Goal: Task Accomplishment & Management: Use online tool/utility

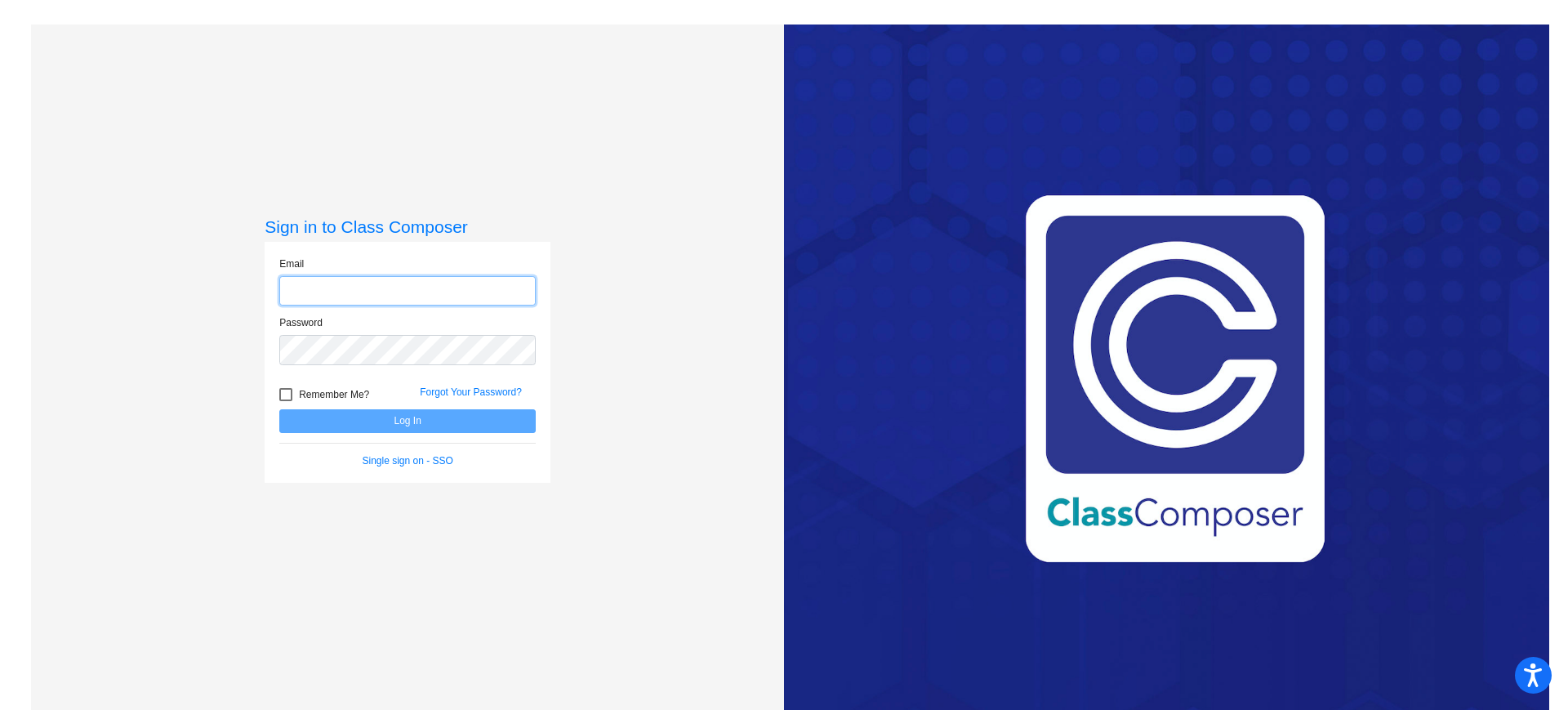
type input "[EMAIL_ADDRESS][DOMAIN_NAME]"
click at [404, 424] on button "Log In" at bounding box center [407, 421] width 256 height 24
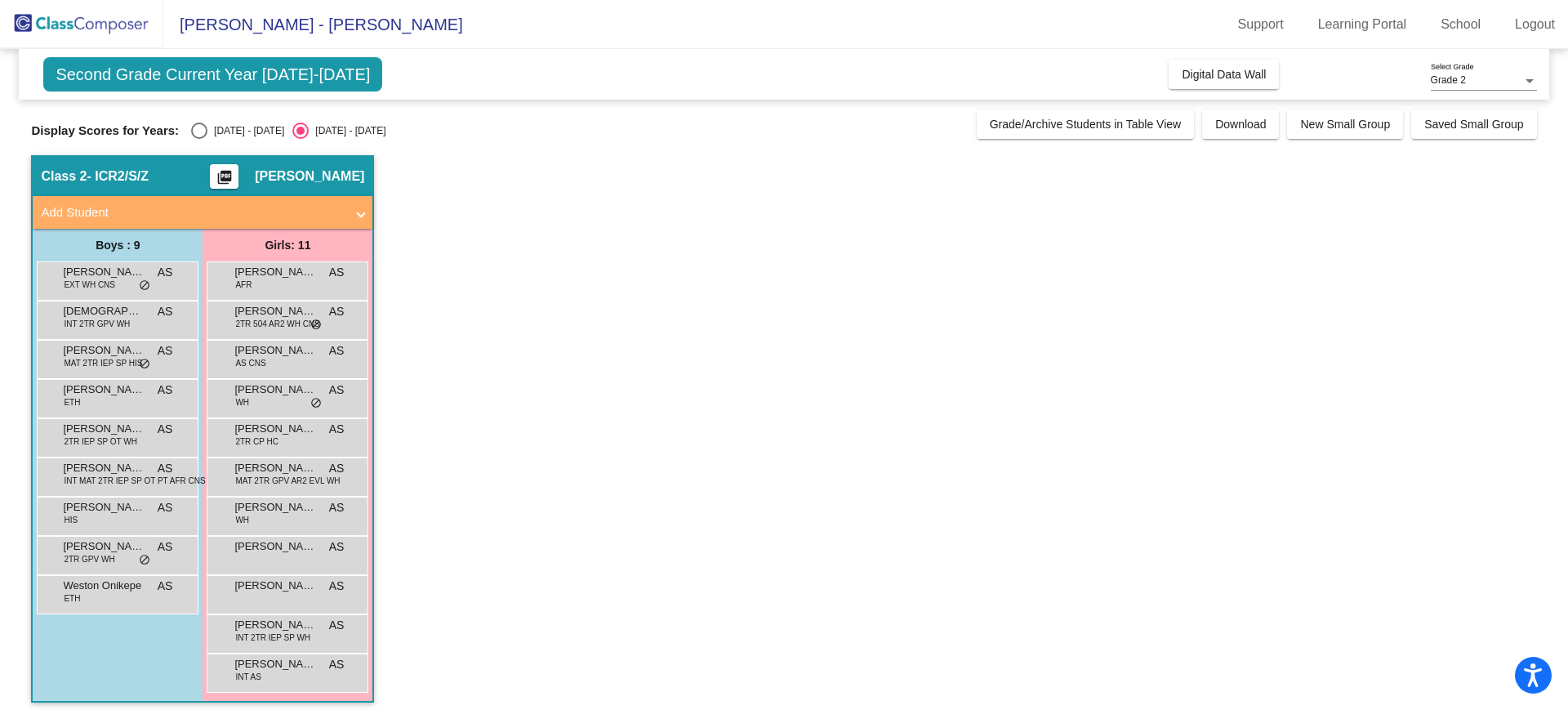
click at [191, 134] on div "Select an option" at bounding box center [199, 130] width 16 height 16
click at [198, 138] on input "[DATE] - [DATE]" at bounding box center [198, 138] width 1 height 1
radio input "true"
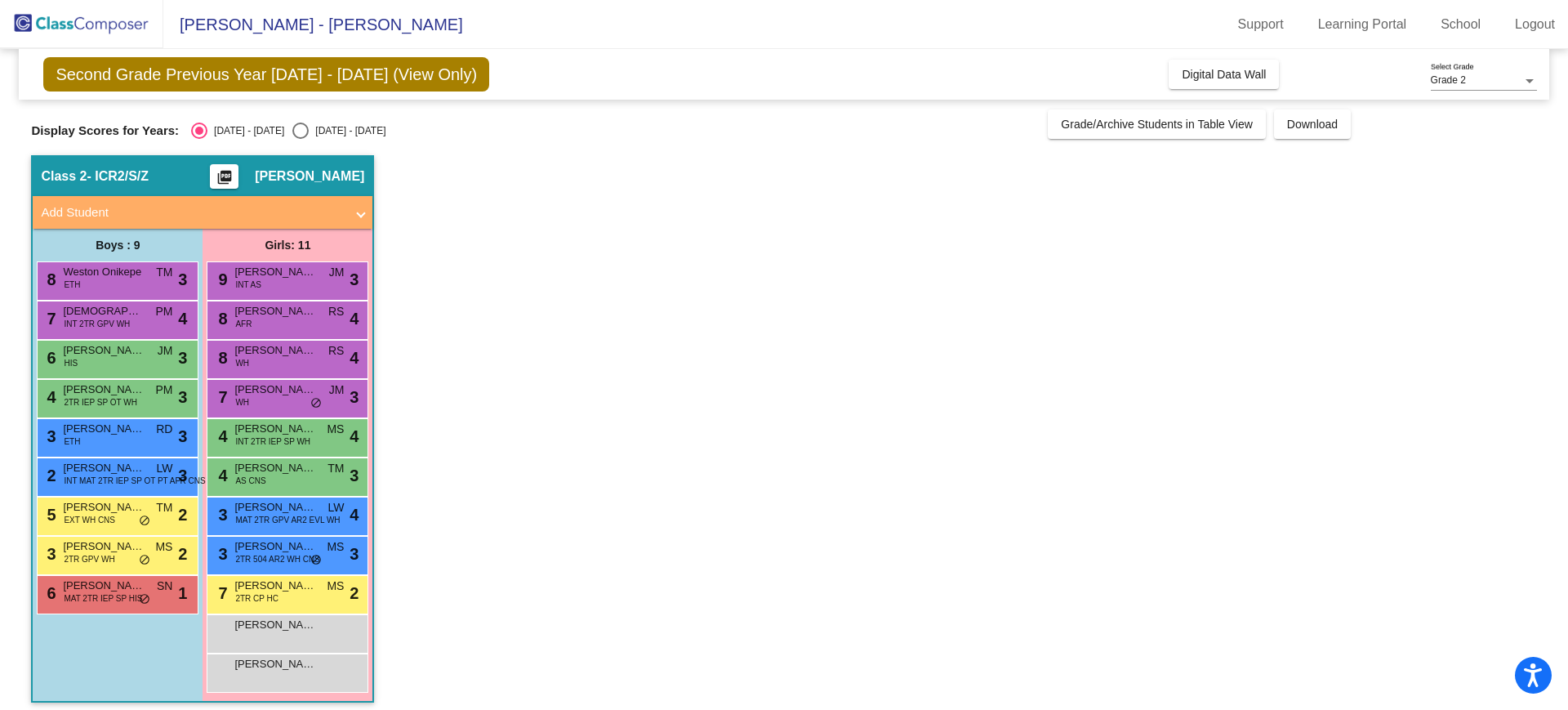
scroll to position [9, 0]
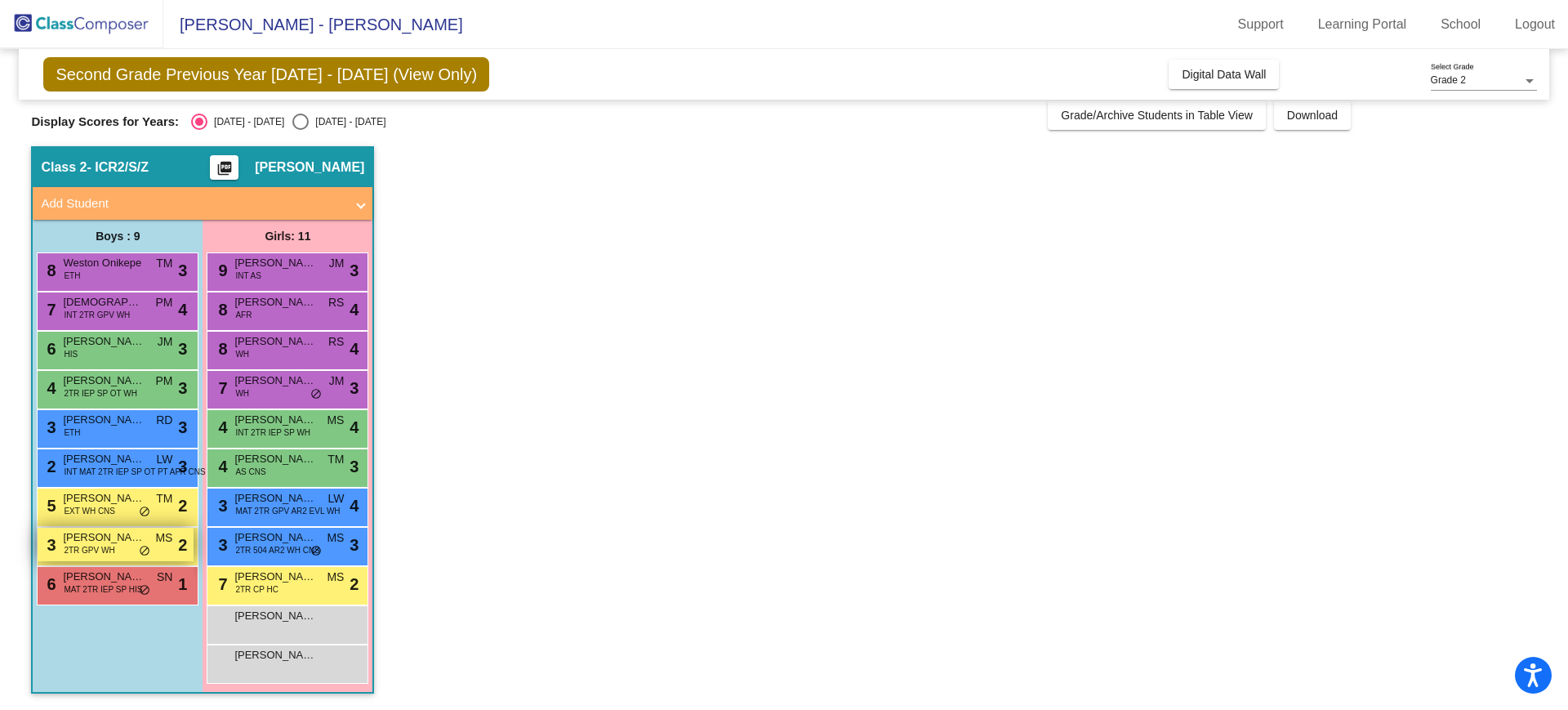
click at [149, 549] on span "do_not_disturb_alt" at bounding box center [144, 551] width 12 height 13
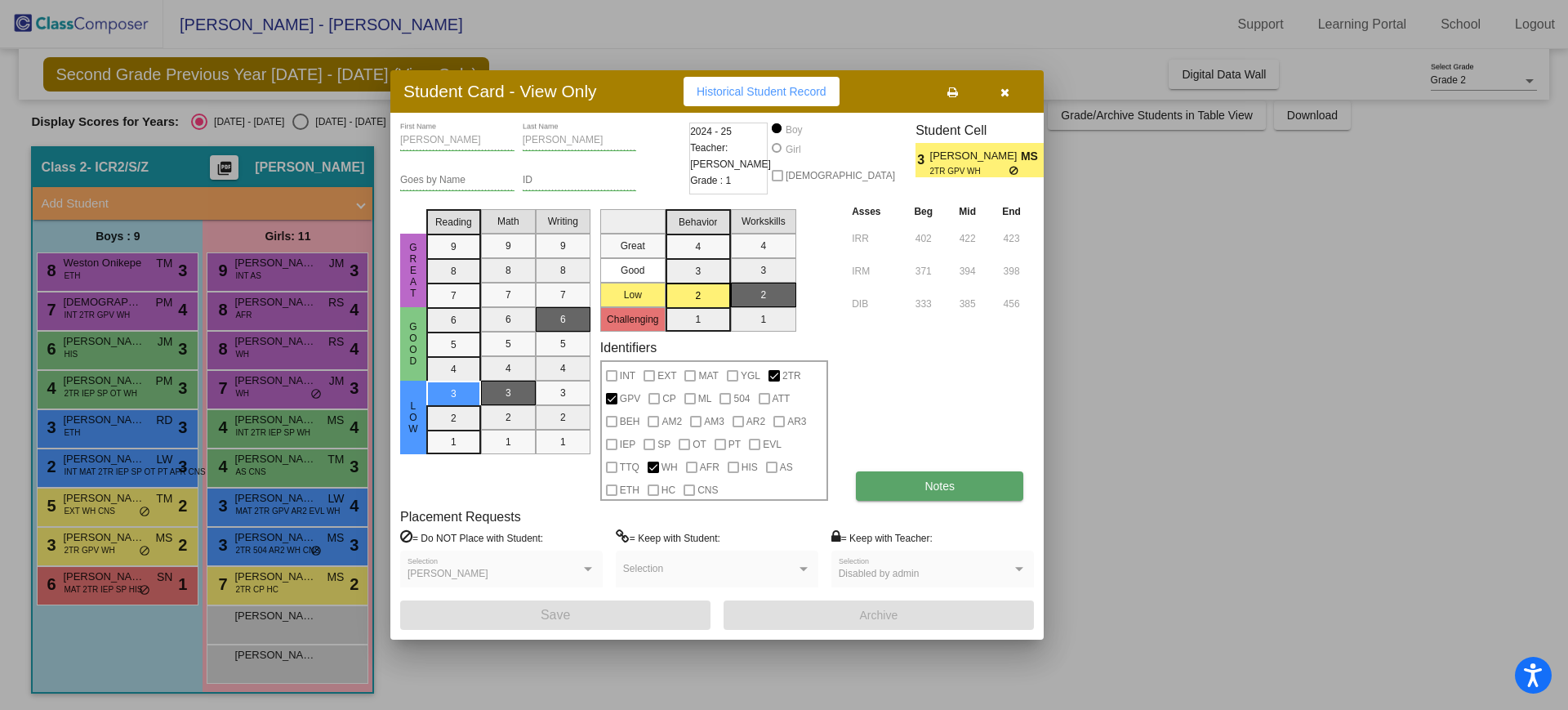
click at [879, 487] on button "Notes" at bounding box center [939, 486] width 167 height 30
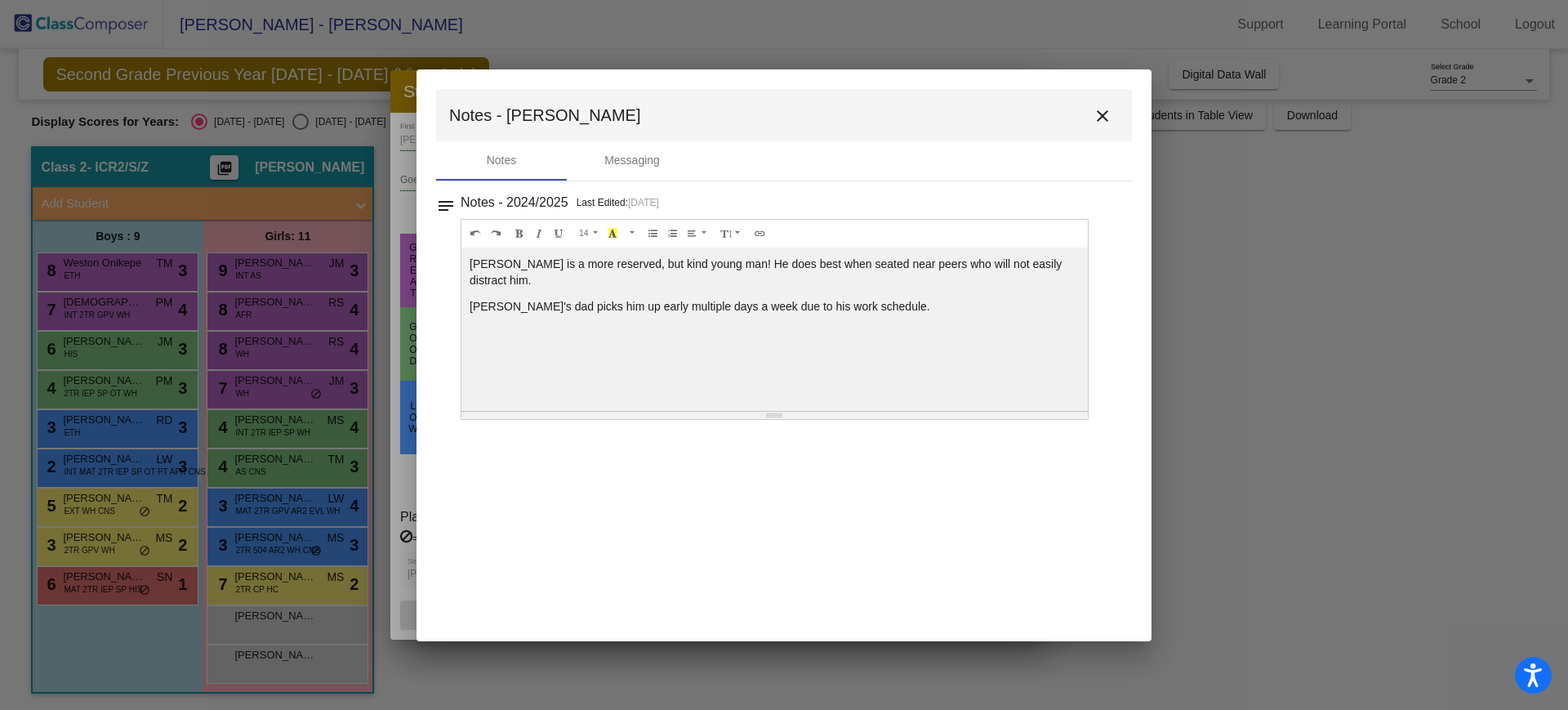
click at [1104, 122] on mat-icon "close" at bounding box center [1103, 116] width 20 height 20
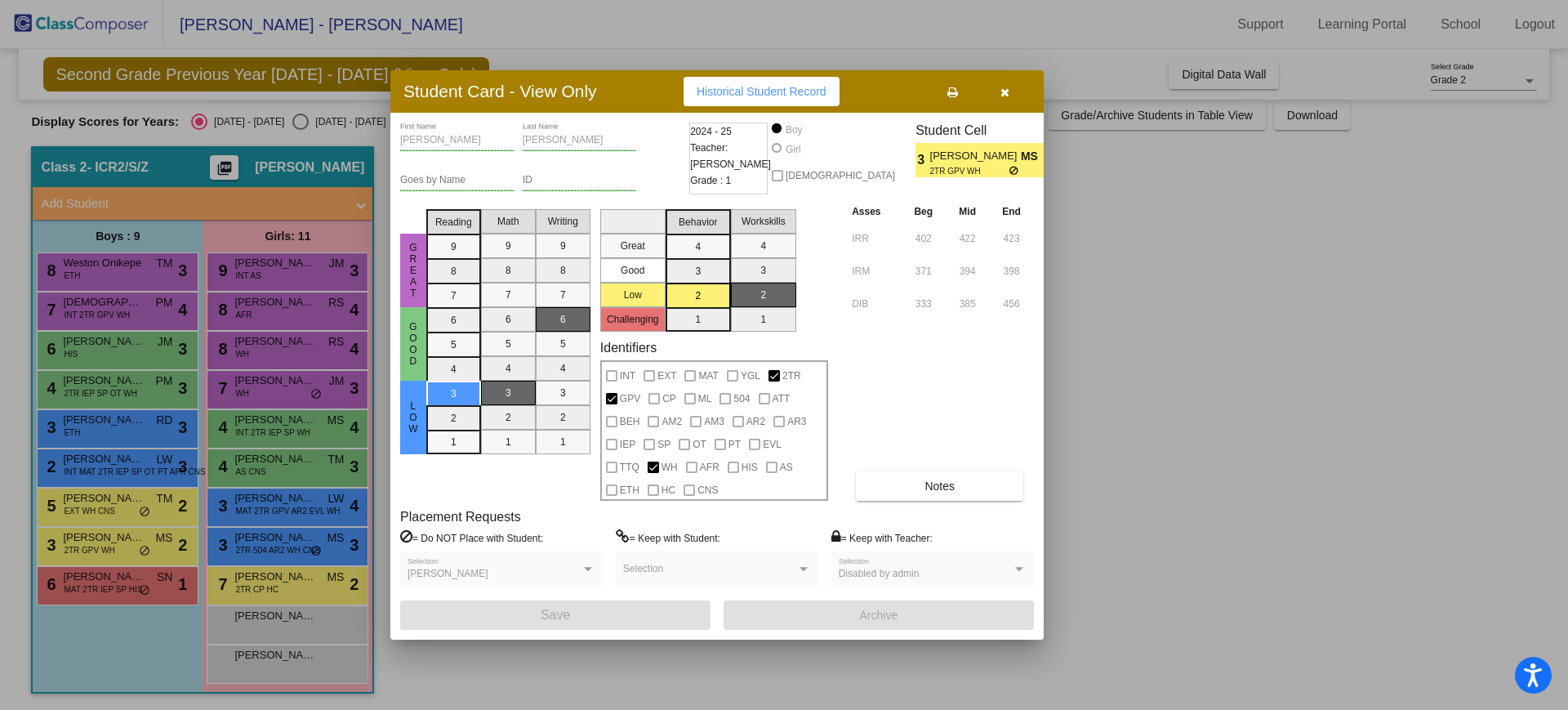
click at [1017, 92] on button "button" at bounding box center [1005, 91] width 52 height 30
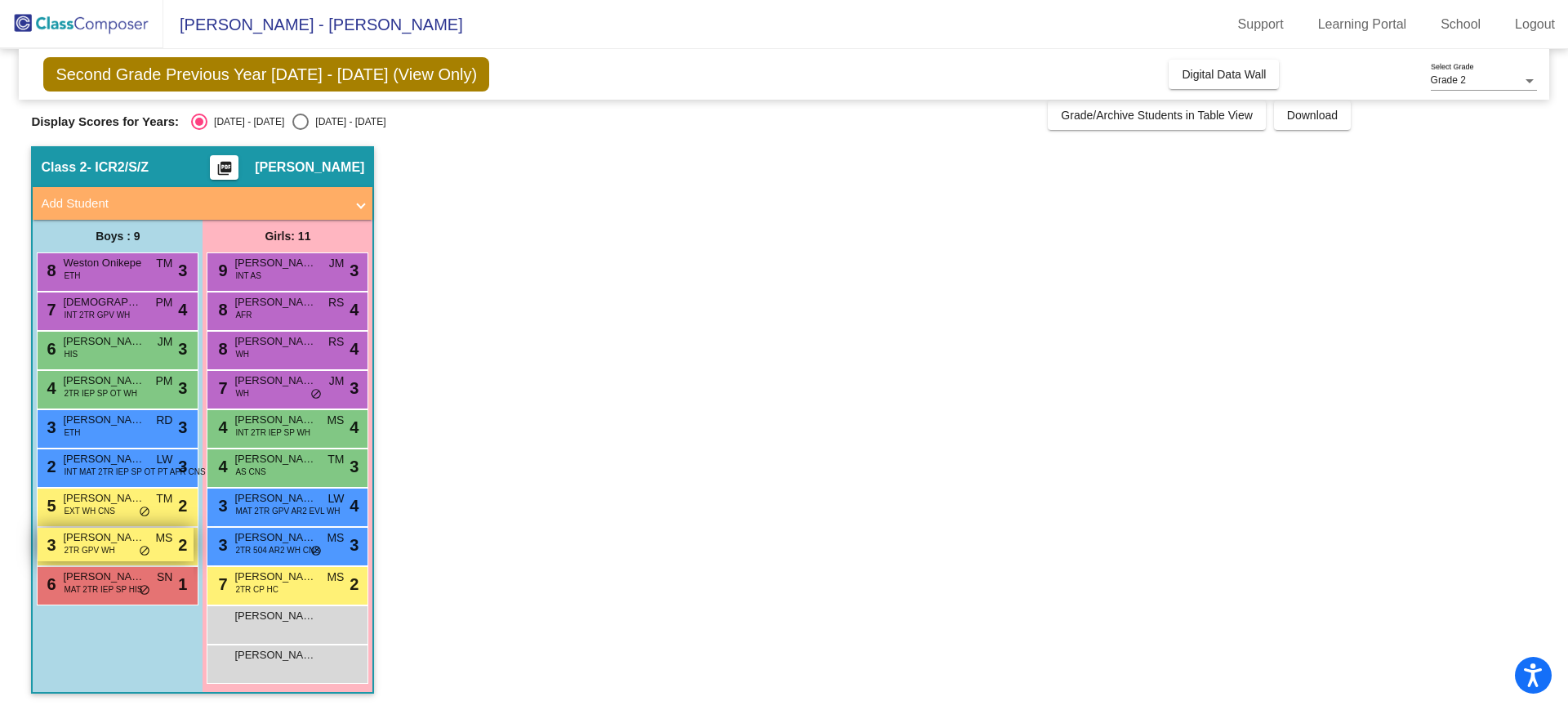
click at [122, 539] on span "[PERSON_NAME]" at bounding box center [104, 537] width 81 height 16
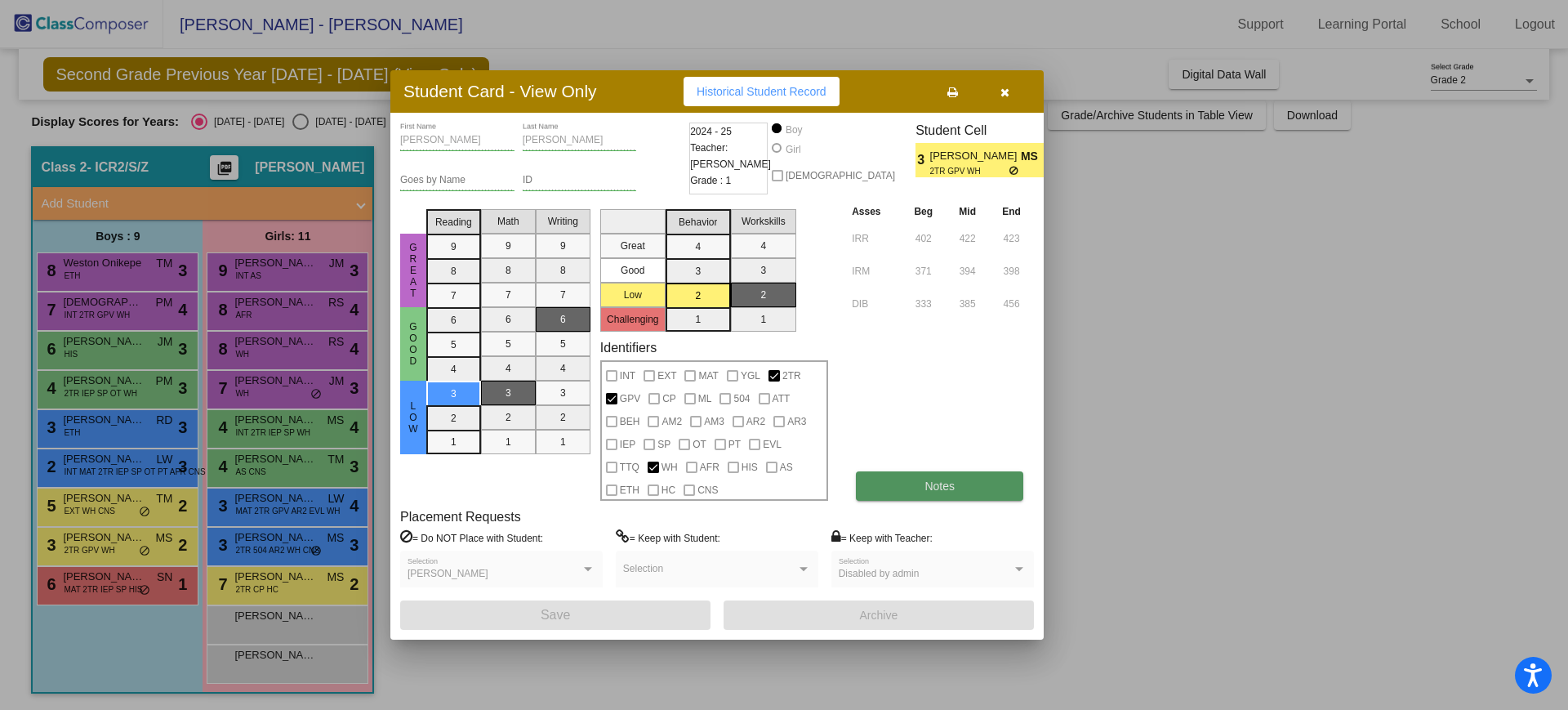
click at [929, 481] on span "Notes" at bounding box center [939, 486] width 30 height 13
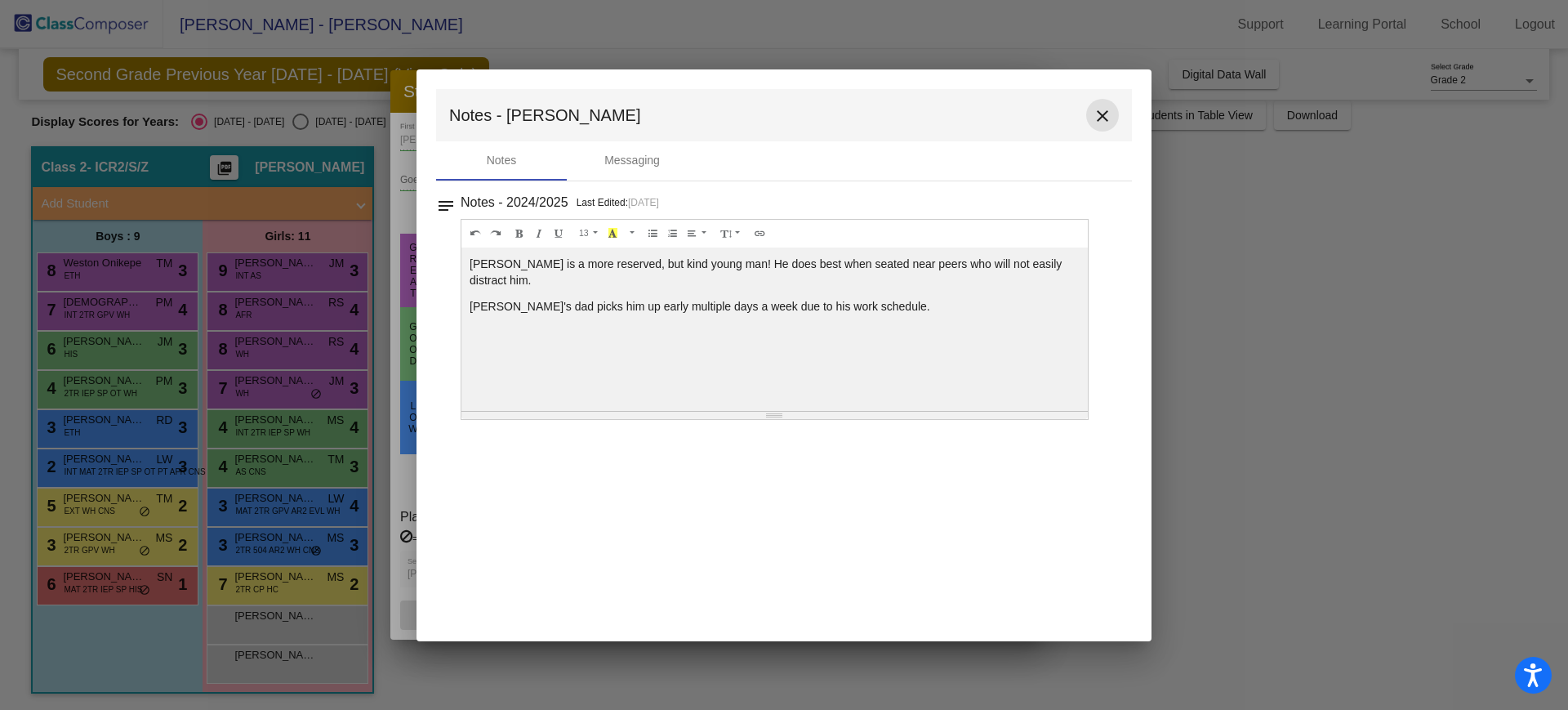
click at [1115, 119] on button "close" at bounding box center [1103, 115] width 33 height 33
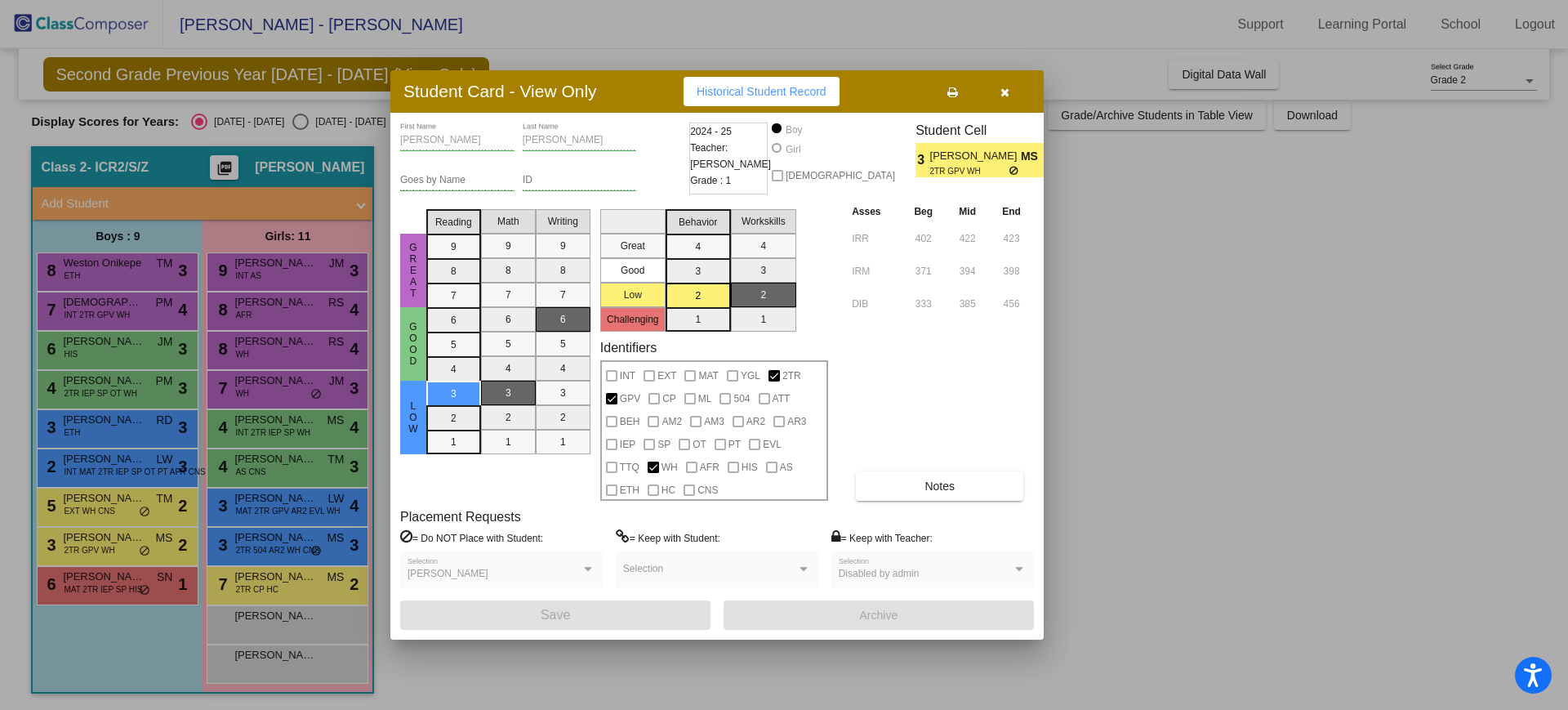
click at [993, 92] on button "button" at bounding box center [1005, 91] width 52 height 30
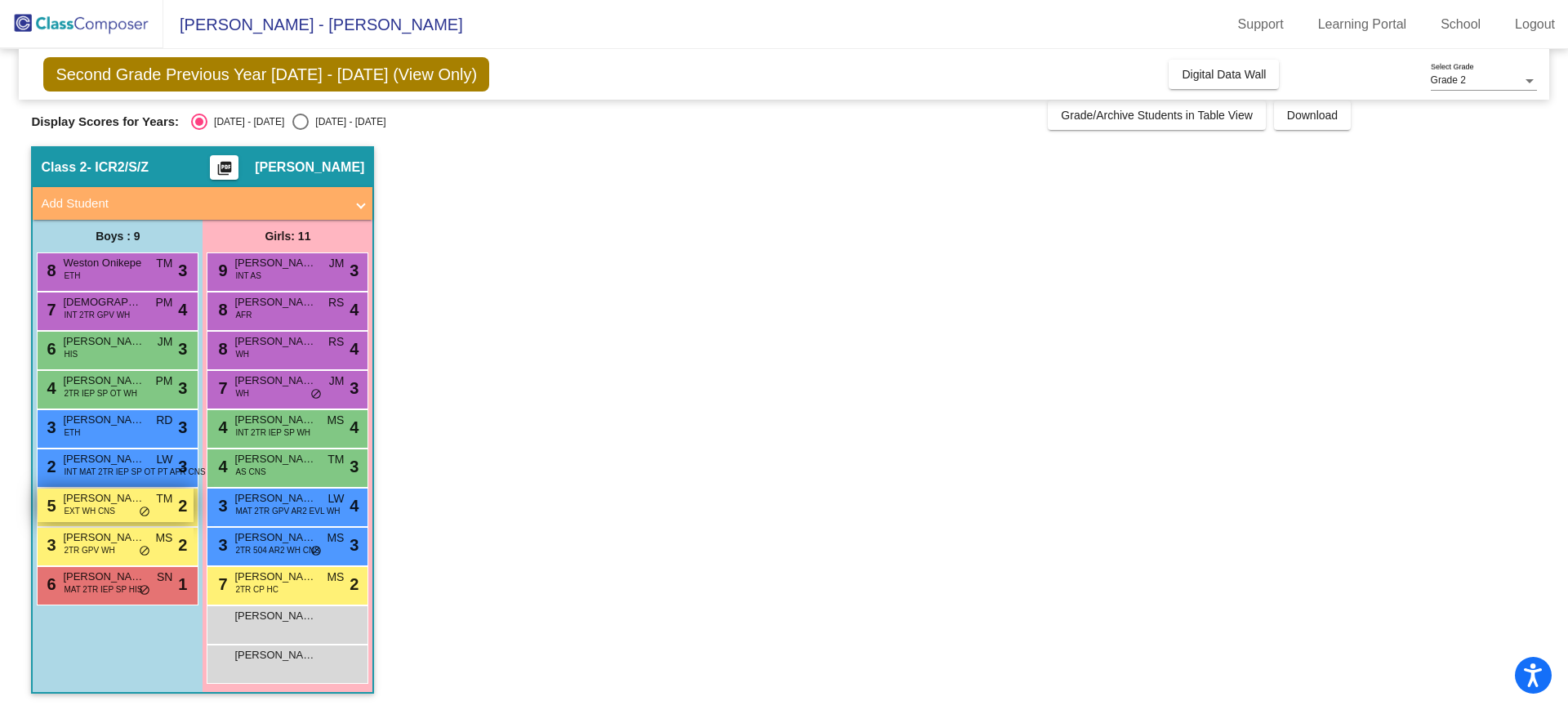
click at [116, 510] on div "5 [PERSON_NAME] EXT WH CNS TM lock do_not_disturb_alt 2" at bounding box center [116, 505] width 156 height 33
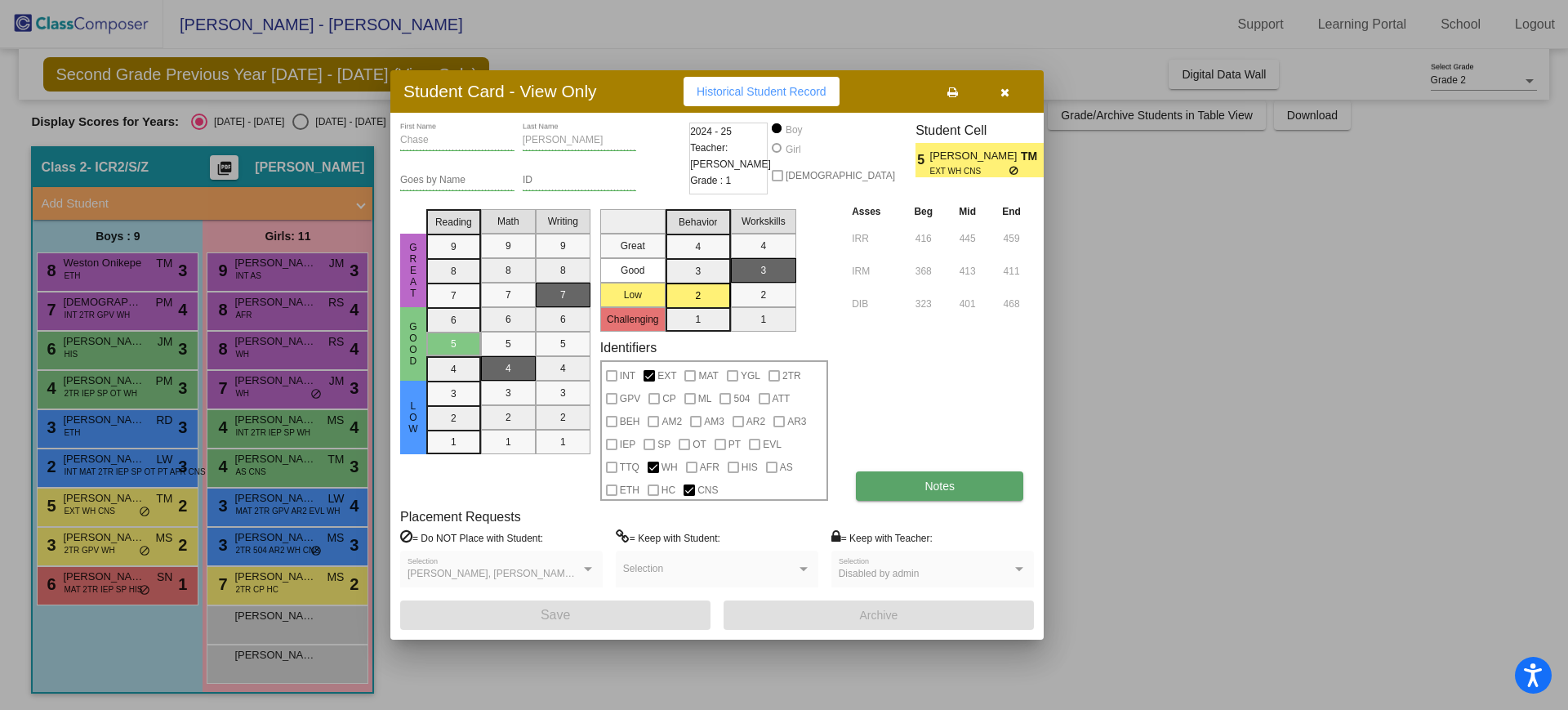
click at [917, 483] on button "Notes" at bounding box center [939, 486] width 167 height 30
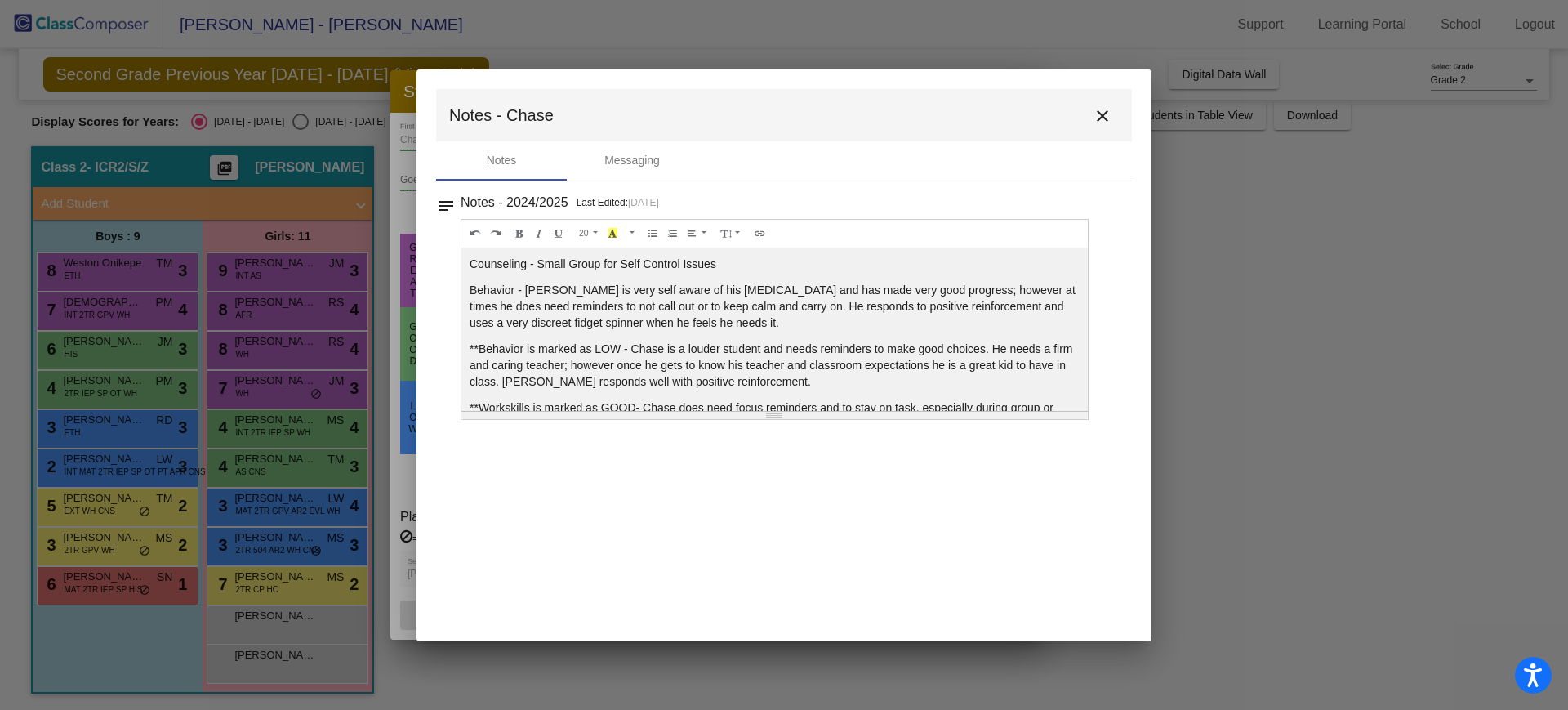
scroll to position [39, 0]
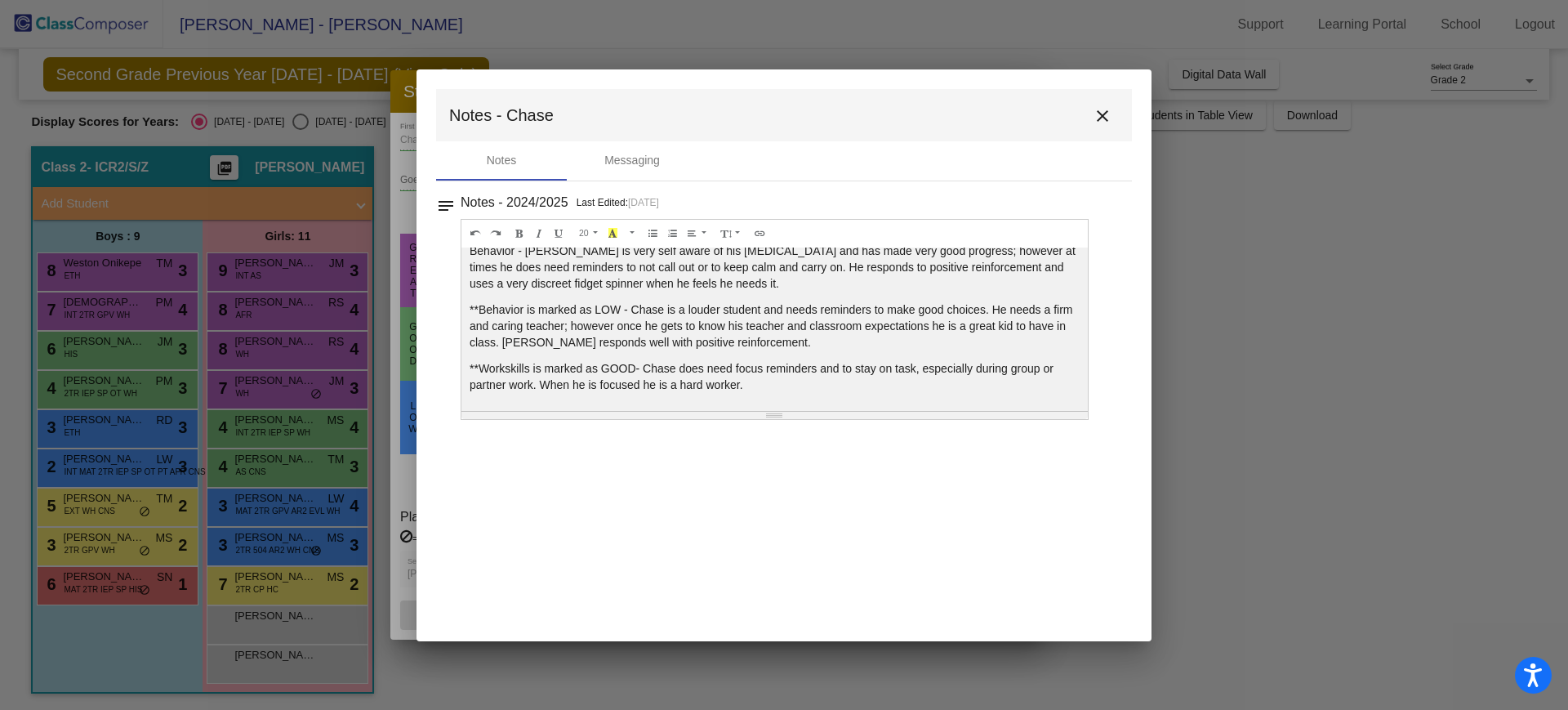
click at [1106, 103] on button "close" at bounding box center [1103, 115] width 33 height 33
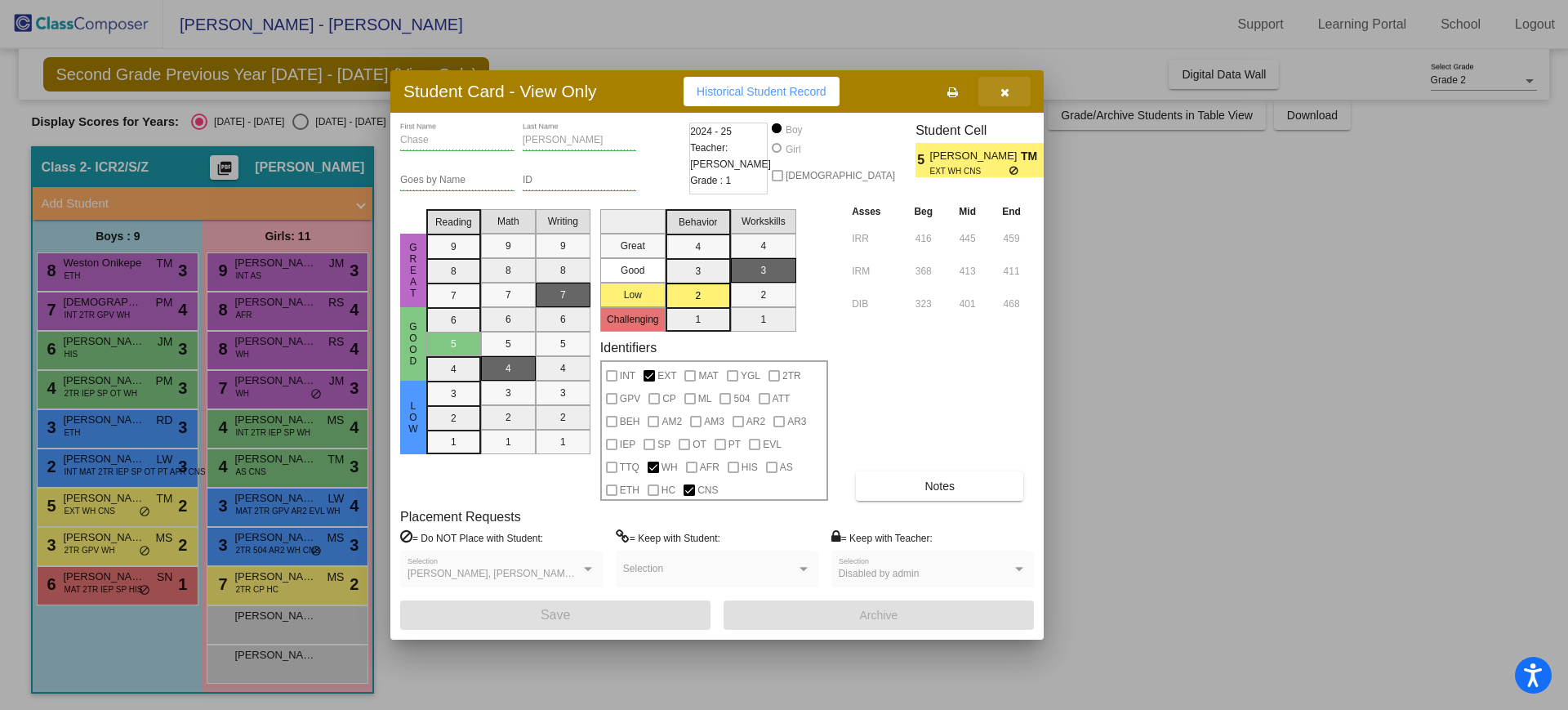
click at [1002, 105] on button "button" at bounding box center [1005, 91] width 52 height 30
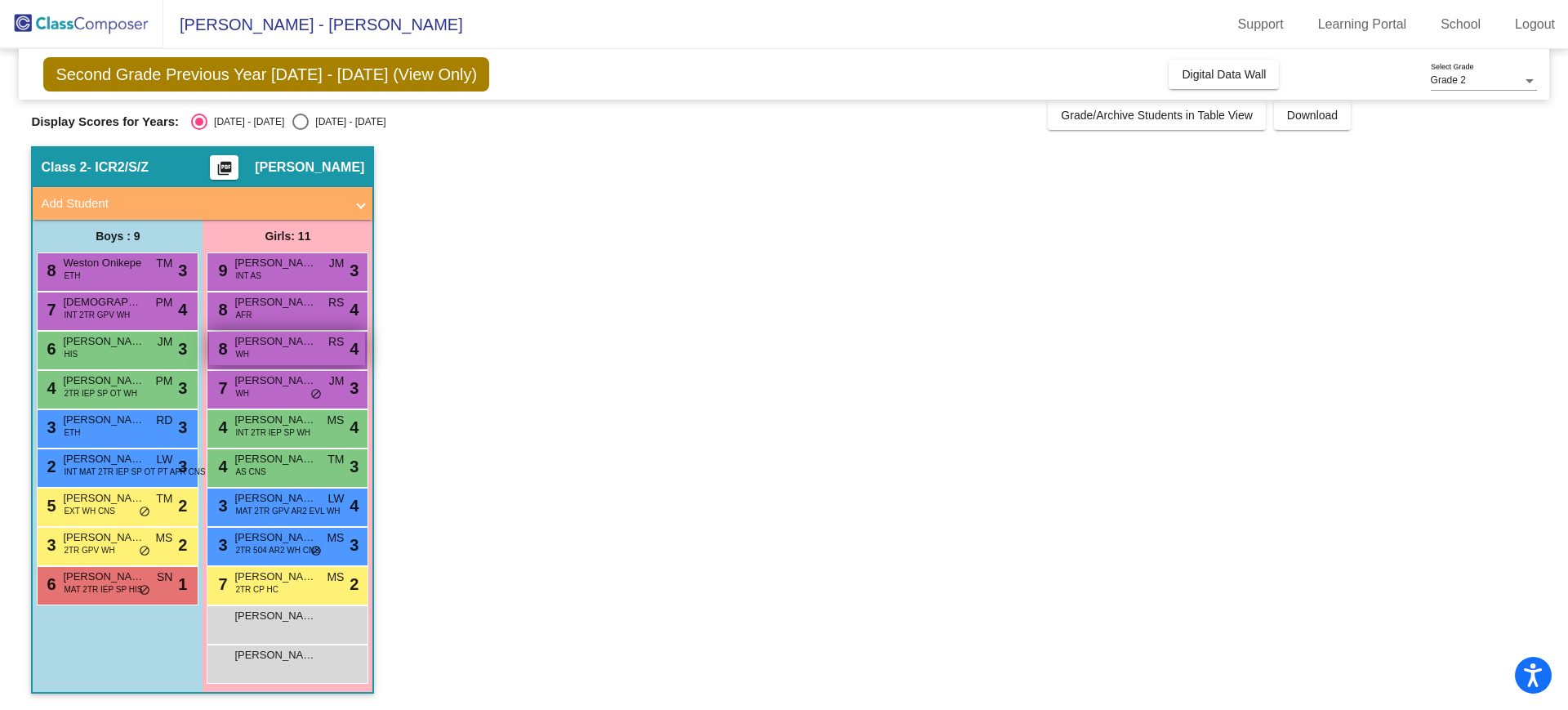
click at [299, 354] on div "8 [PERSON_NAME][MEDICAL_DATA] RS lock do_not_disturb_alt 4" at bounding box center [287, 348] width 156 height 33
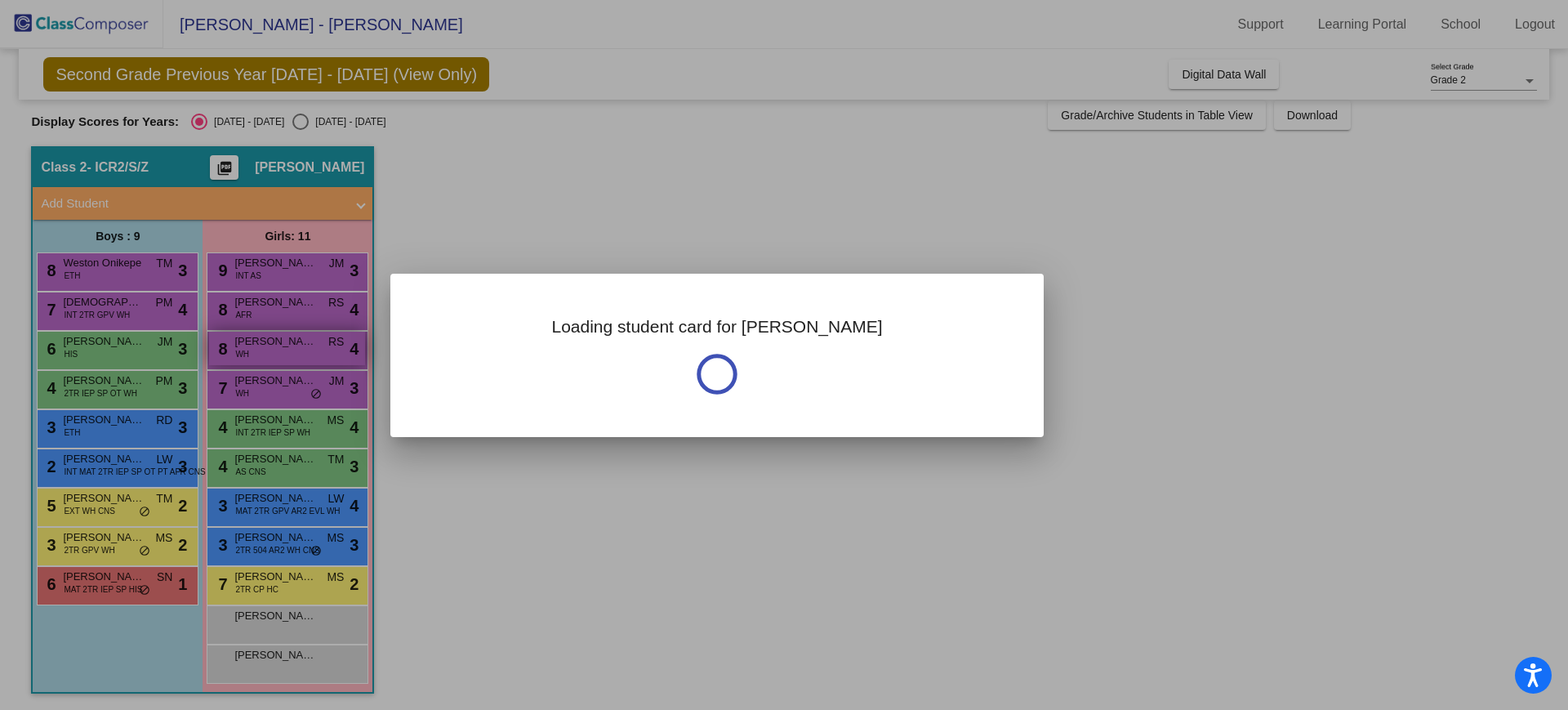
click at [299, 354] on div at bounding box center [784, 355] width 1568 height 710
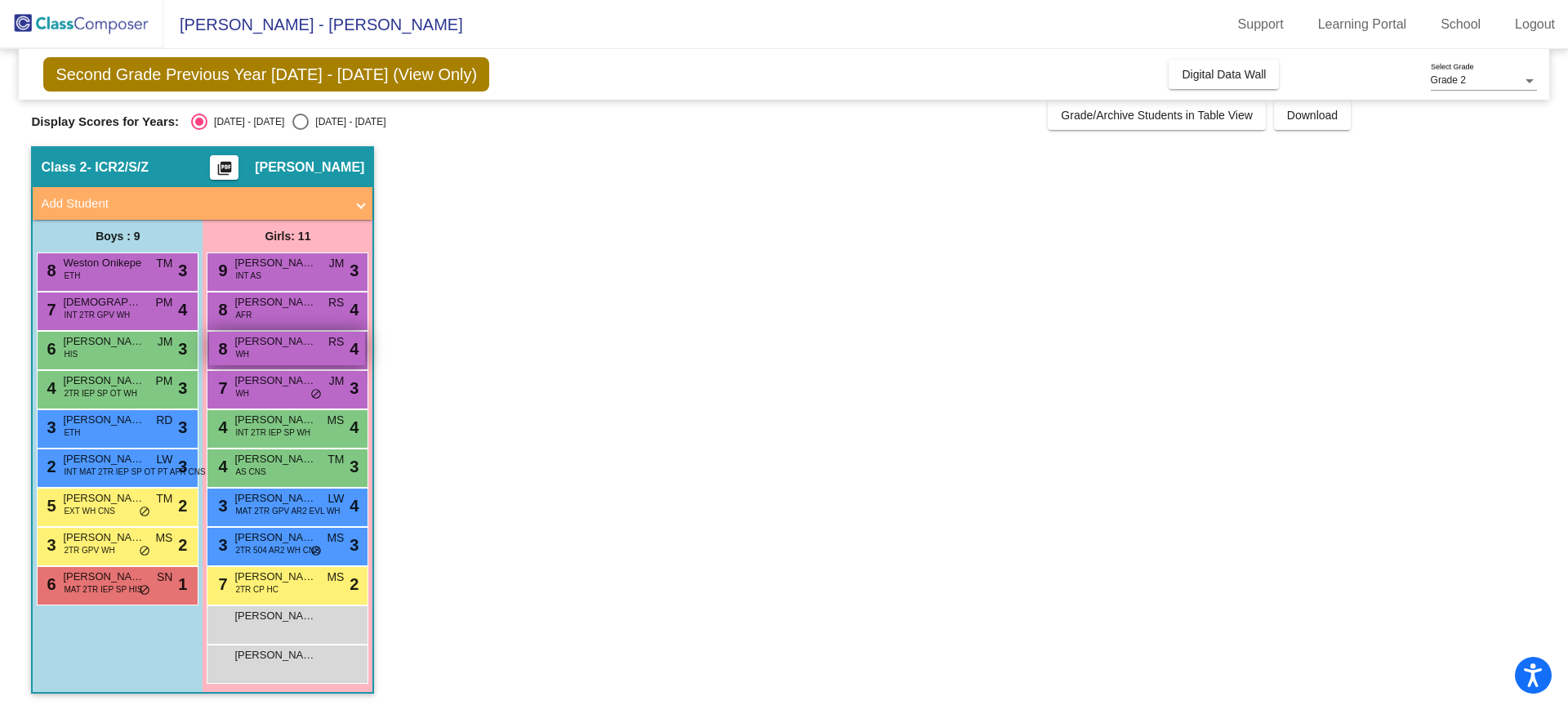
click at [299, 354] on div "8 [PERSON_NAME][MEDICAL_DATA] RS lock do_not_disturb_alt 4" at bounding box center [287, 348] width 156 height 33
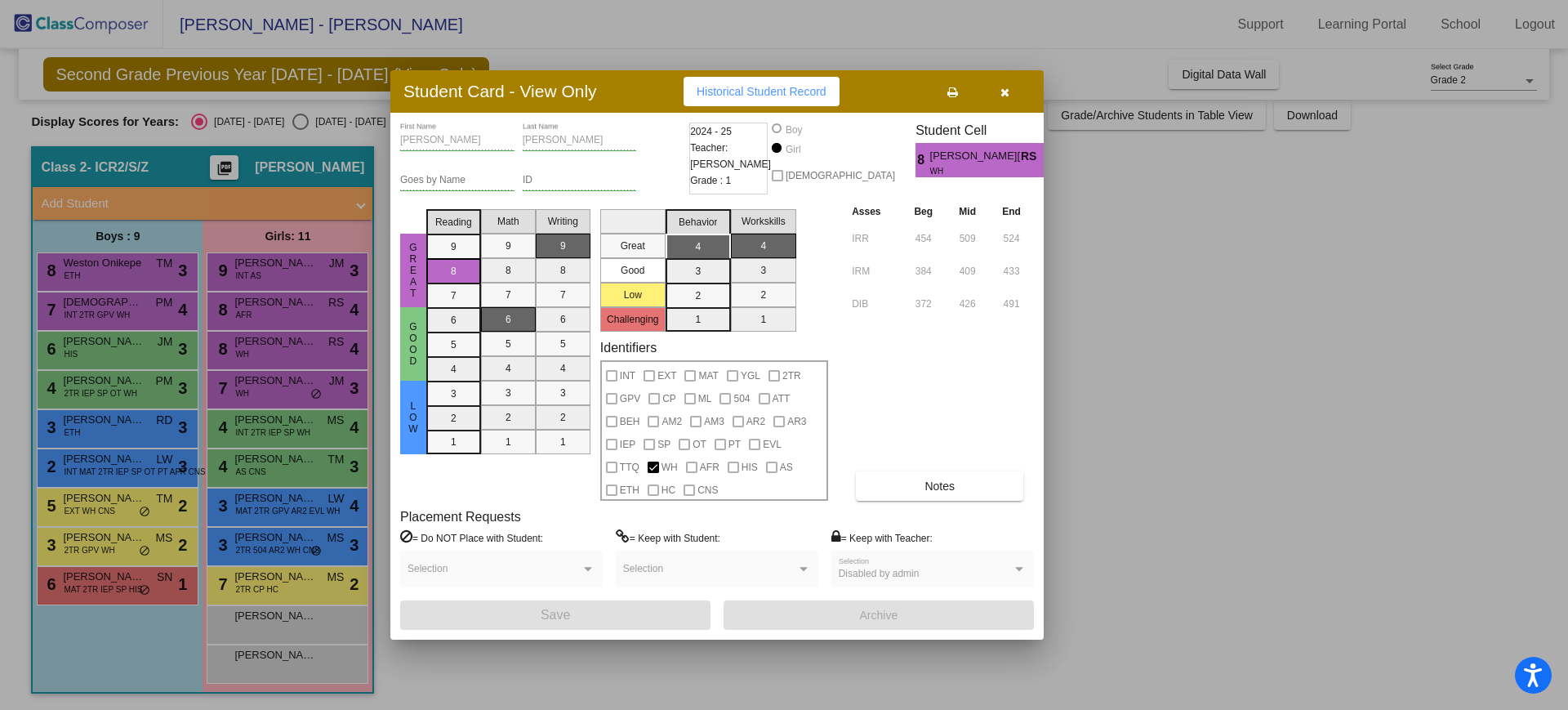
click at [933, 505] on div "[PERSON_NAME] First Name [PERSON_NAME] Last Name Goes by Name ID 2024 - 25 Teac…" at bounding box center [717, 375] width 634 height 507
click at [927, 492] on span "Notes" at bounding box center [939, 486] width 30 height 13
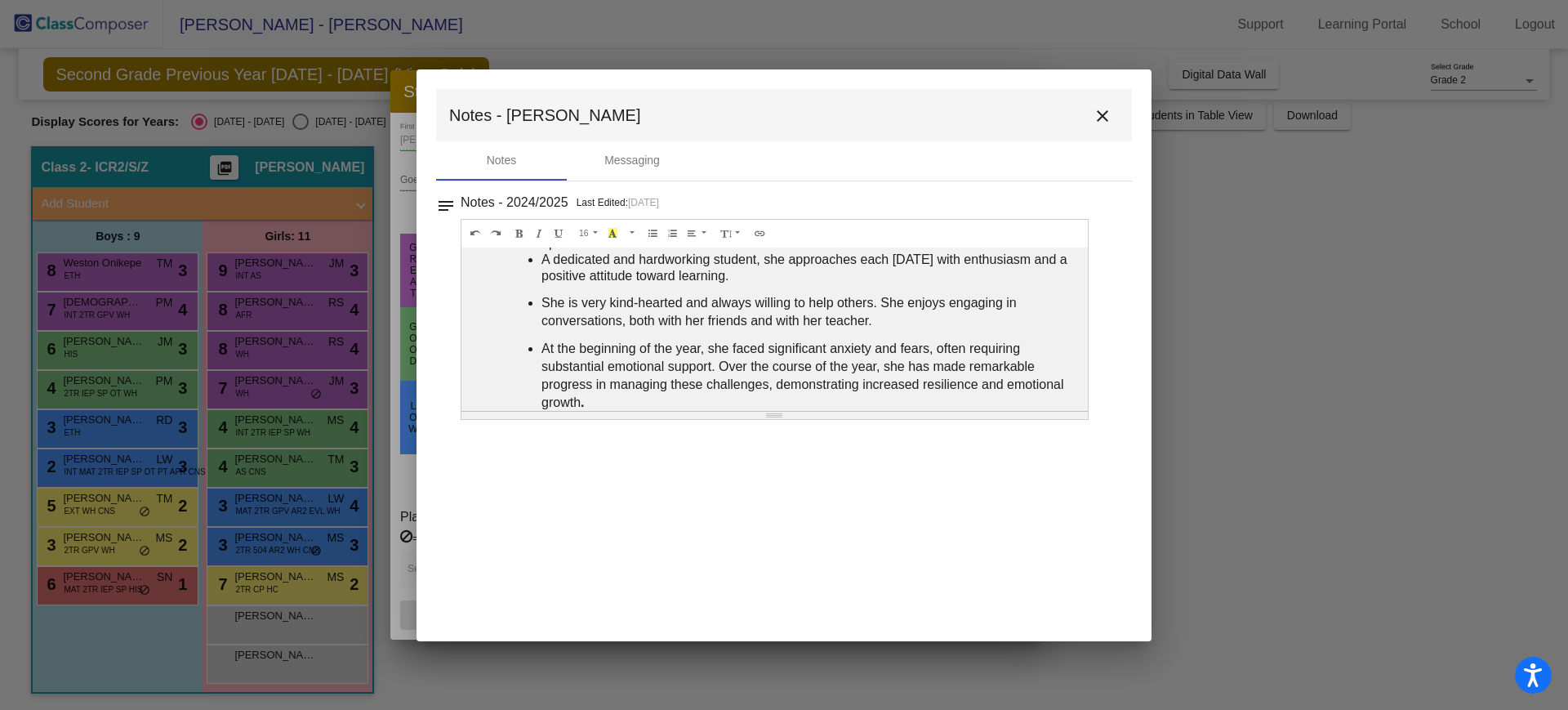
scroll to position [190, 0]
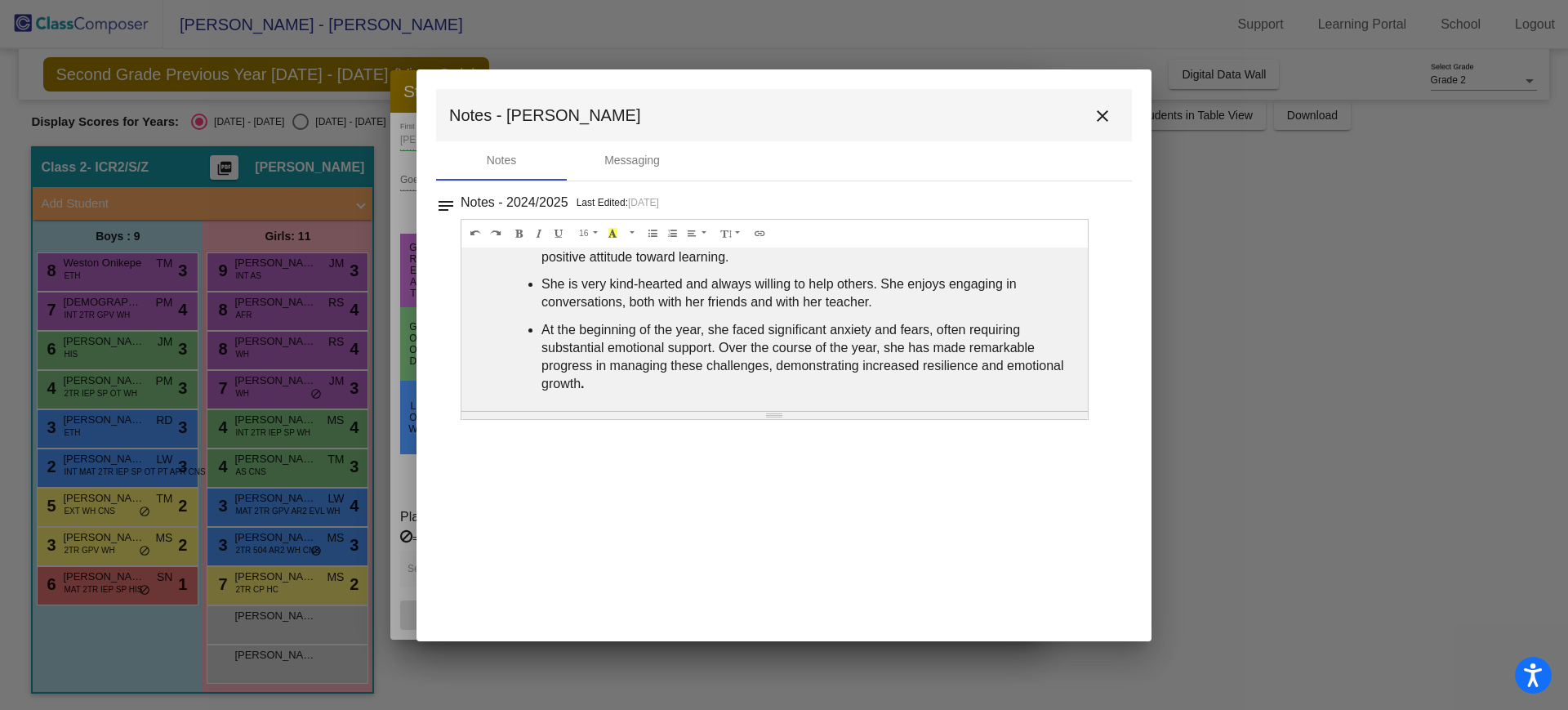
click at [1104, 111] on mat-icon "close" at bounding box center [1103, 116] width 20 height 20
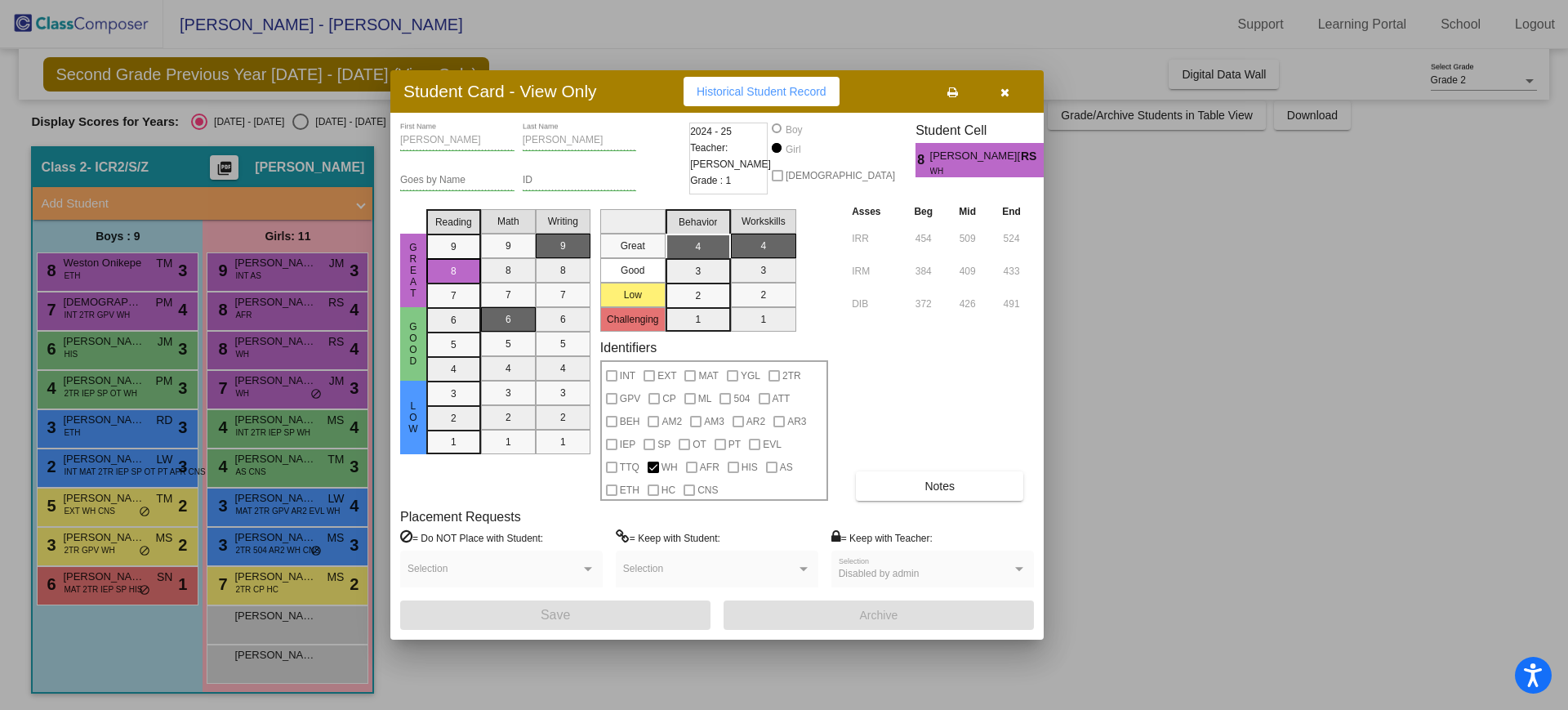
click at [1003, 97] on icon "button" at bounding box center [1005, 92] width 9 height 12
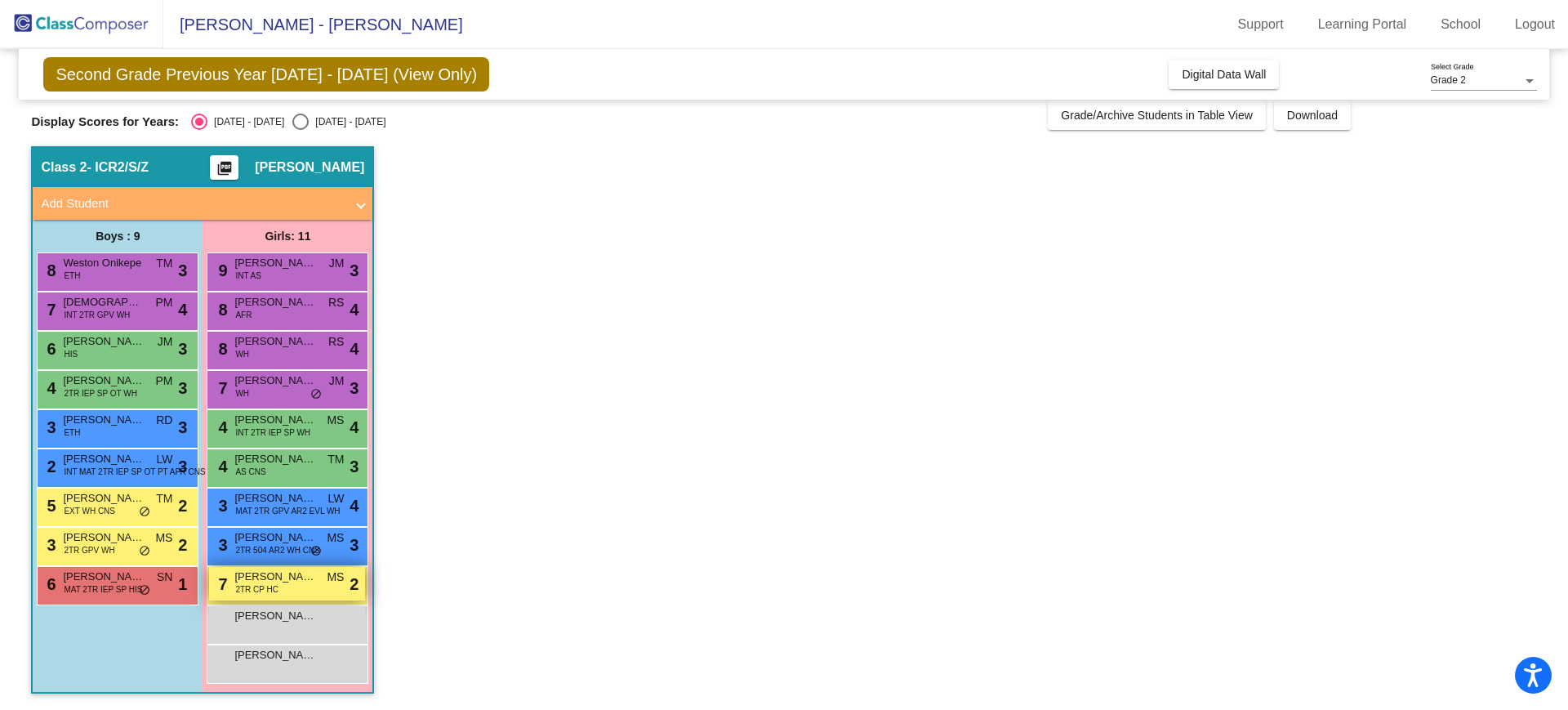
click at [243, 584] on span "2TR CP HC" at bounding box center [257, 590] width 43 height 13
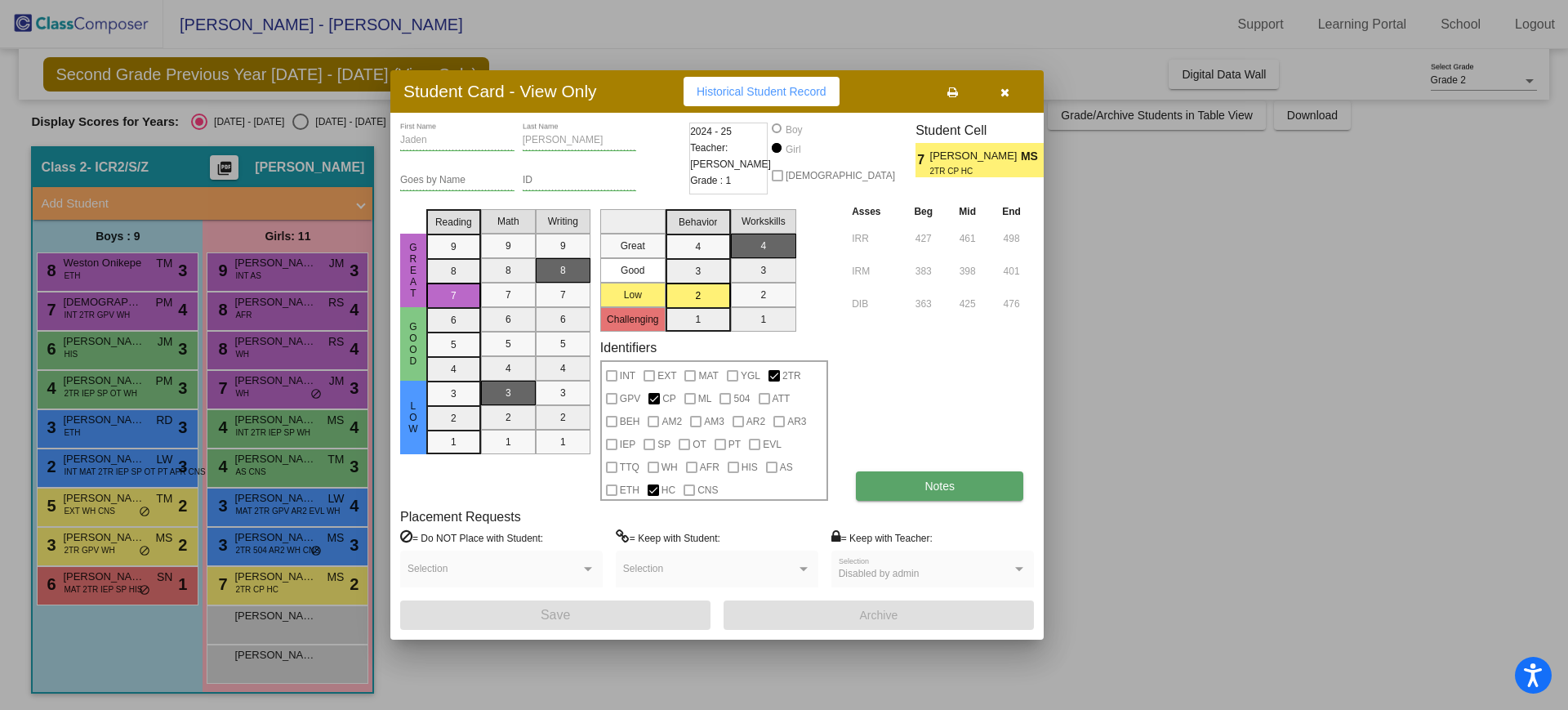
click at [936, 486] on span "Notes" at bounding box center [939, 486] width 30 height 13
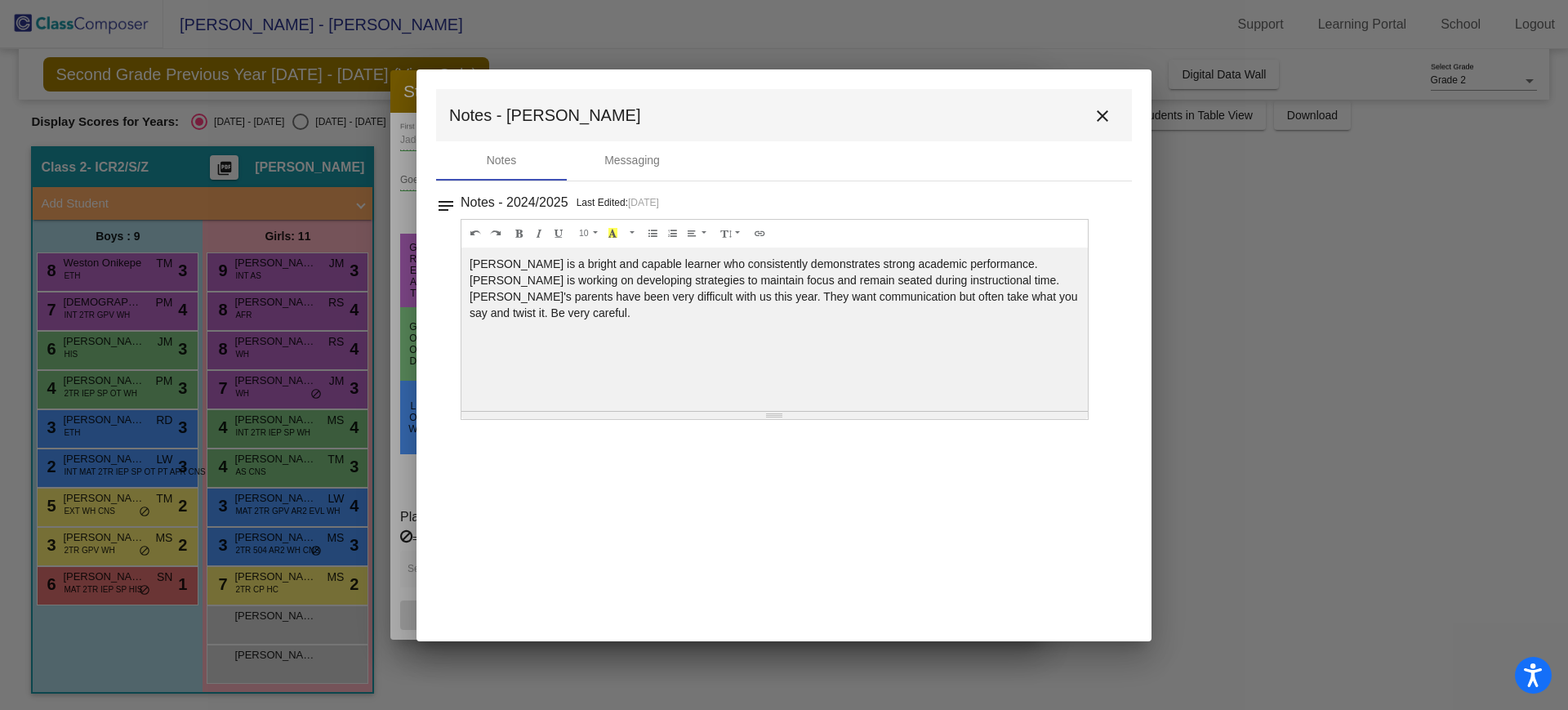
click at [1099, 114] on mat-icon "close" at bounding box center [1103, 116] width 20 height 20
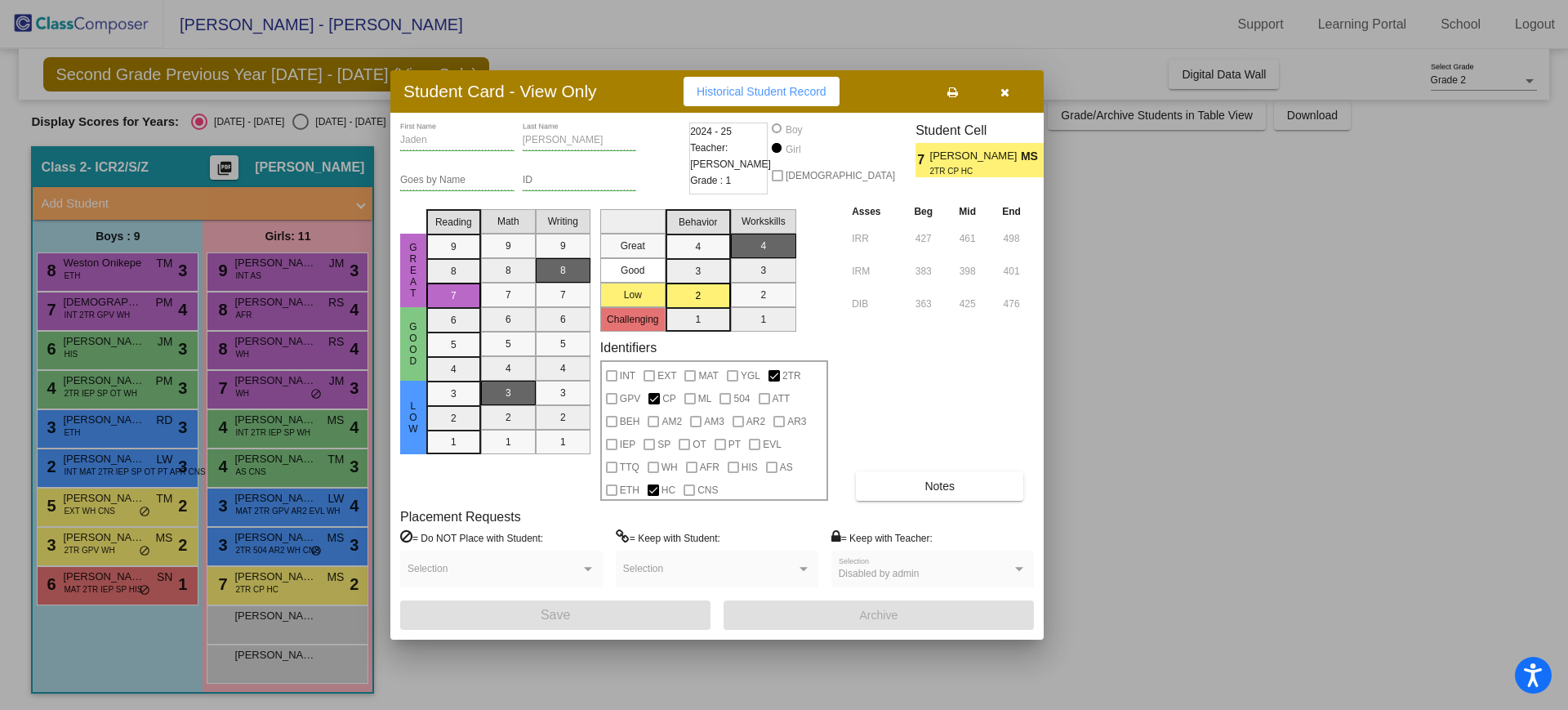
click at [1009, 105] on button "button" at bounding box center [1005, 91] width 52 height 30
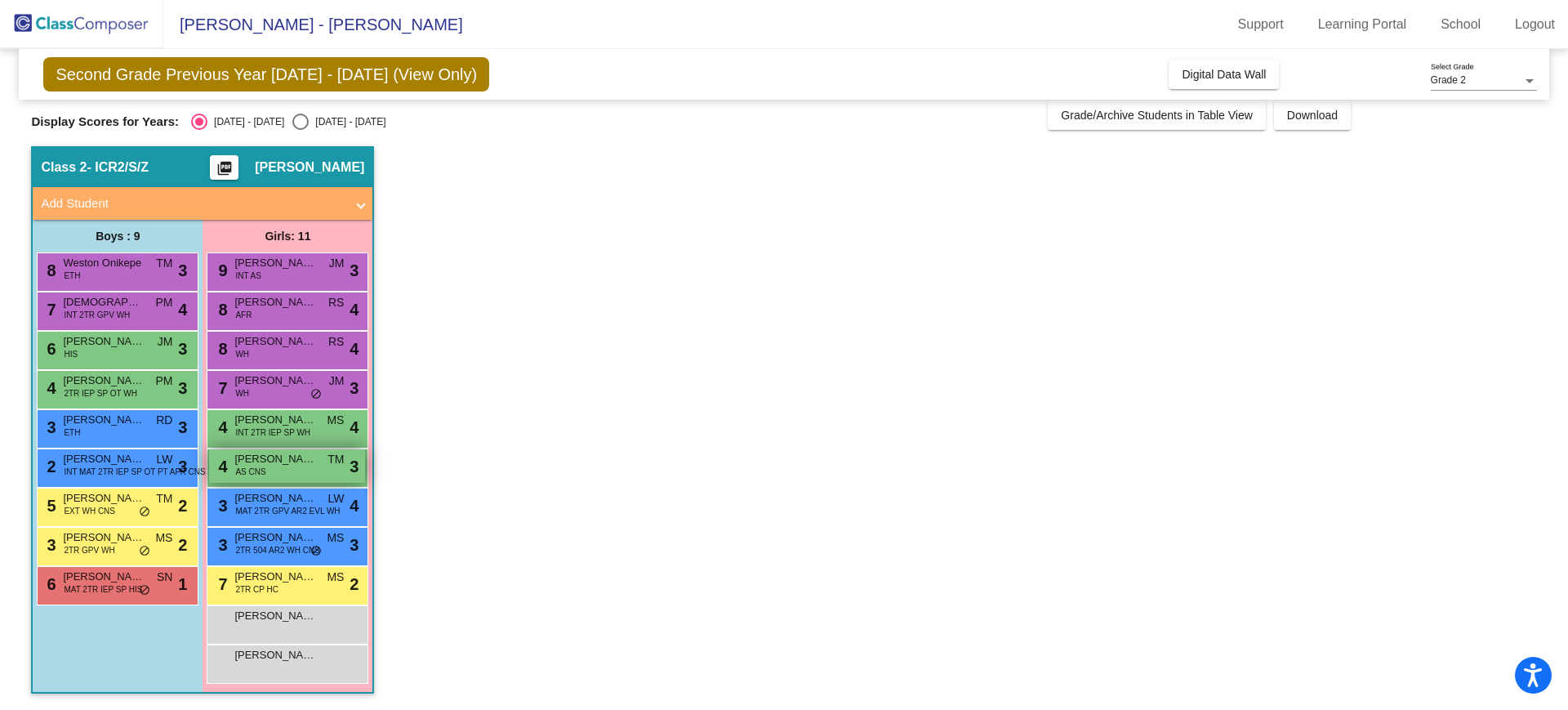
click at [271, 466] on span "[PERSON_NAME]" at bounding box center [275, 459] width 81 height 16
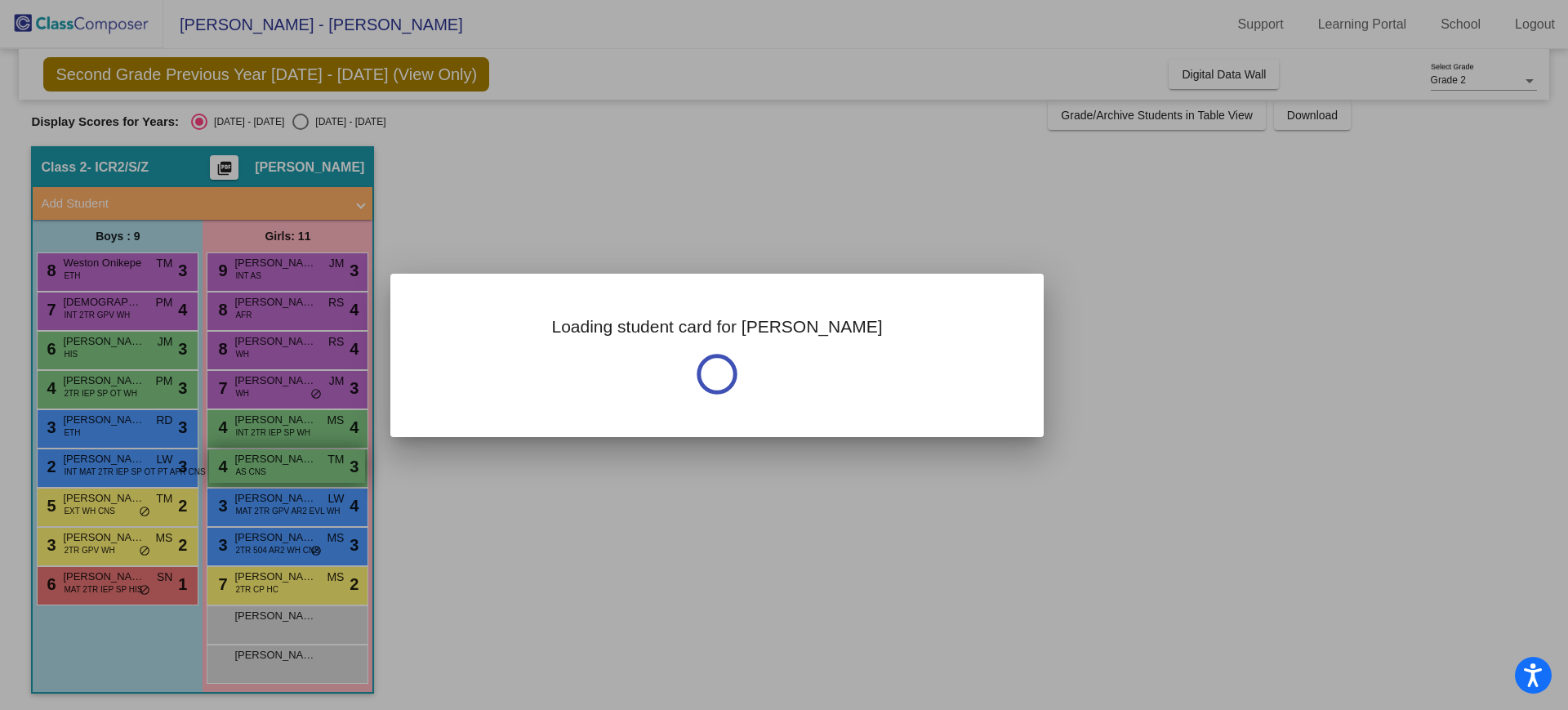
click at [271, 466] on div at bounding box center [784, 355] width 1568 height 710
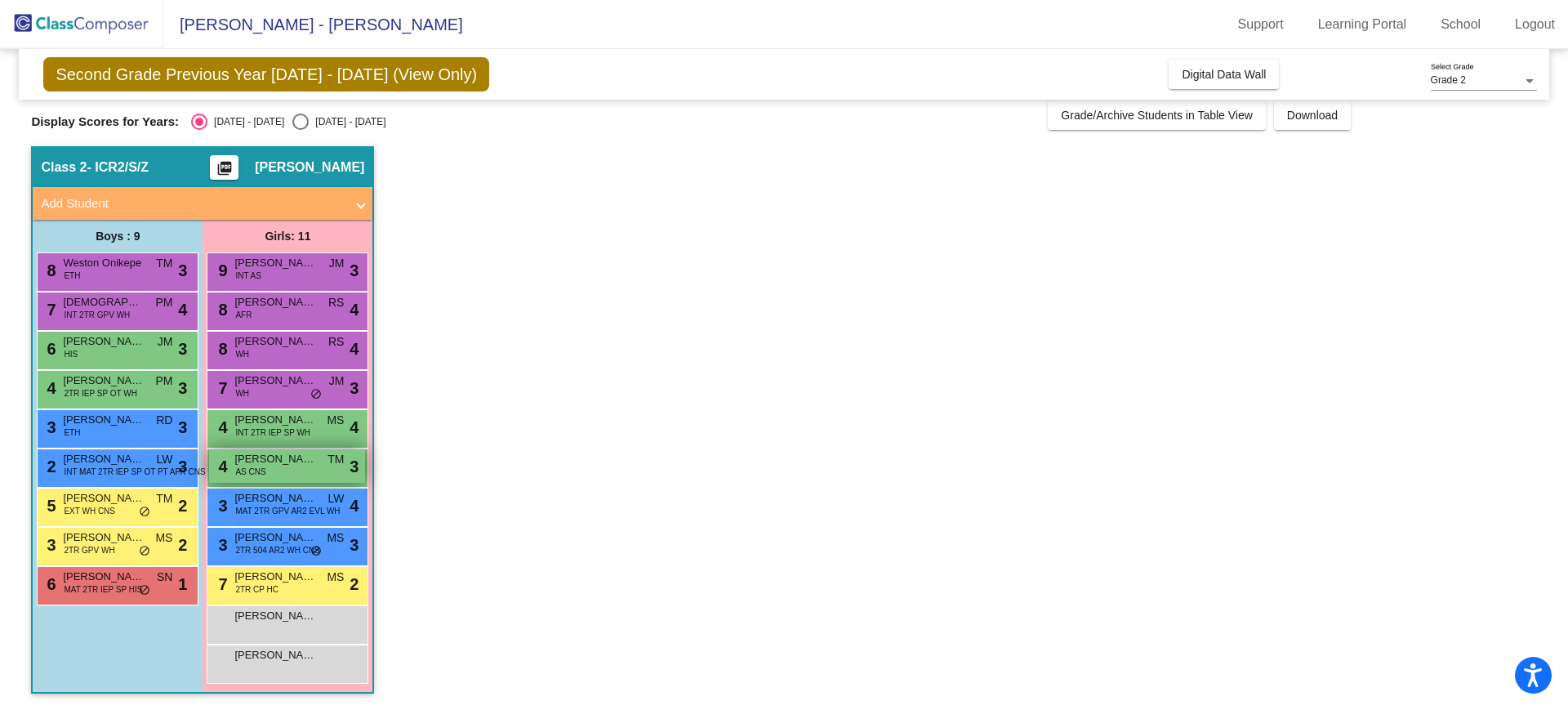
click at [271, 466] on span "[PERSON_NAME]" at bounding box center [275, 459] width 81 height 16
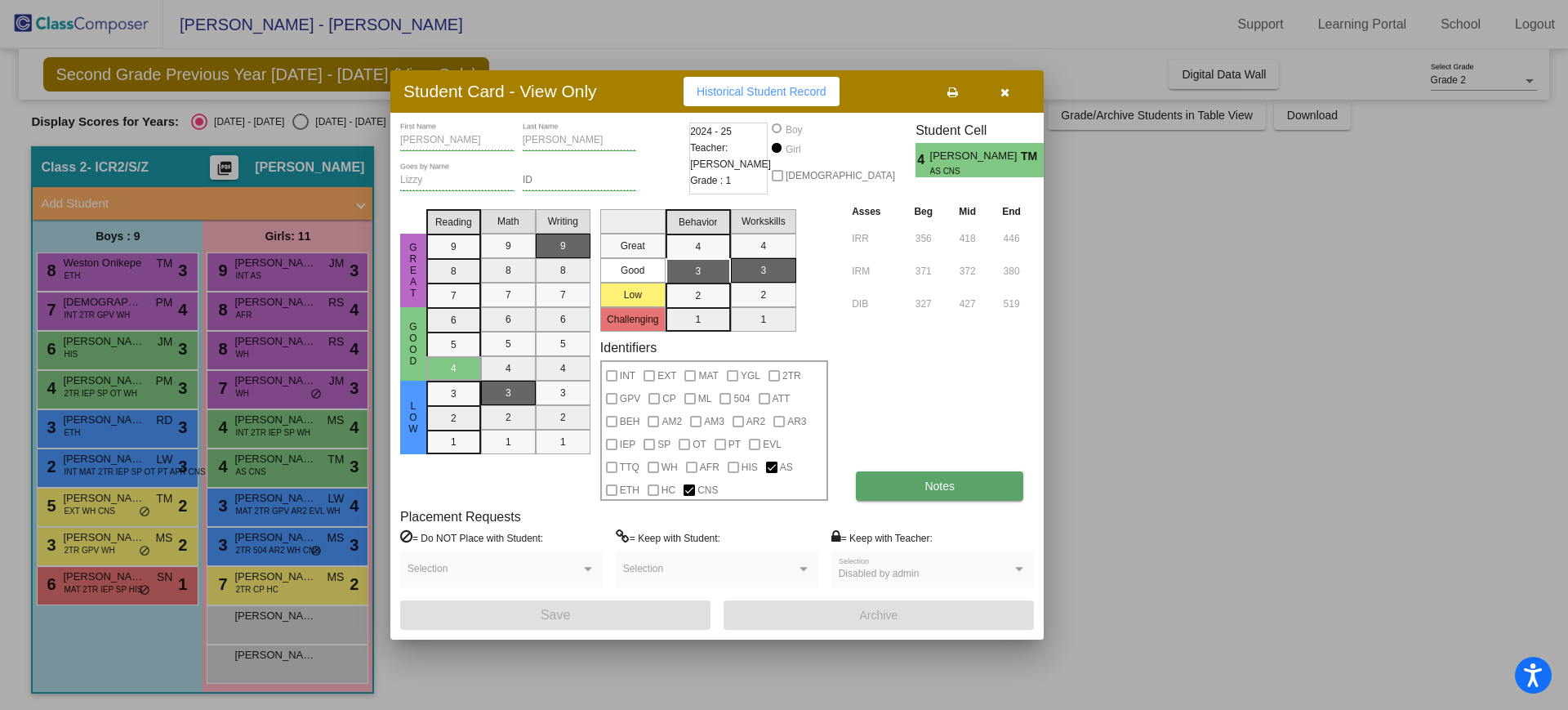
click at [942, 478] on button "Notes" at bounding box center [939, 486] width 167 height 30
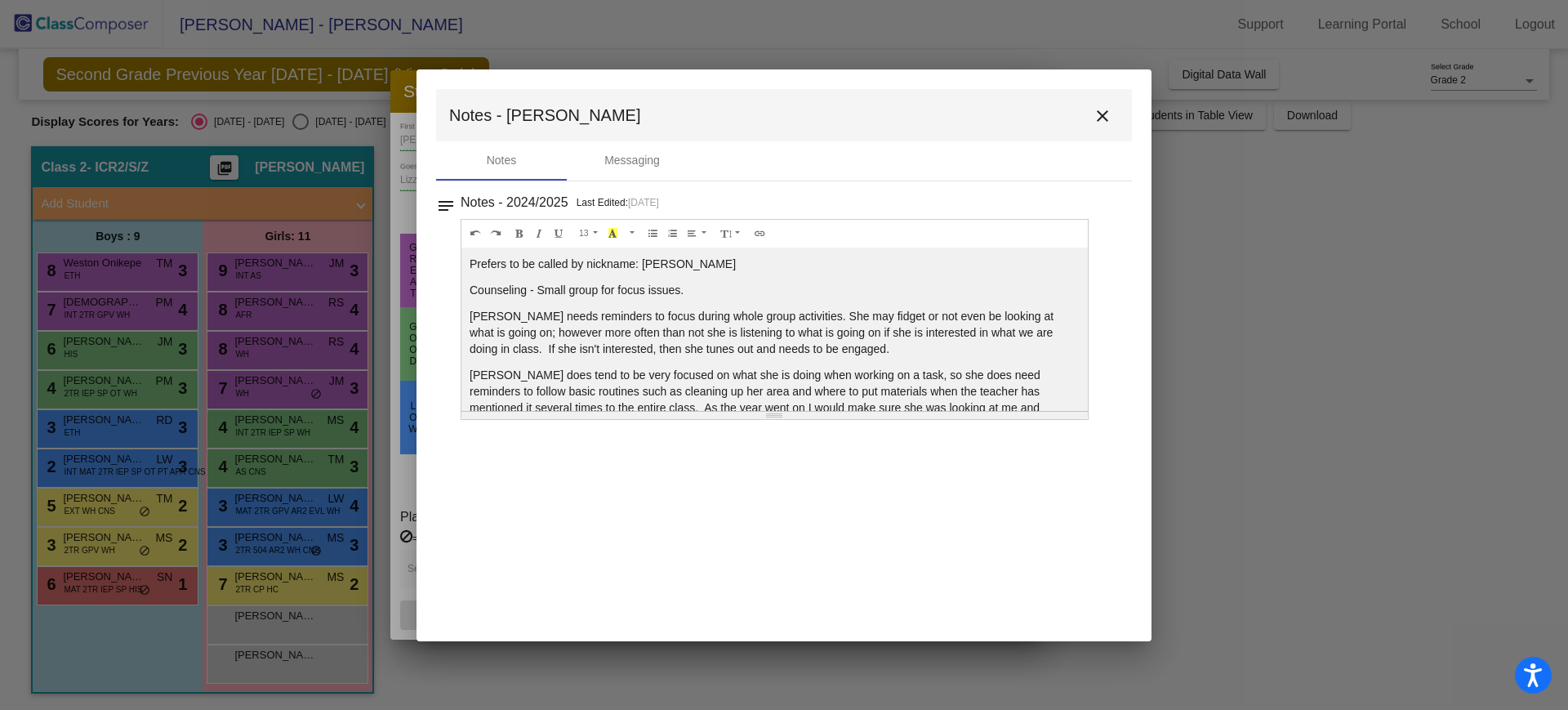
scroll to position [39, 0]
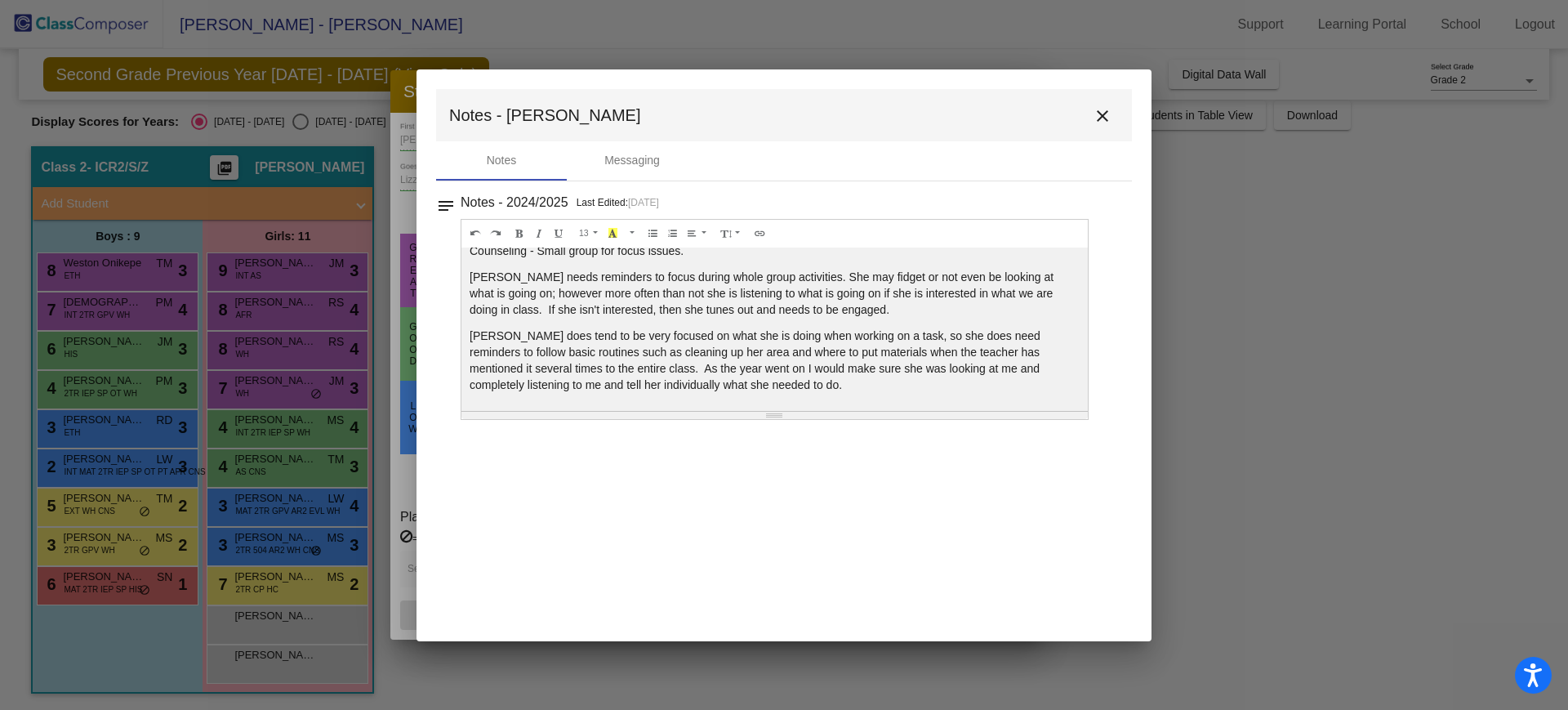
click at [1093, 115] on mat-icon "close" at bounding box center [1103, 116] width 20 height 20
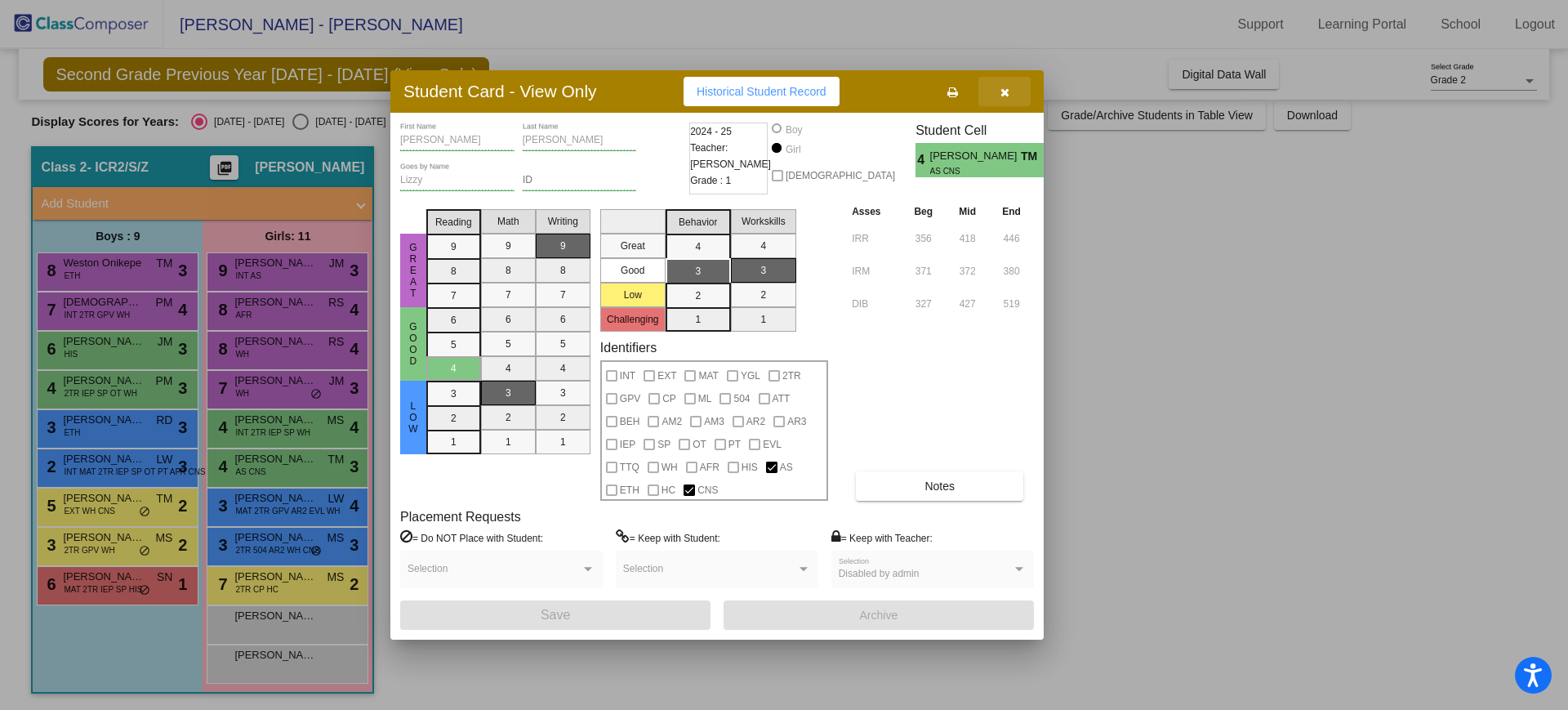
click at [1005, 85] on span "button" at bounding box center [1005, 91] width 9 height 13
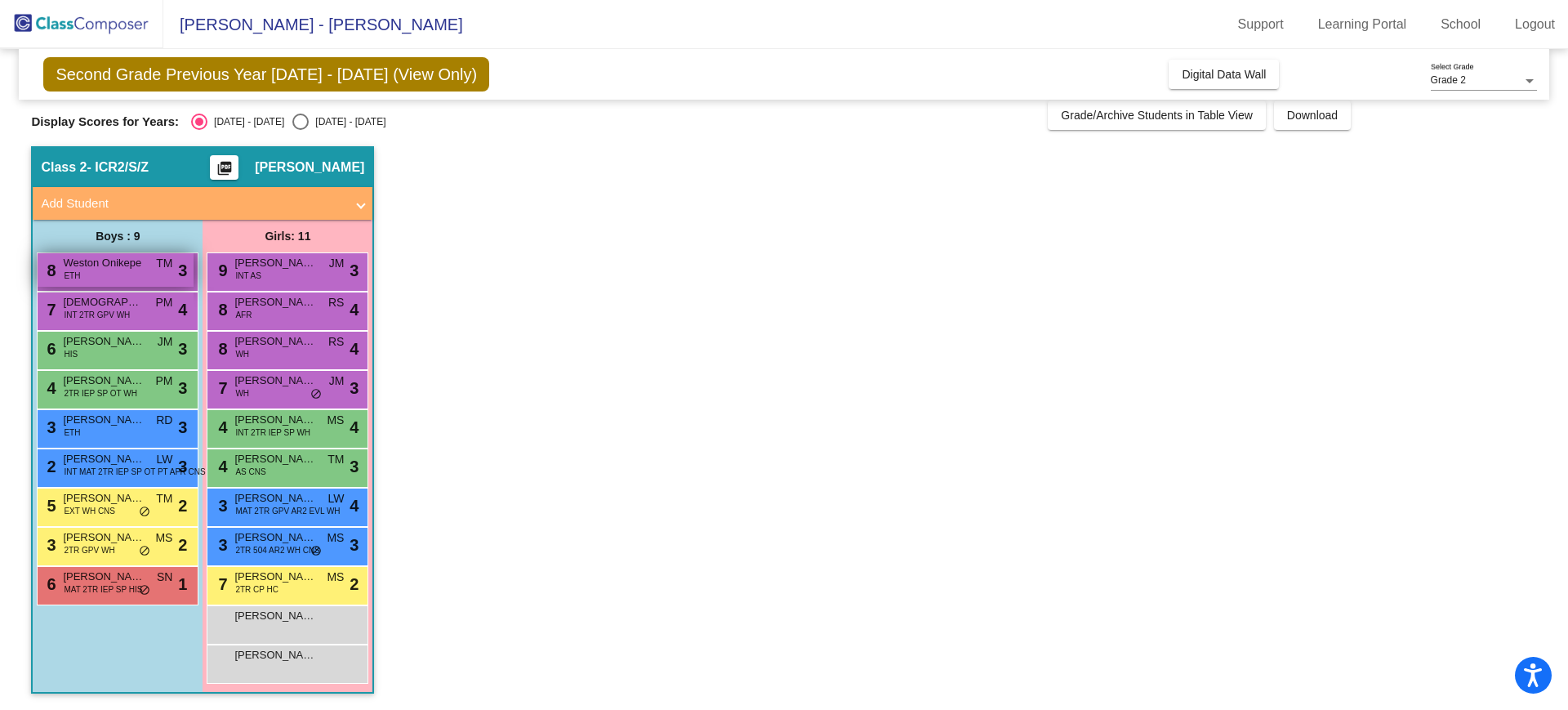
click at [144, 278] on div "8 Weston Onikepe ETH TM lock do_not_disturb_alt 3" at bounding box center [116, 270] width 156 height 33
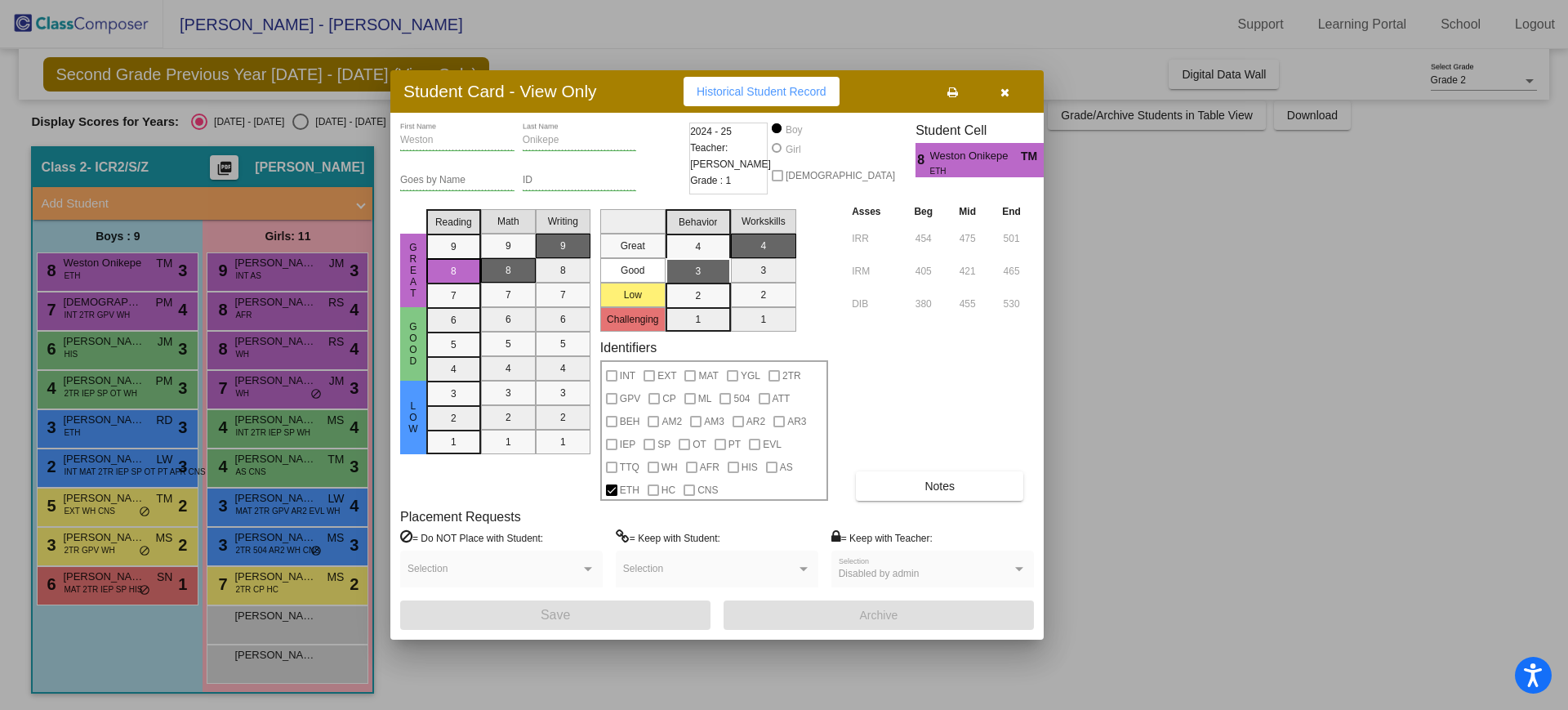
click at [1005, 98] on button "button" at bounding box center [1005, 91] width 52 height 30
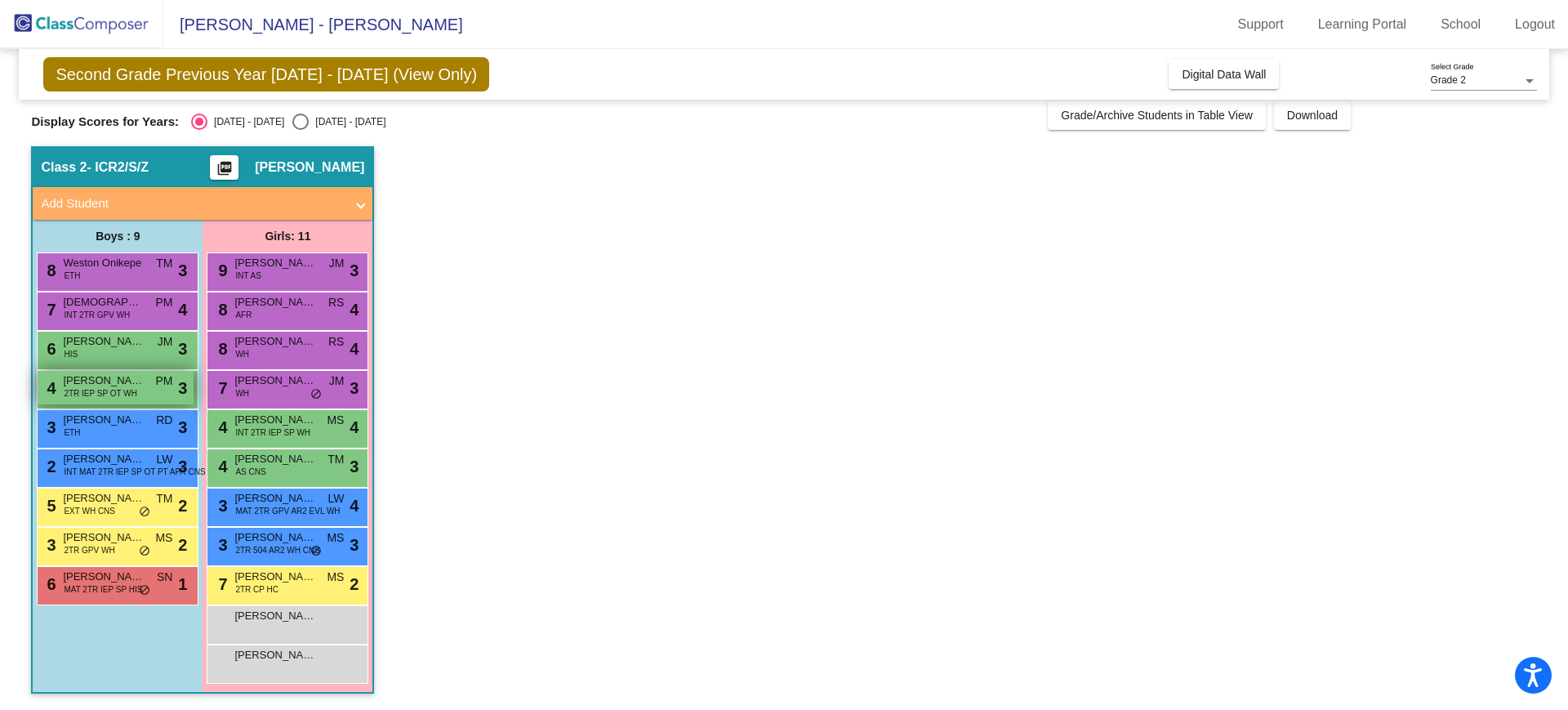
click at [113, 398] on span "2TR IEP SP OT WH" at bounding box center [100, 393] width 72 height 13
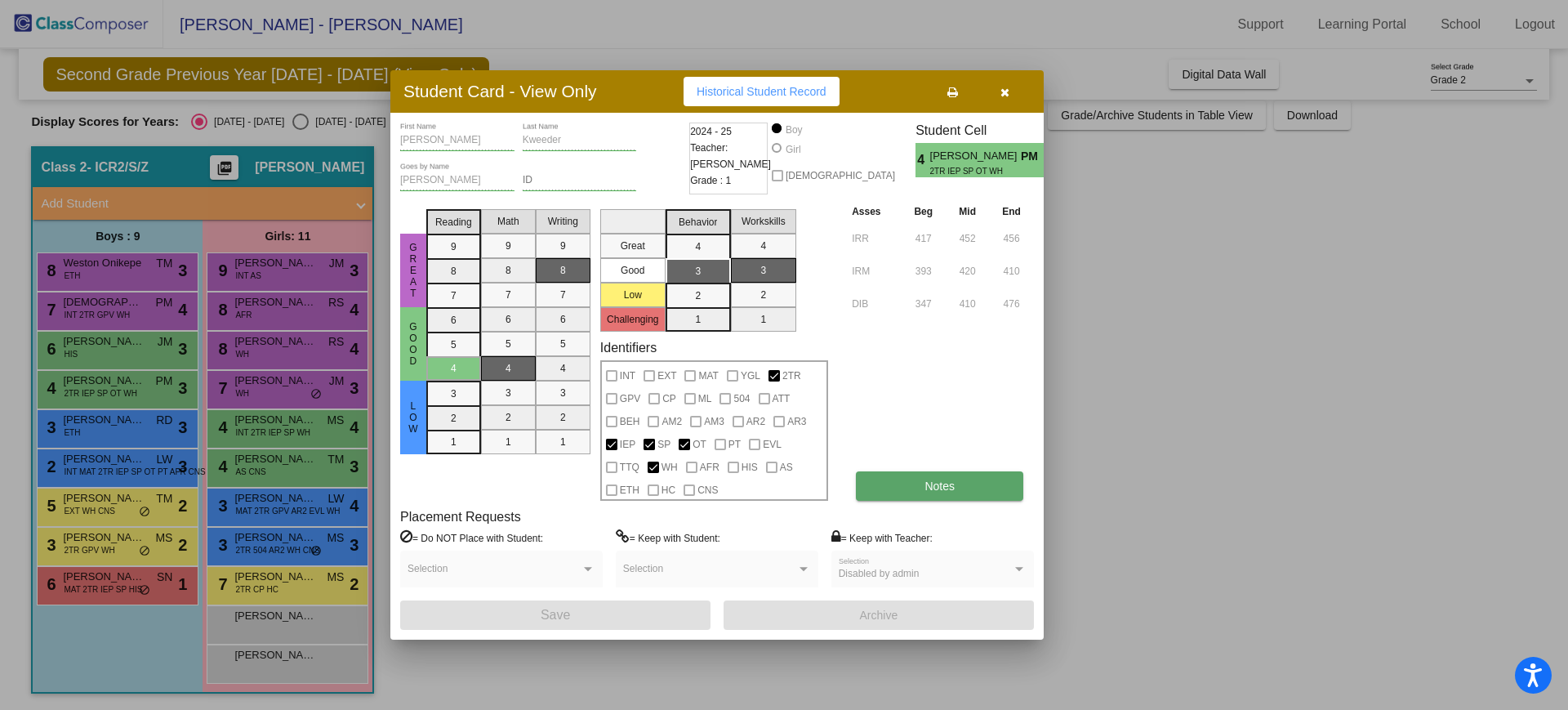
click at [941, 488] on span "Notes" at bounding box center [939, 486] width 30 height 13
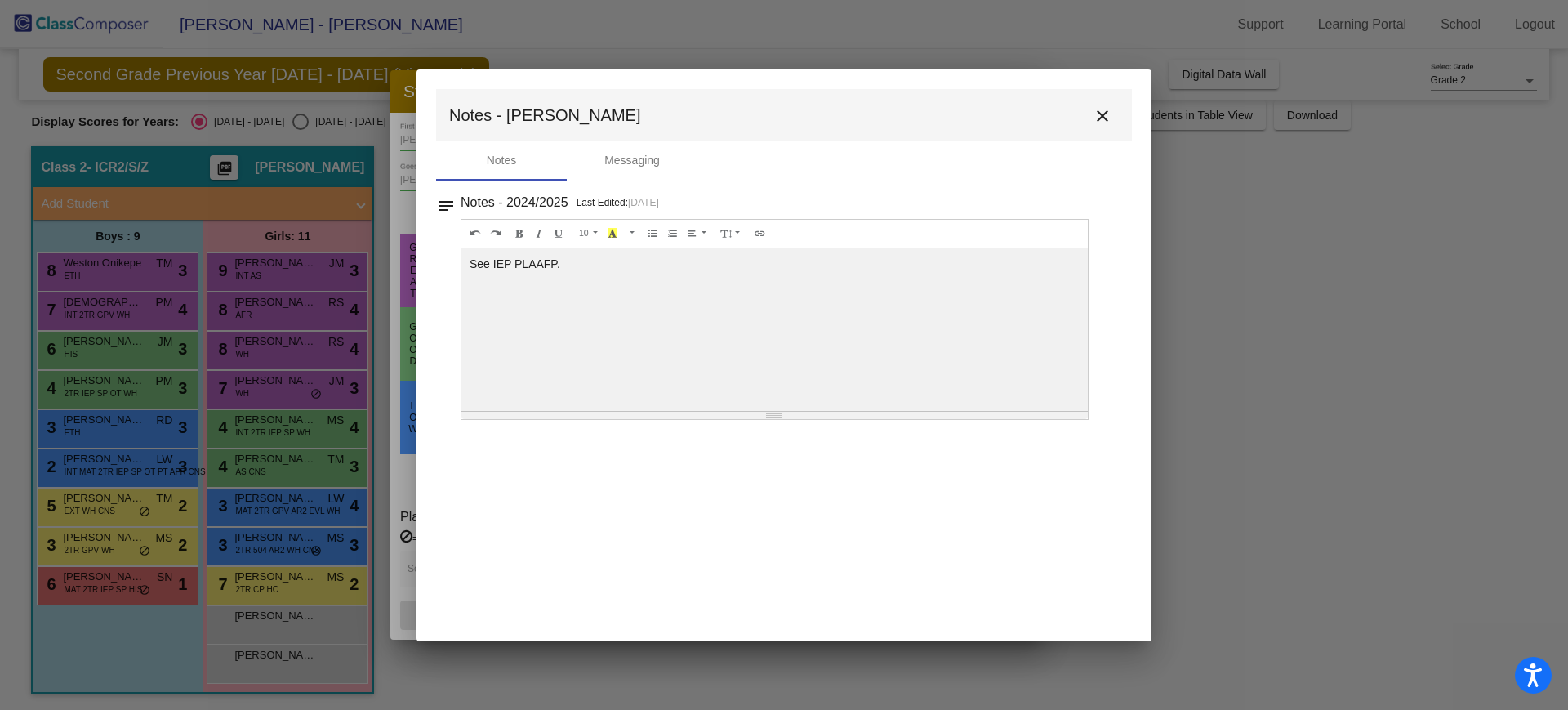
click at [1098, 119] on mat-icon "close" at bounding box center [1103, 116] width 20 height 20
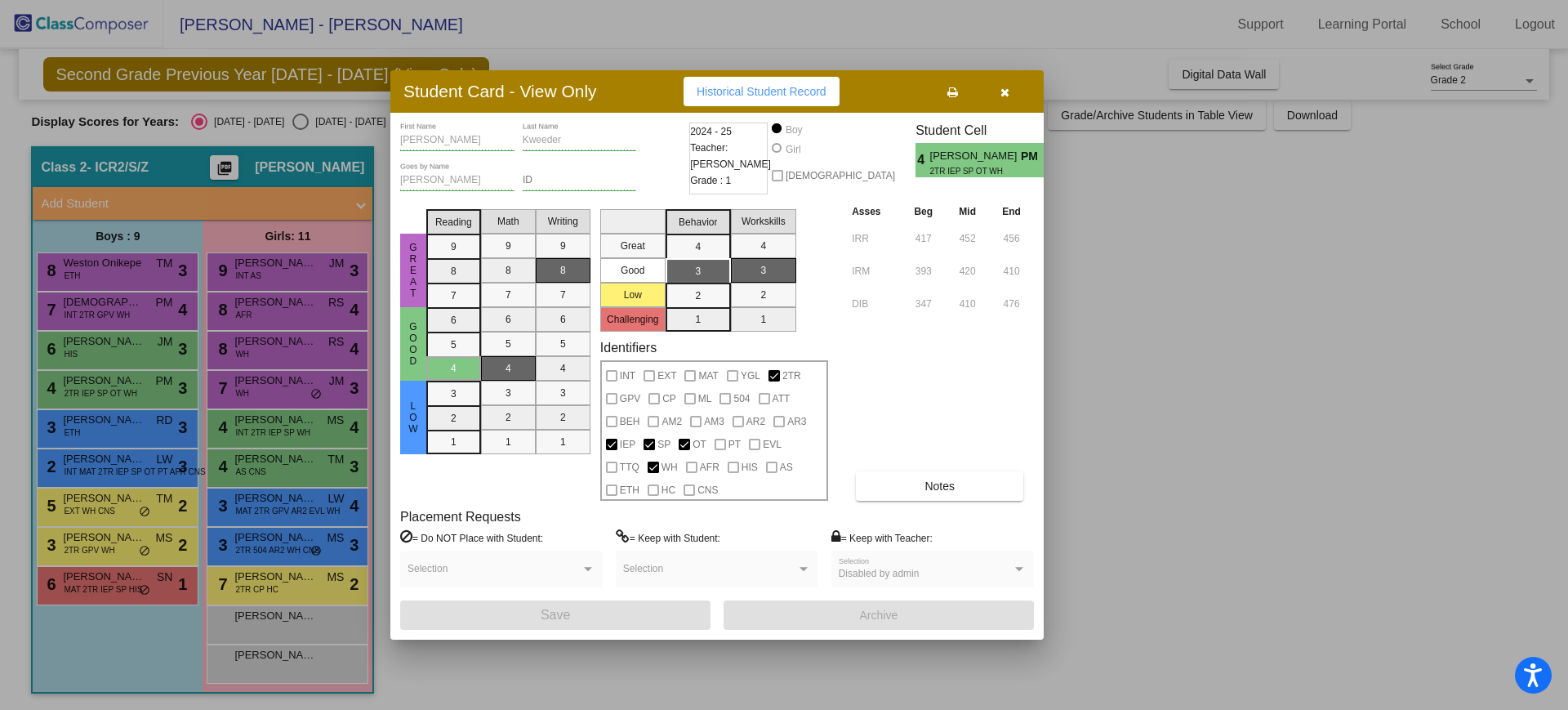
click at [1008, 98] on button "button" at bounding box center [1005, 91] width 52 height 30
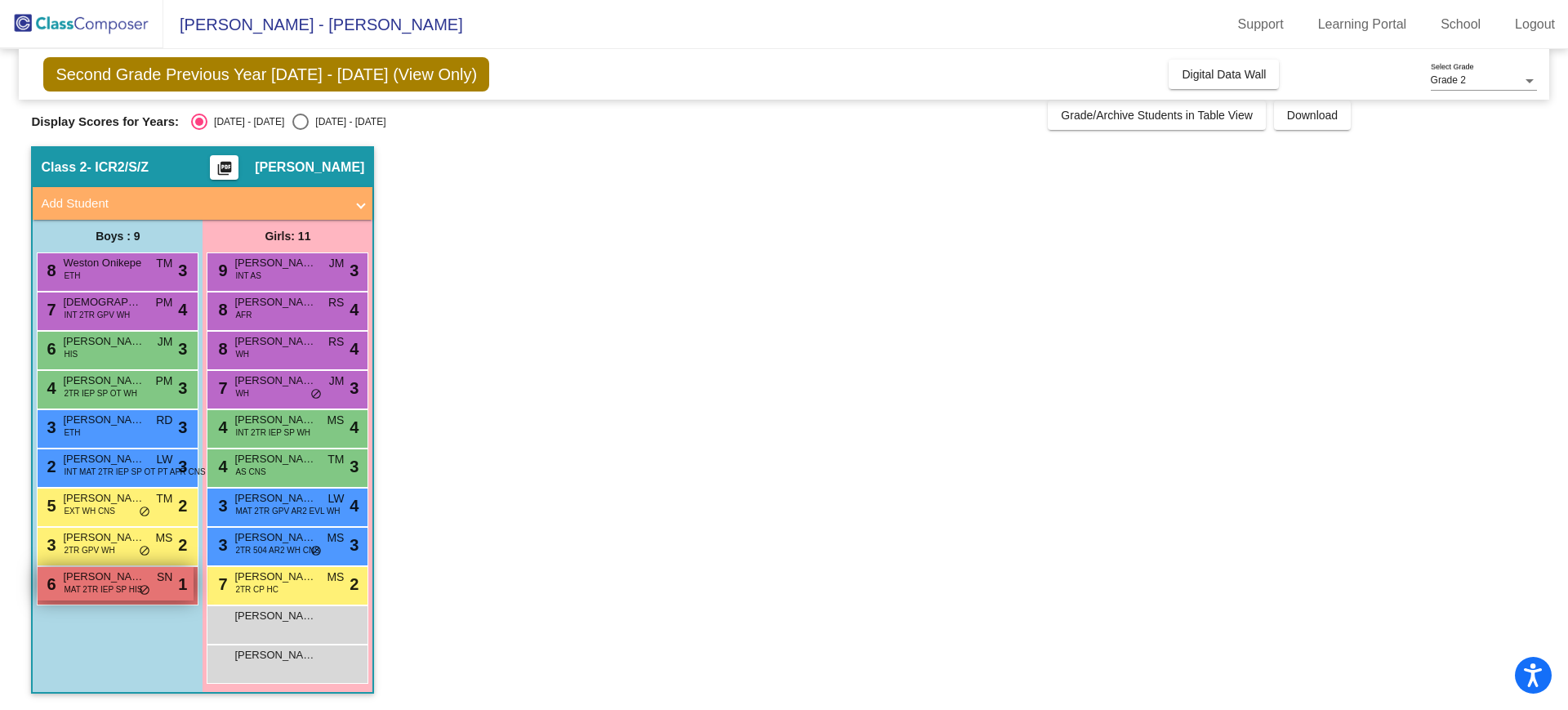
click at [122, 584] on span "MAT 2TR IEP SP HIS" at bounding box center [102, 590] width 79 height 13
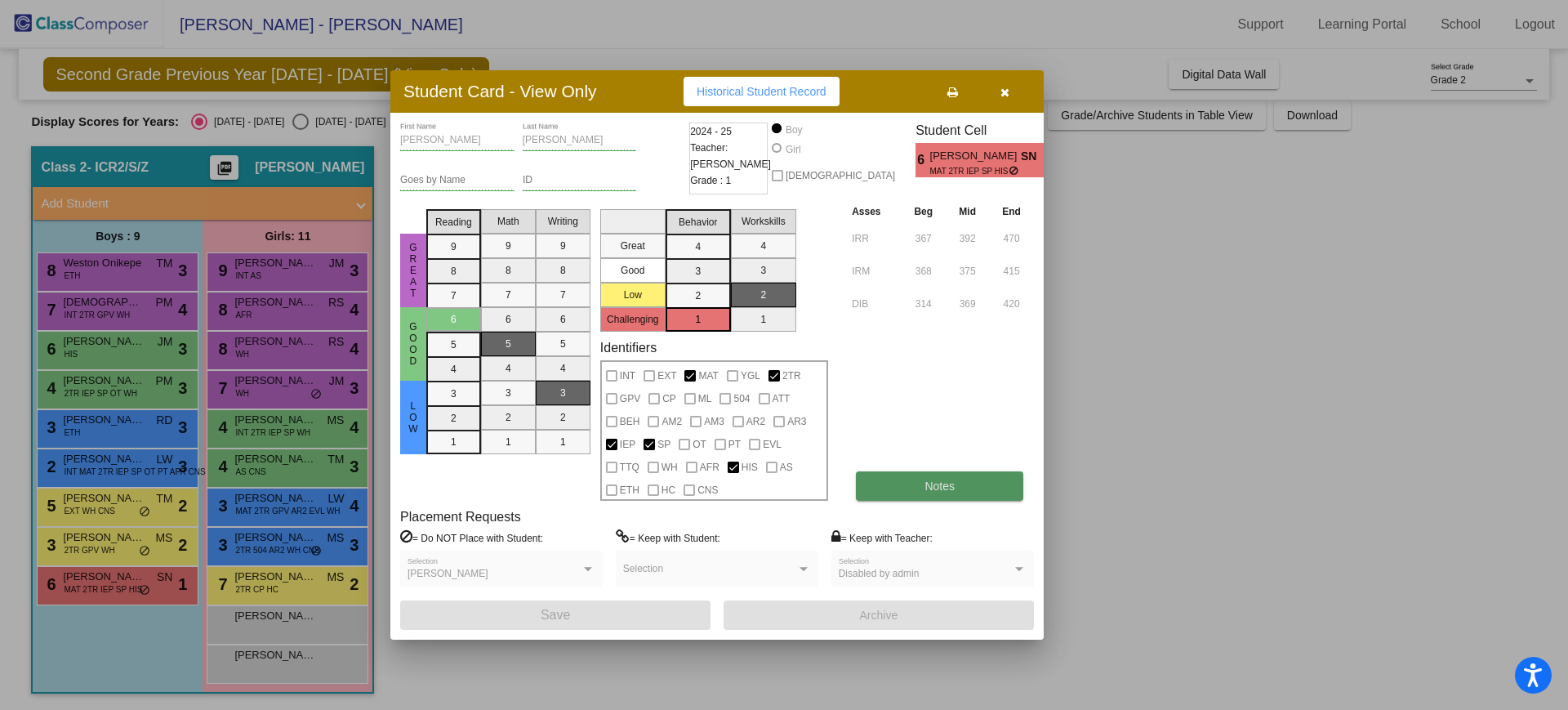
click at [885, 478] on button "Notes" at bounding box center [939, 486] width 167 height 30
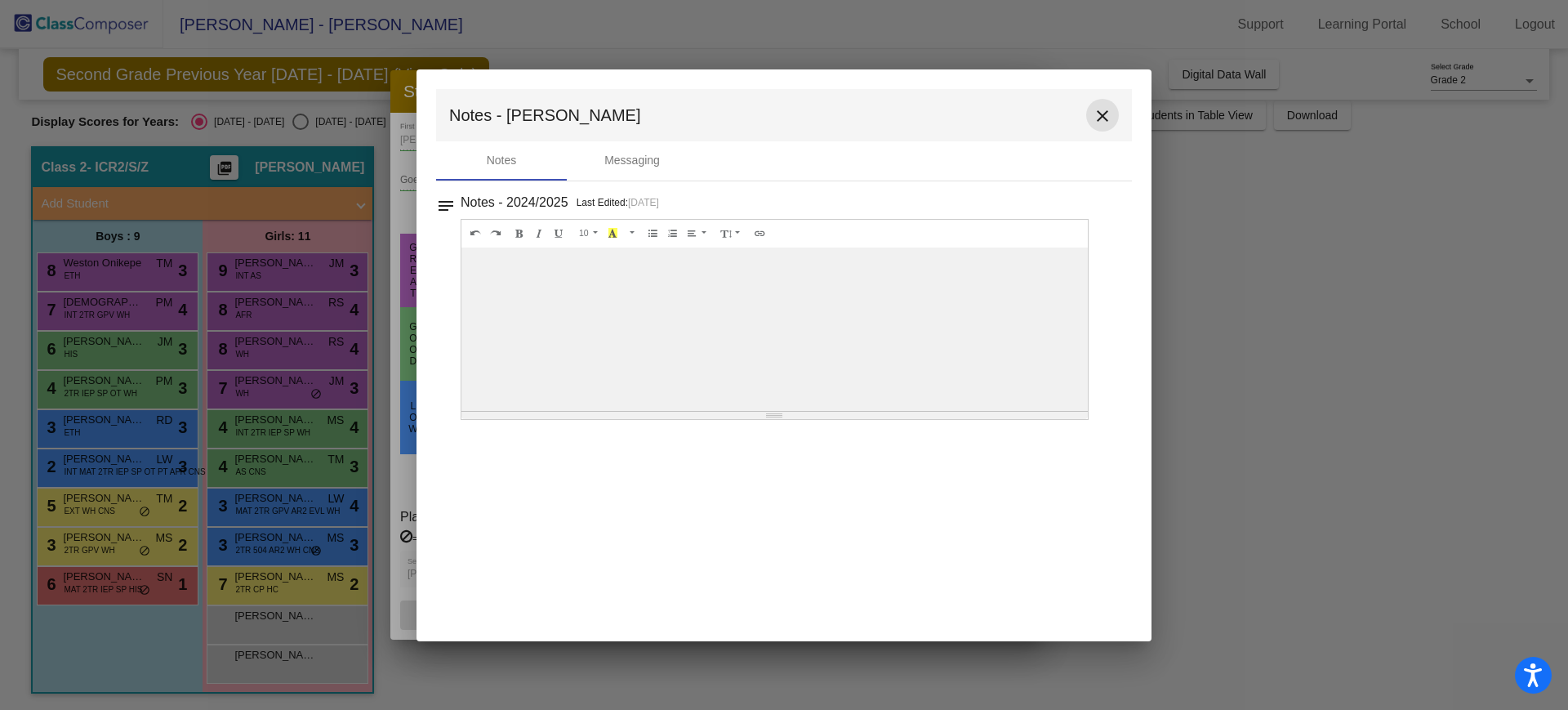
click at [1106, 111] on mat-icon "close" at bounding box center [1103, 116] width 20 height 20
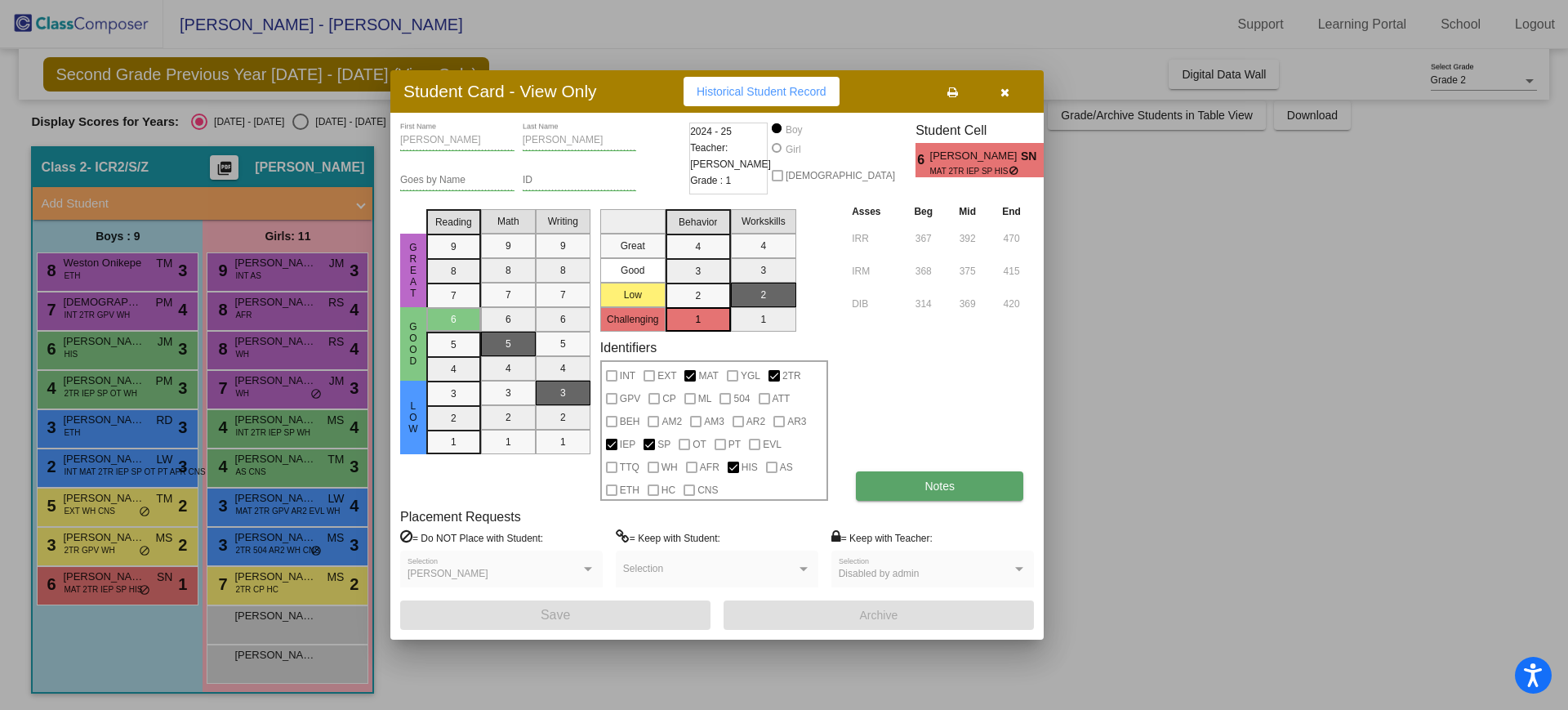
click at [941, 490] on span "Notes" at bounding box center [939, 486] width 30 height 13
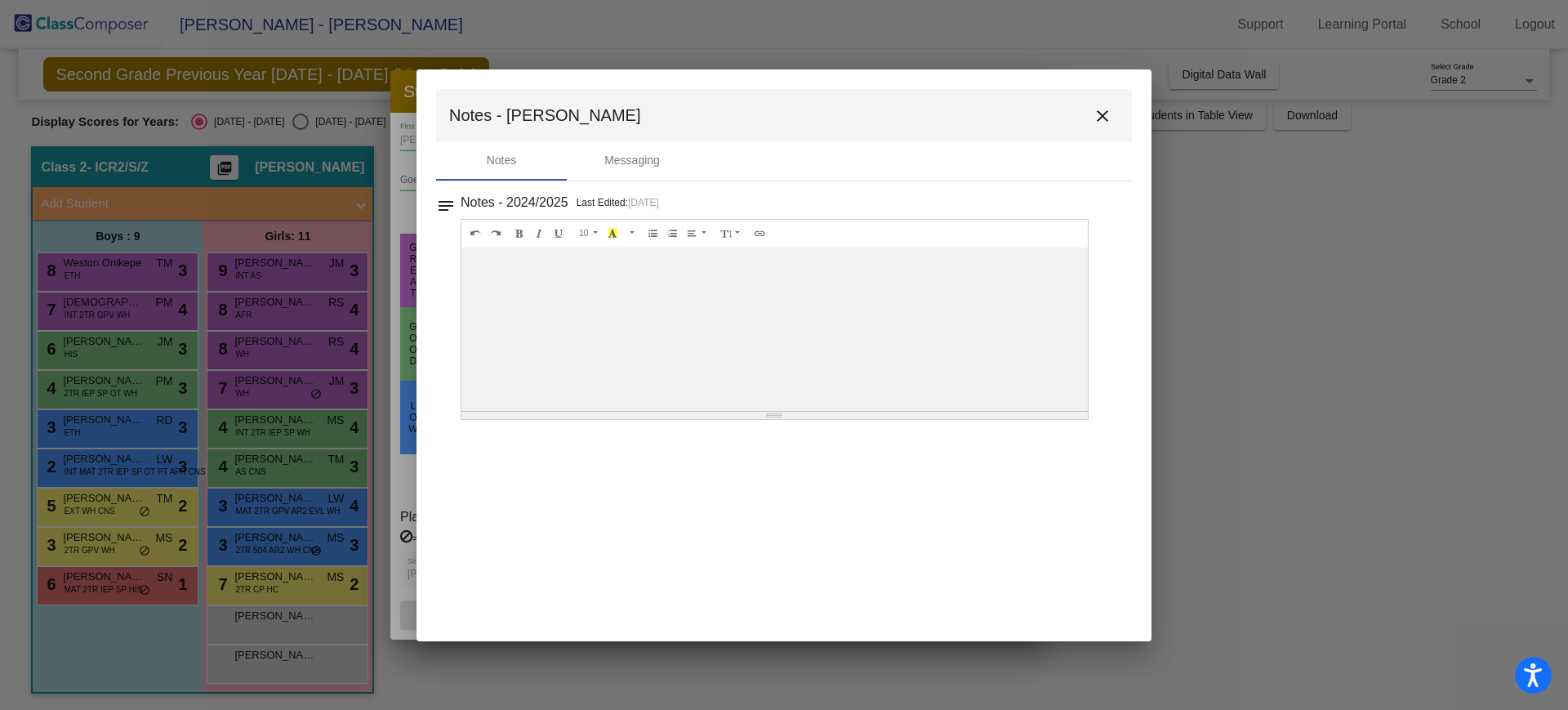
click at [1098, 116] on mat-icon "close" at bounding box center [1103, 116] width 20 height 20
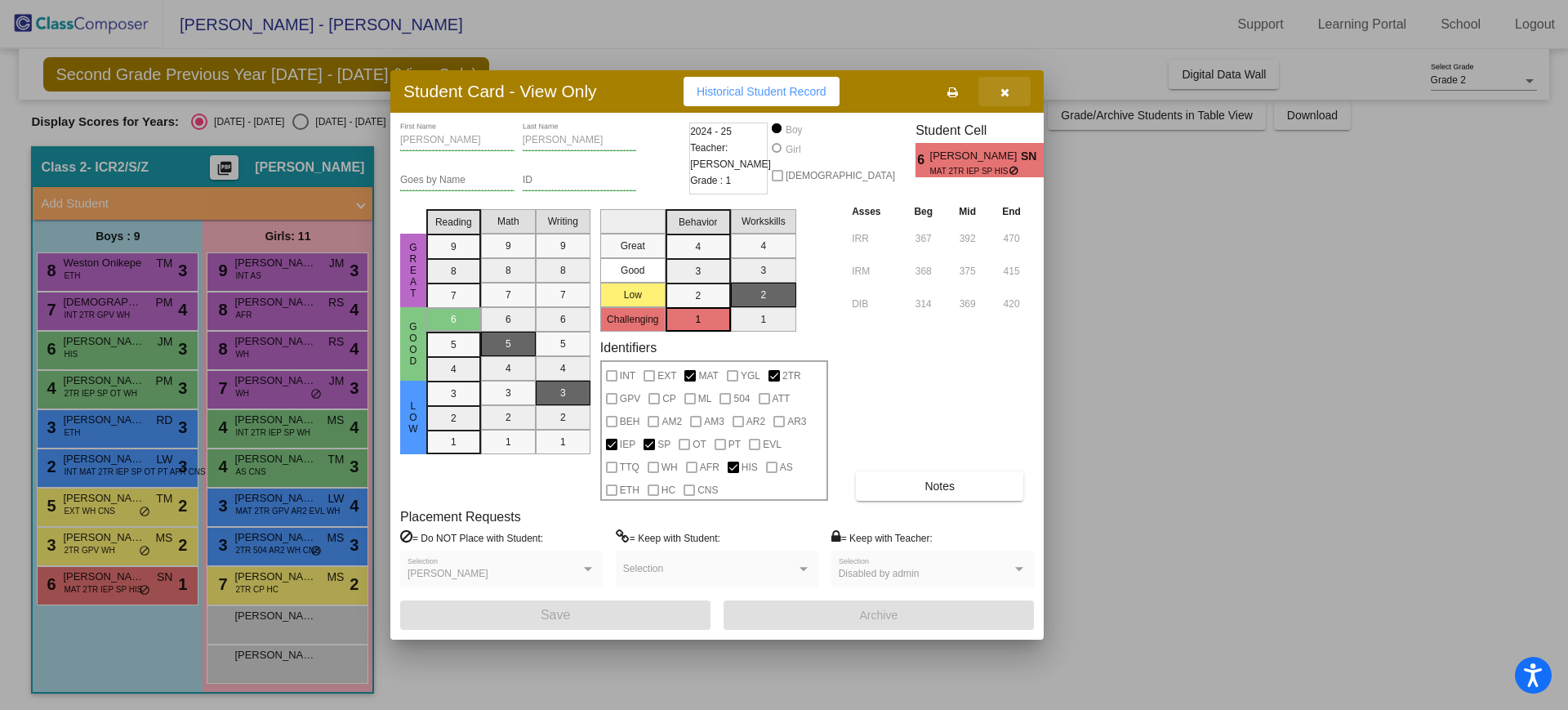
click at [1006, 94] on icon "button" at bounding box center [1005, 92] width 9 height 12
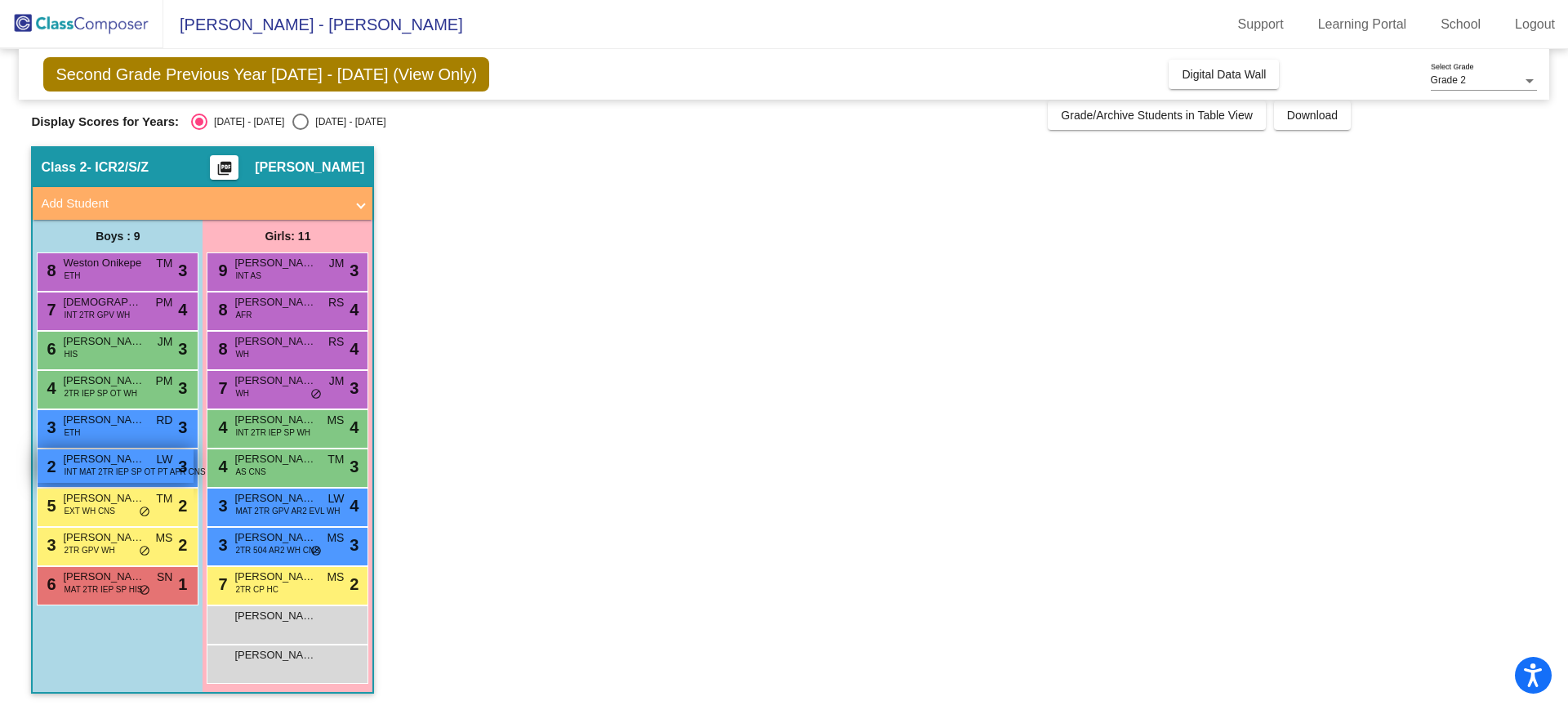
click at [110, 452] on span "[PERSON_NAME]" at bounding box center [104, 459] width 81 height 16
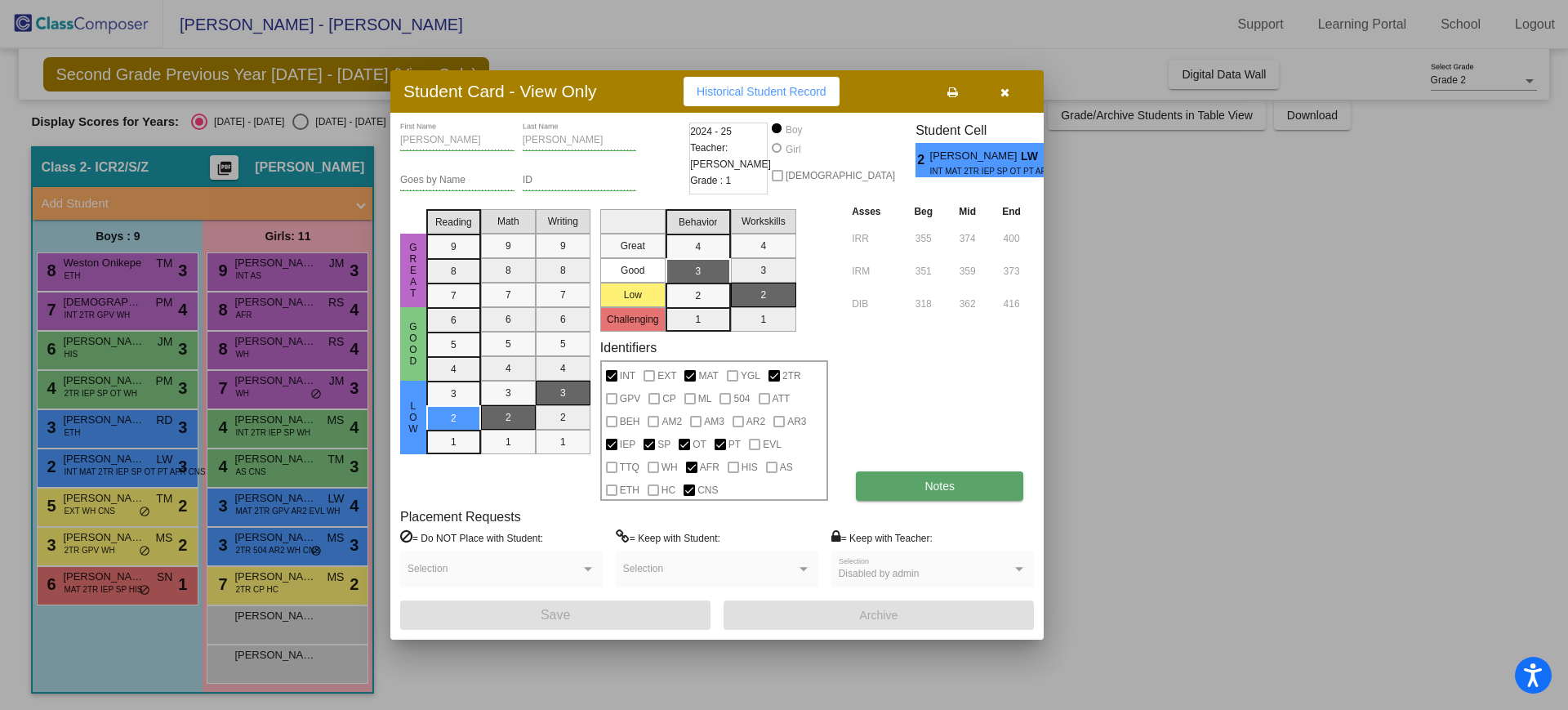
click at [914, 498] on button "Notes" at bounding box center [939, 486] width 167 height 30
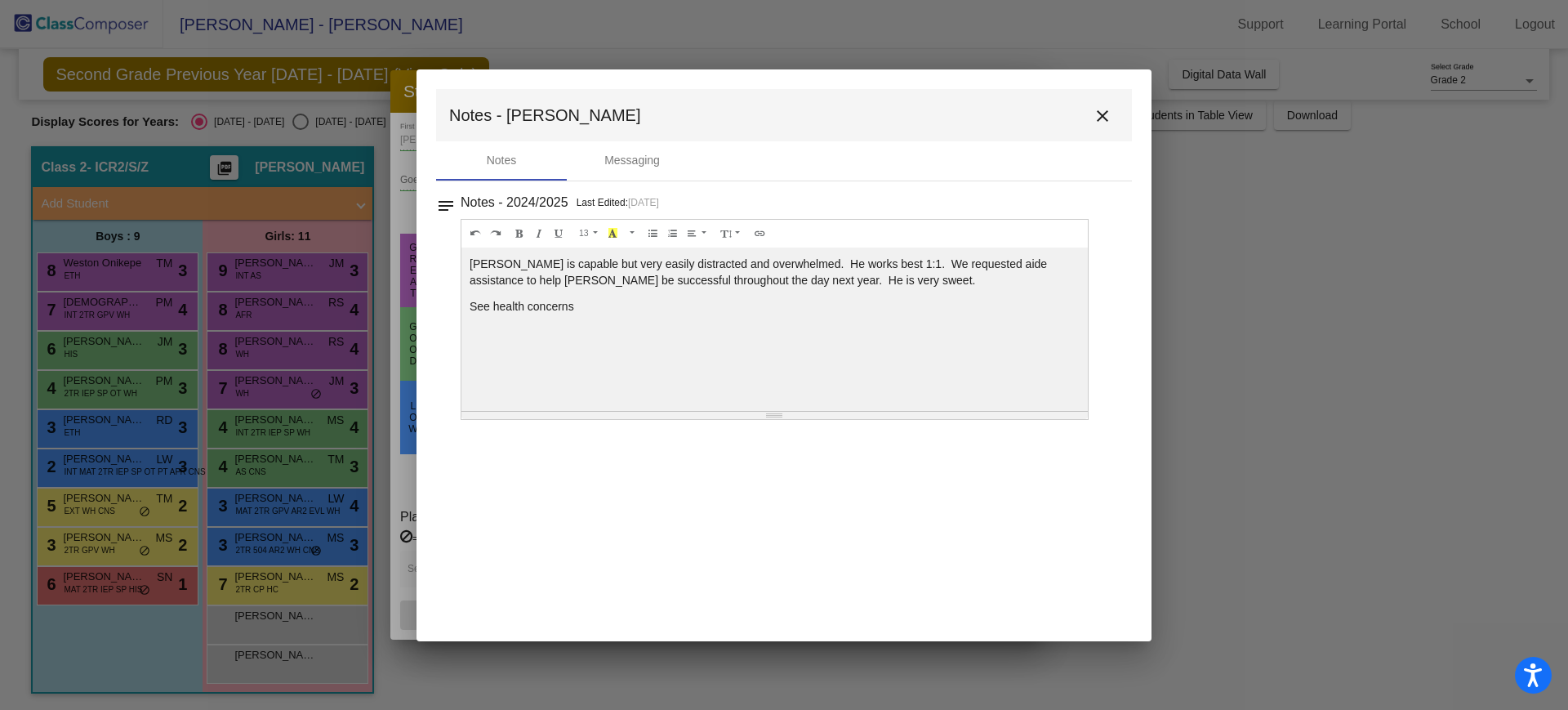
click at [1102, 114] on mat-icon "close" at bounding box center [1103, 116] width 20 height 20
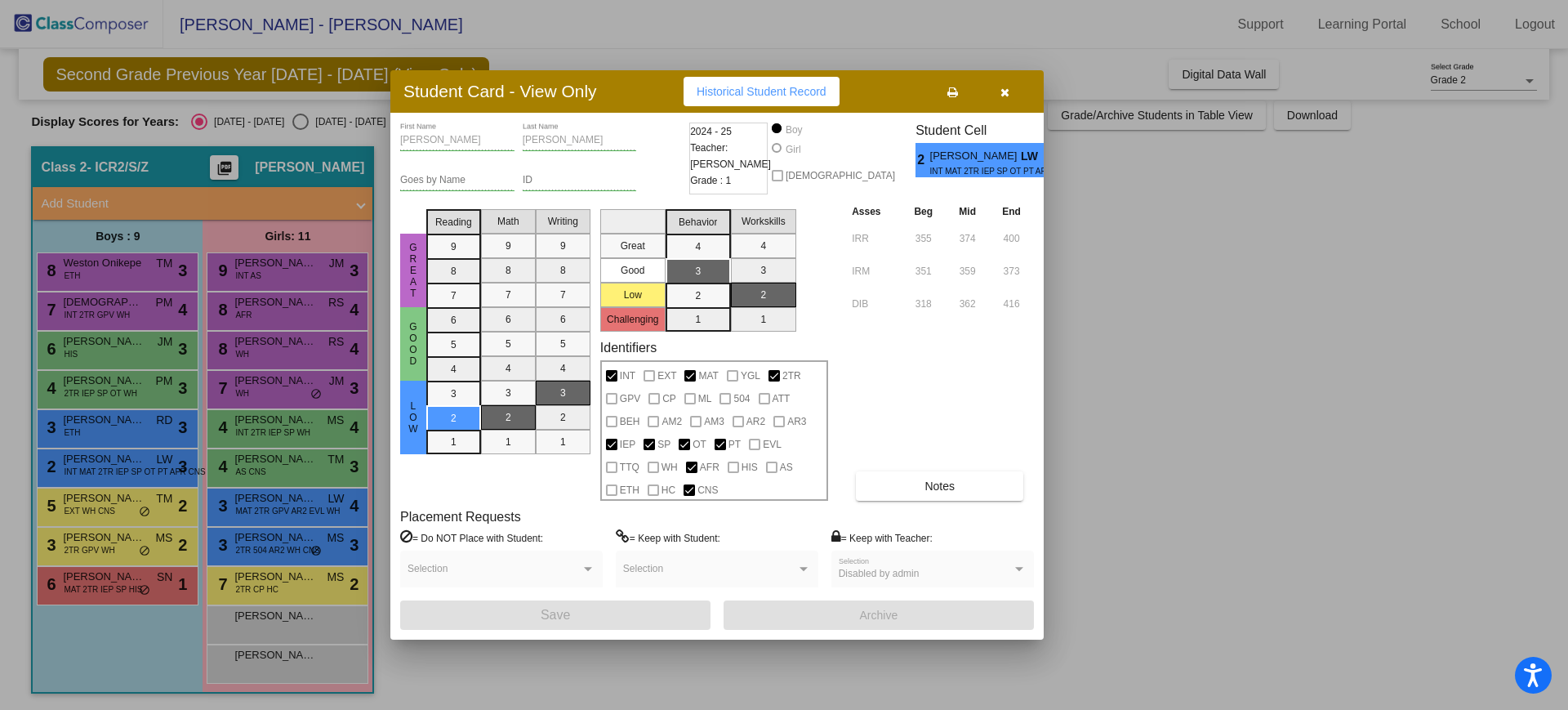
click at [1002, 99] on button "button" at bounding box center [1005, 91] width 52 height 30
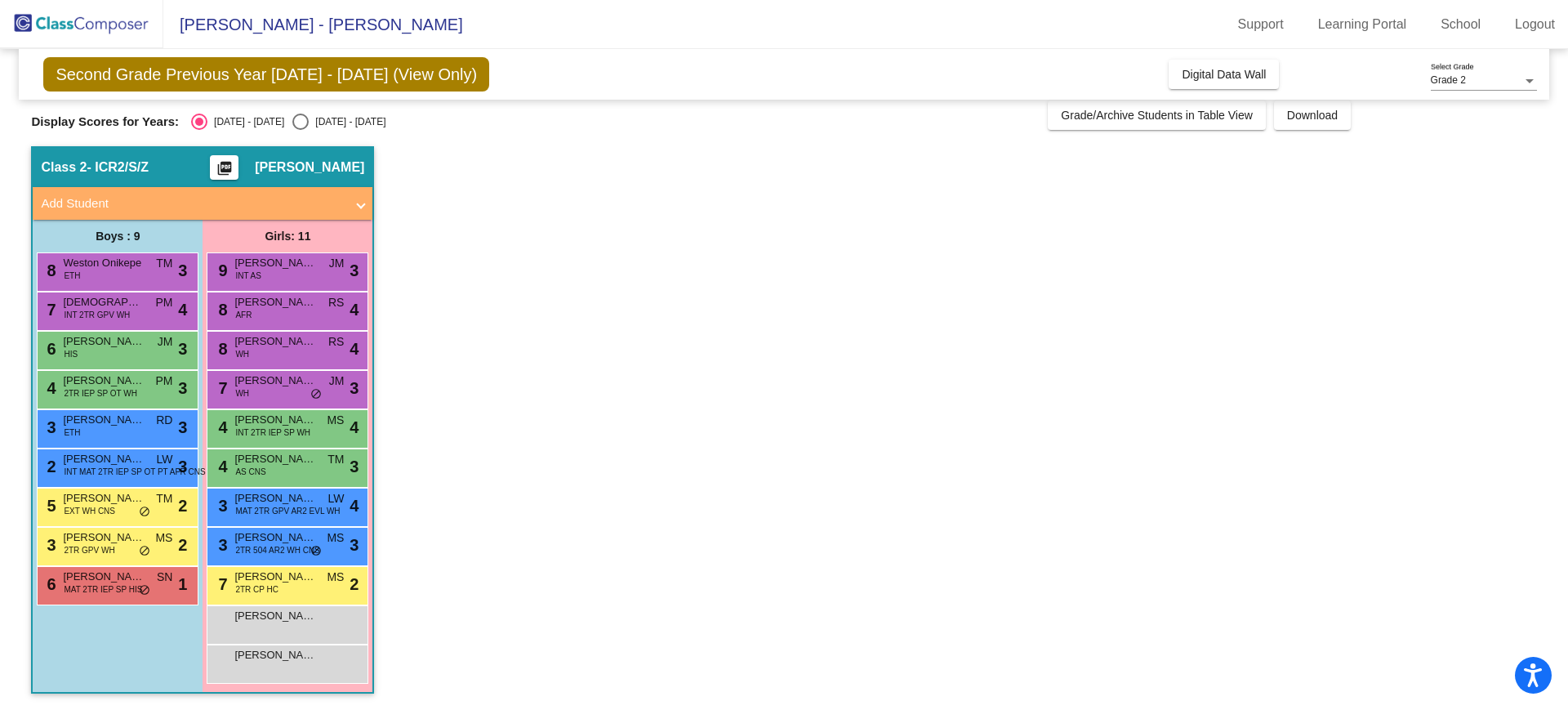
click at [101, 406] on div "4 [PERSON_NAME] 2TR IEP SP OT WH PM lock do_not_disturb_alt 3" at bounding box center [118, 389] width 162 height 39
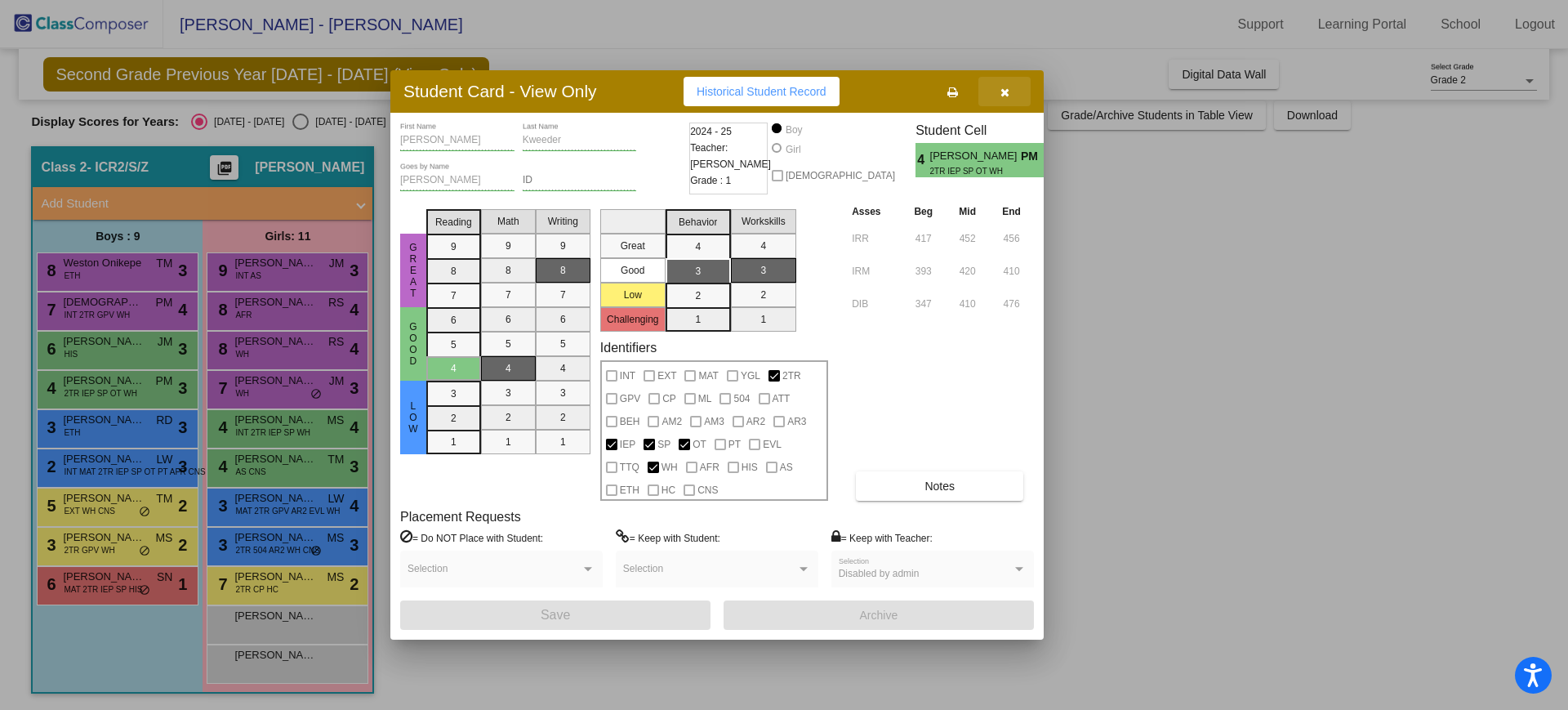
click at [1003, 85] on span "button" at bounding box center [1005, 91] width 9 height 13
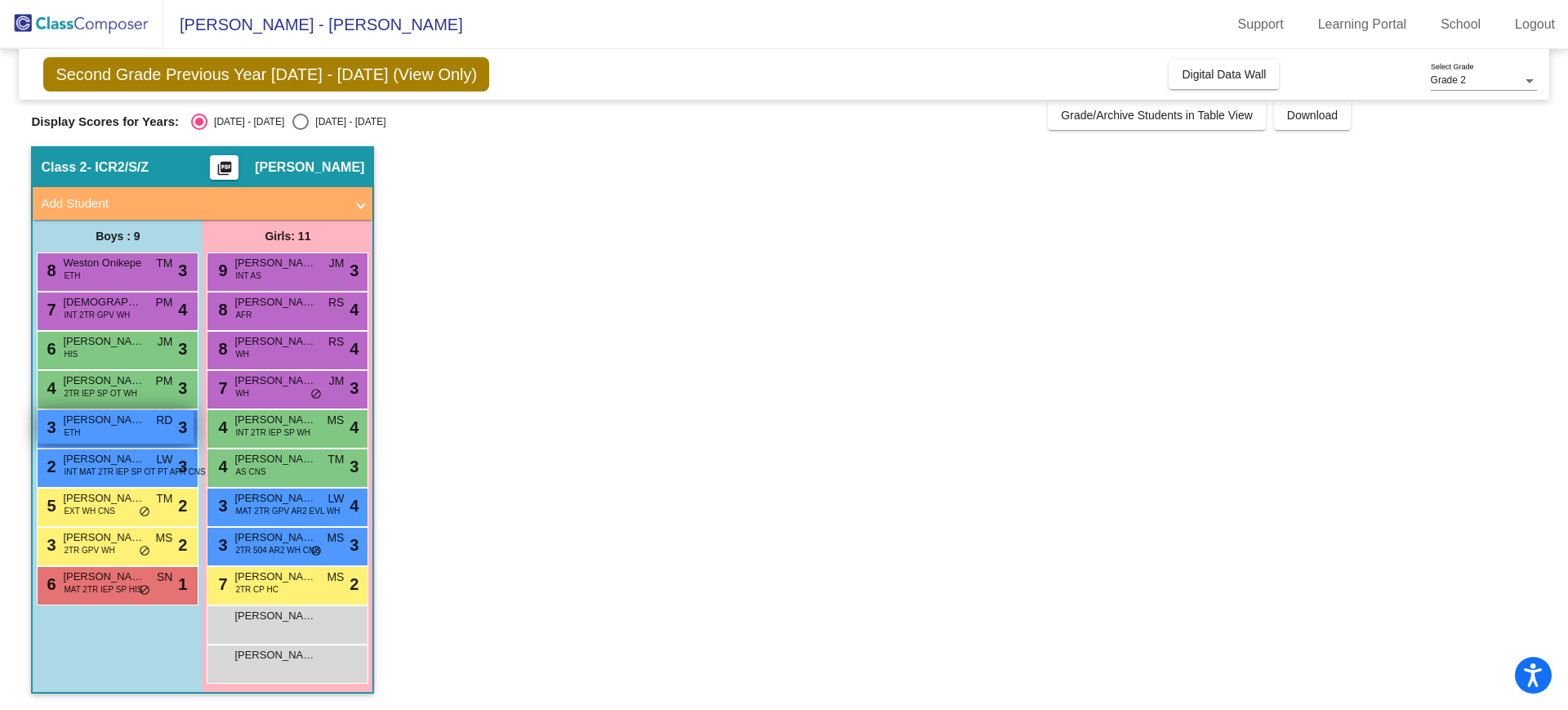
click at [160, 429] on div "3 [PERSON_NAME] Sud ETH RD lock do_not_disturb_alt 3" at bounding box center [116, 426] width 156 height 33
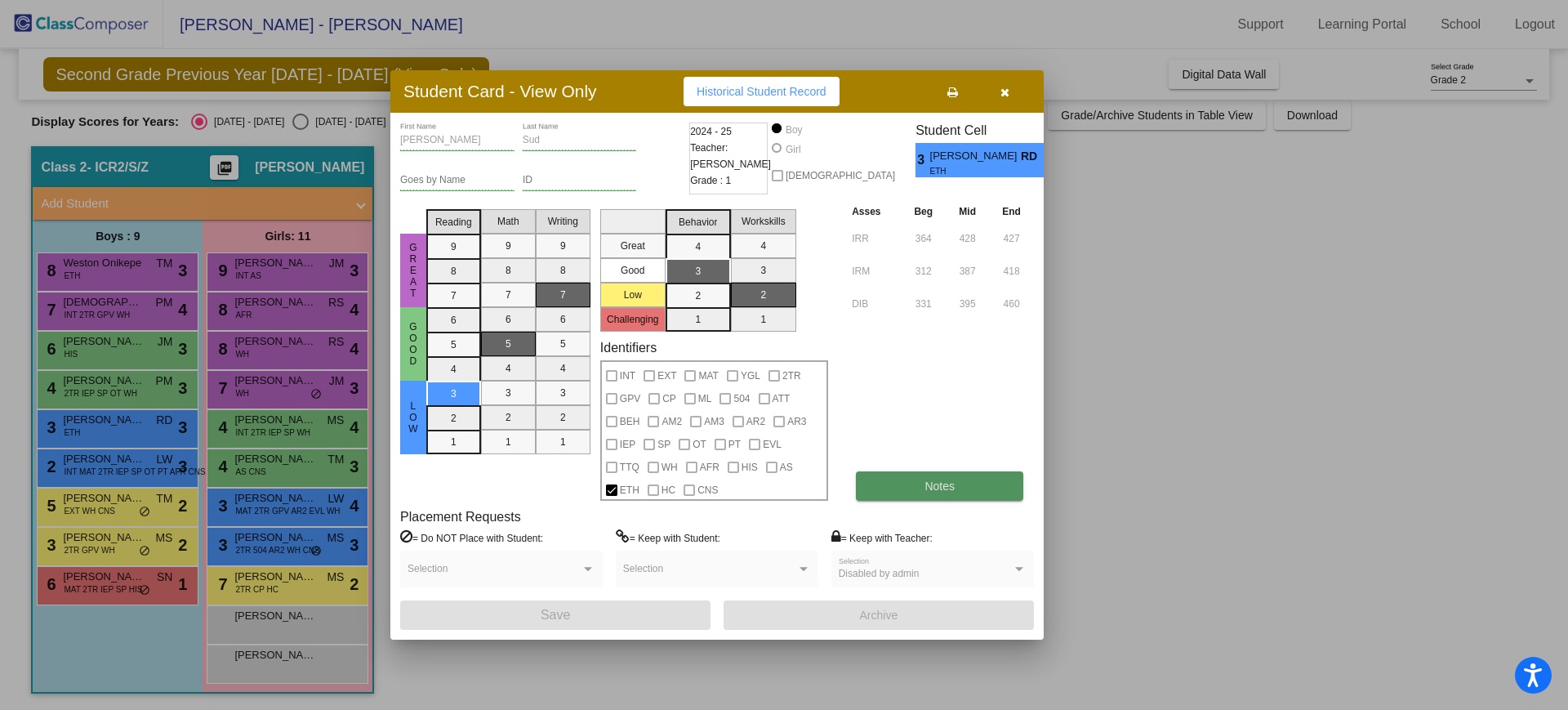
click at [902, 477] on button "Notes" at bounding box center [939, 486] width 167 height 30
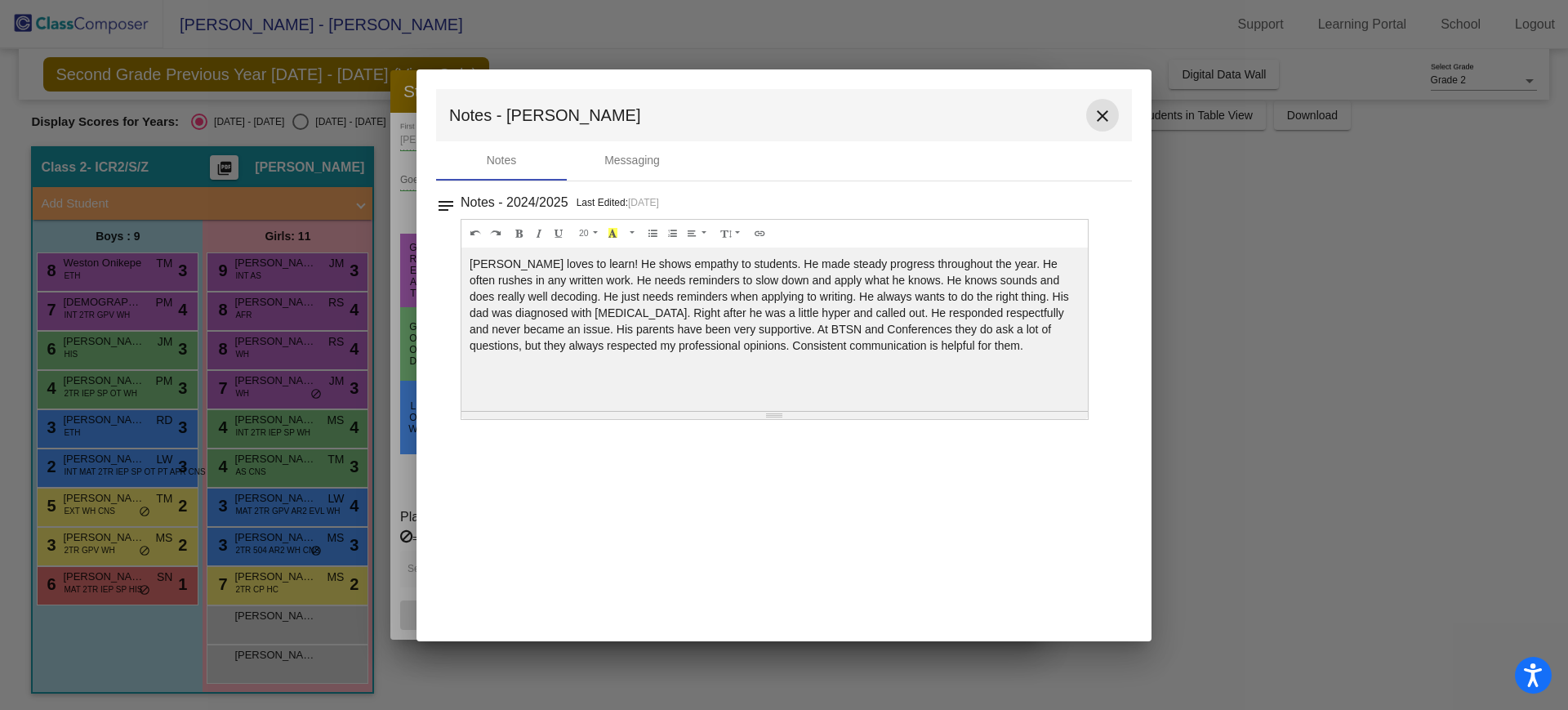
click at [1107, 114] on mat-icon "close" at bounding box center [1103, 116] width 20 height 20
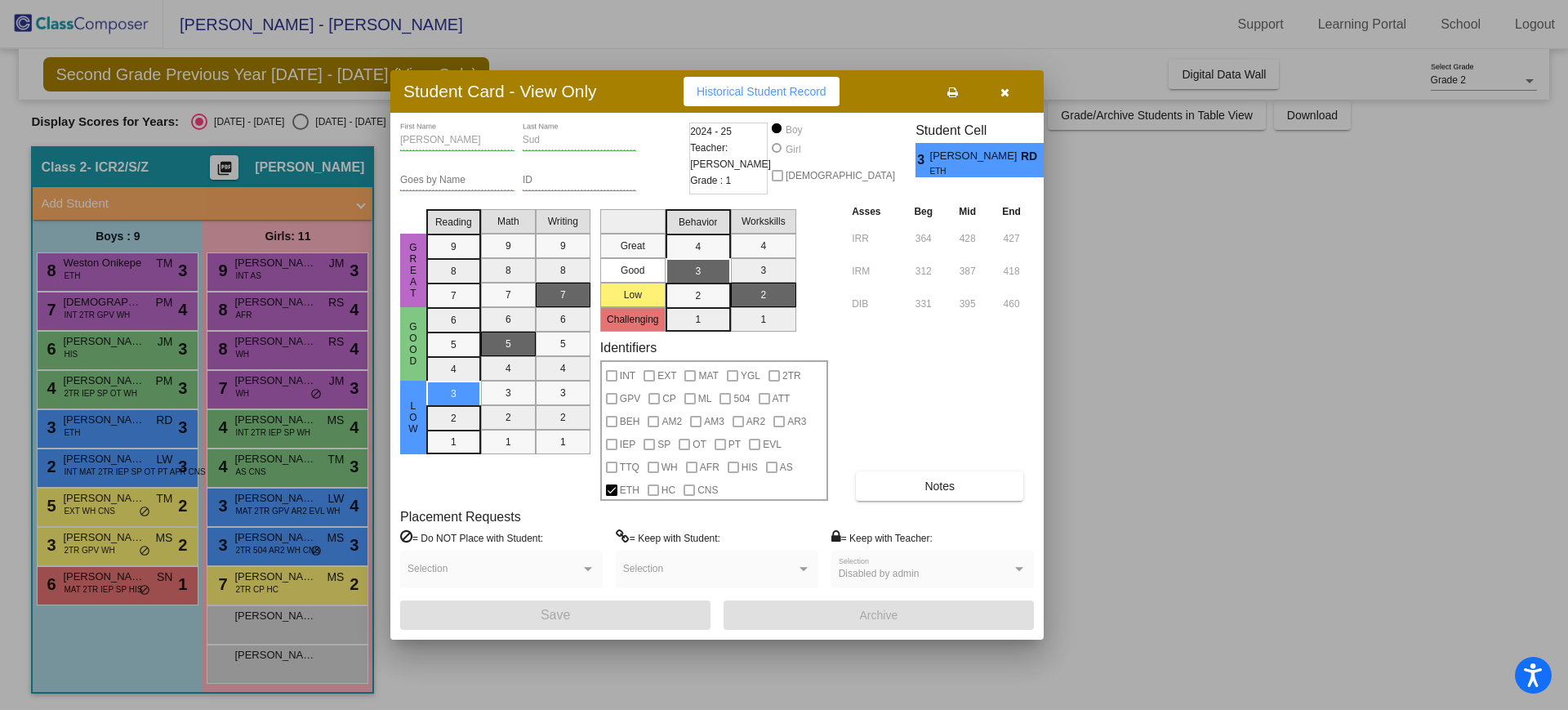
click at [1007, 95] on icon "button" at bounding box center [1005, 92] width 9 height 12
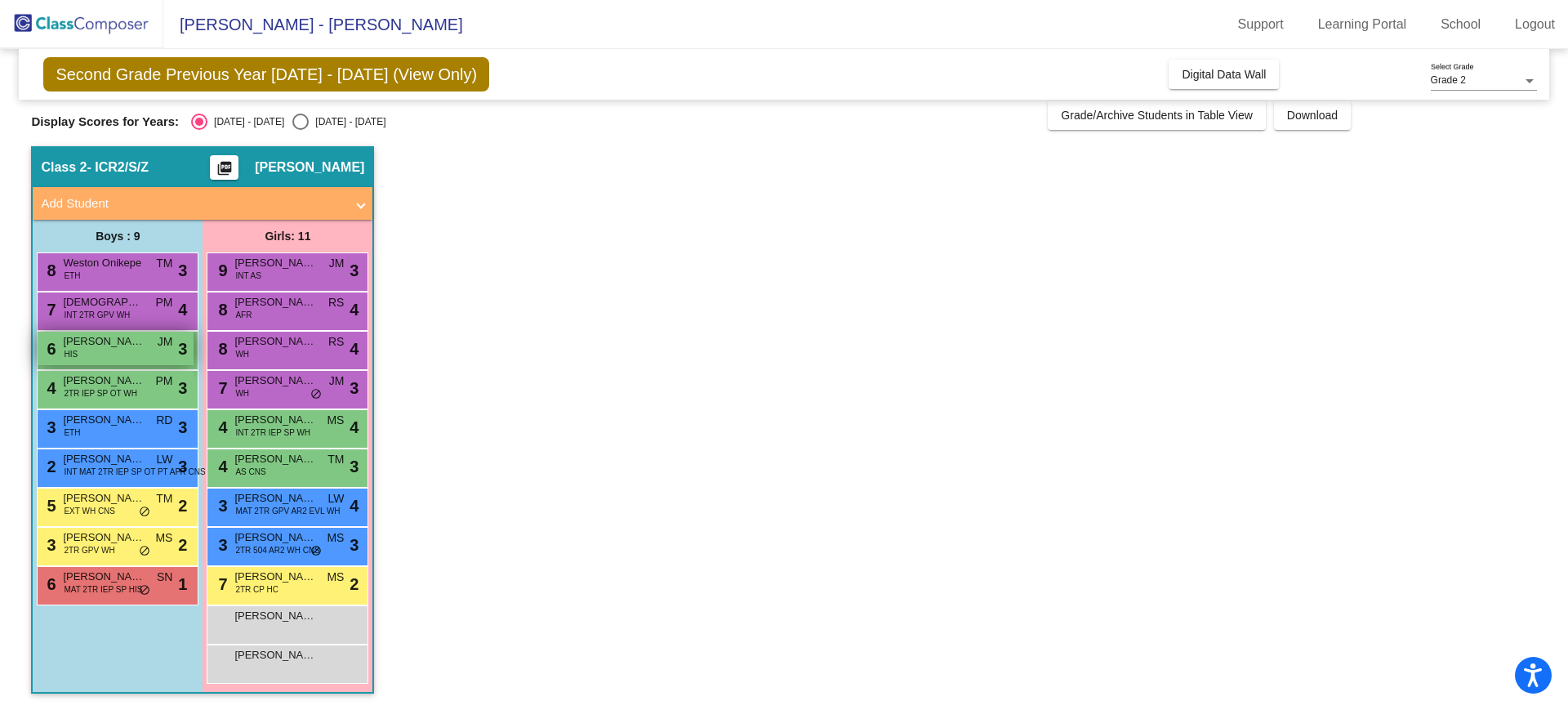
click at [119, 355] on div "6 [PERSON_NAME] HIS JM lock do_not_disturb_alt 3" at bounding box center [116, 348] width 156 height 33
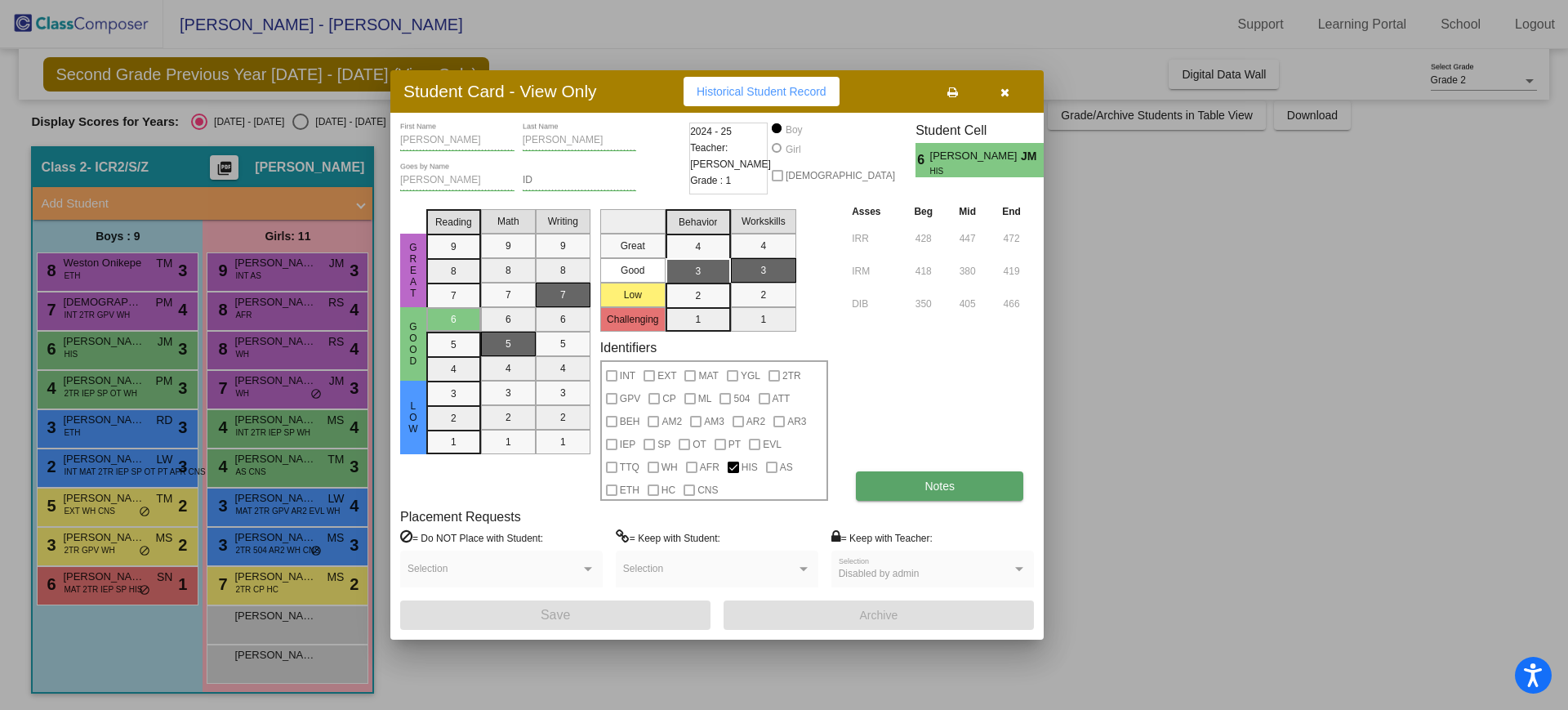
click at [990, 477] on button "Notes" at bounding box center [939, 486] width 167 height 30
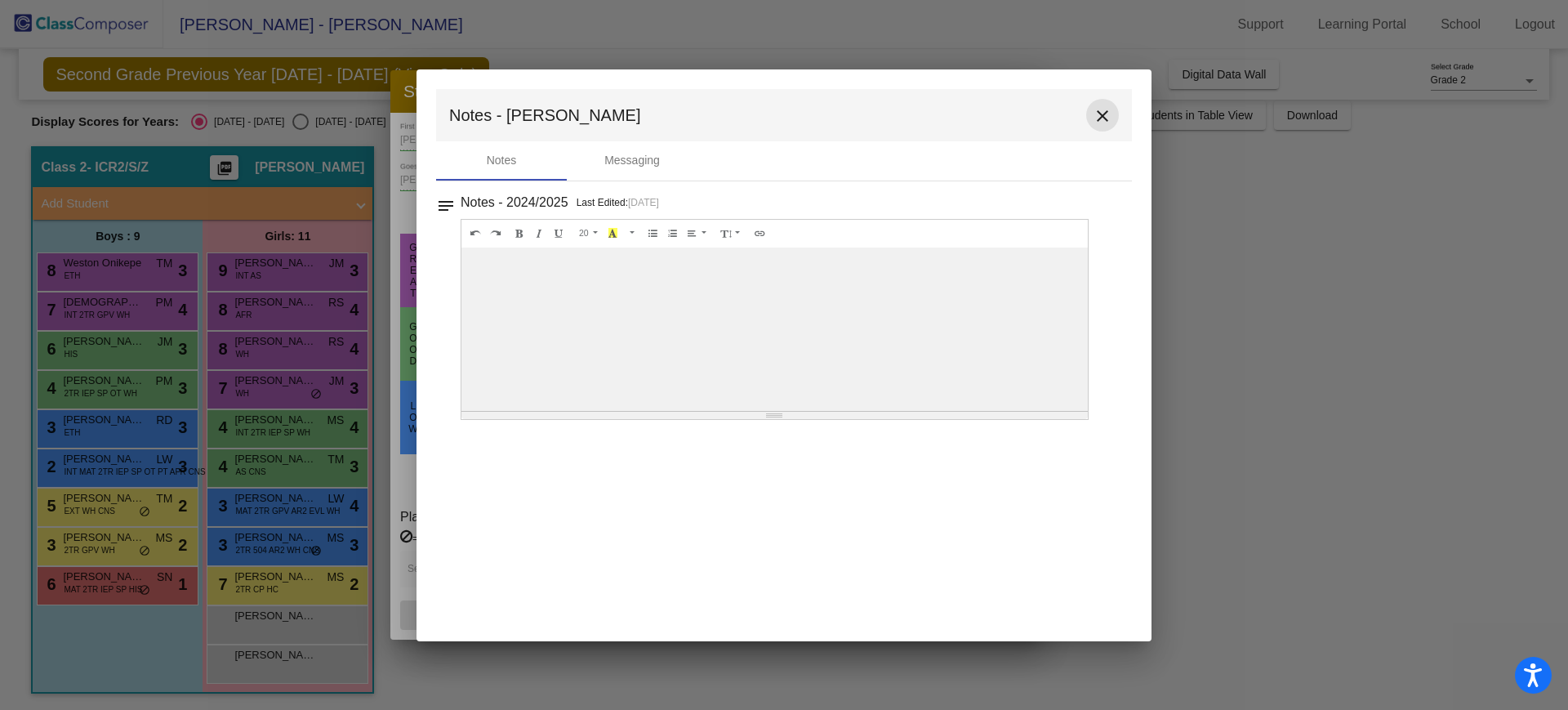
click at [1100, 120] on mat-icon "close" at bounding box center [1103, 116] width 20 height 20
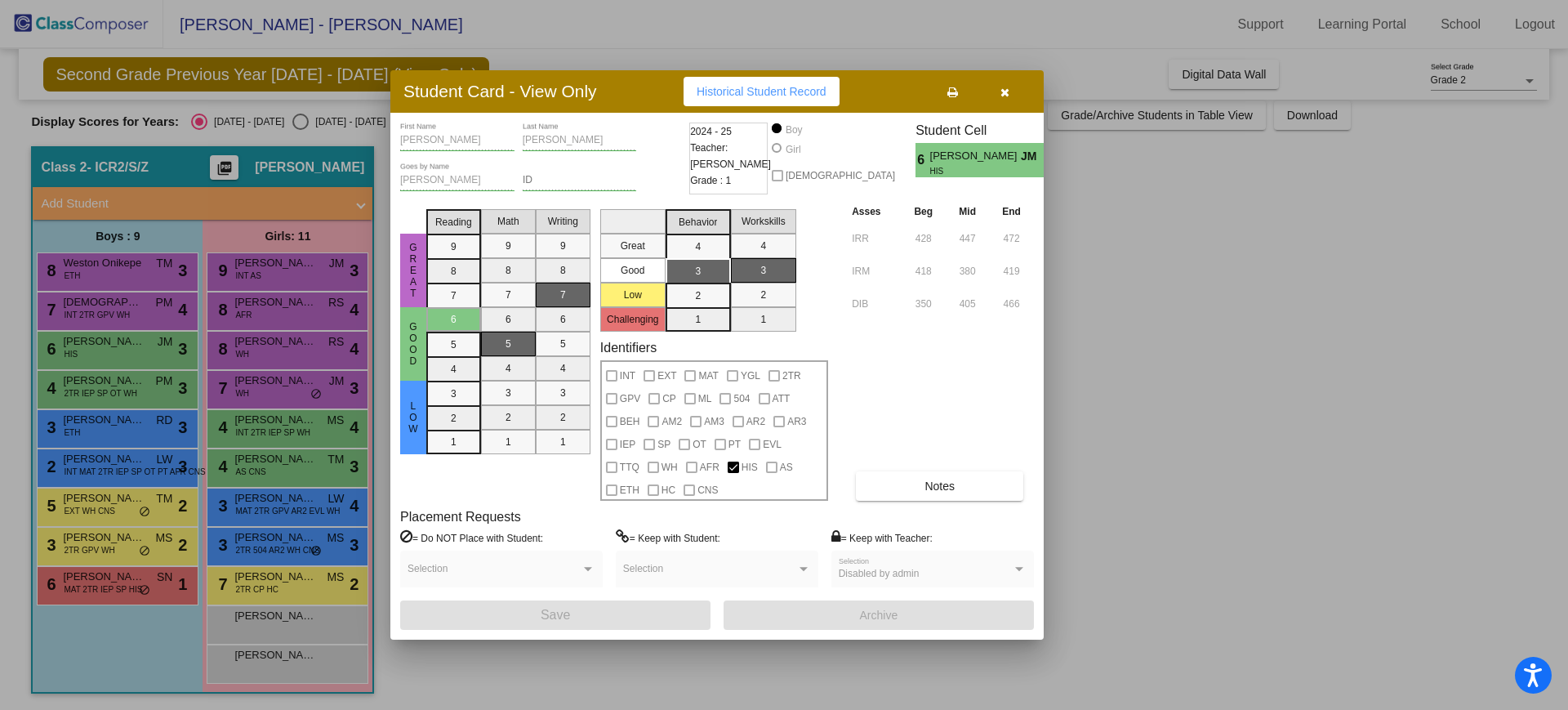
click at [1005, 93] on icon "button" at bounding box center [1005, 92] width 9 height 12
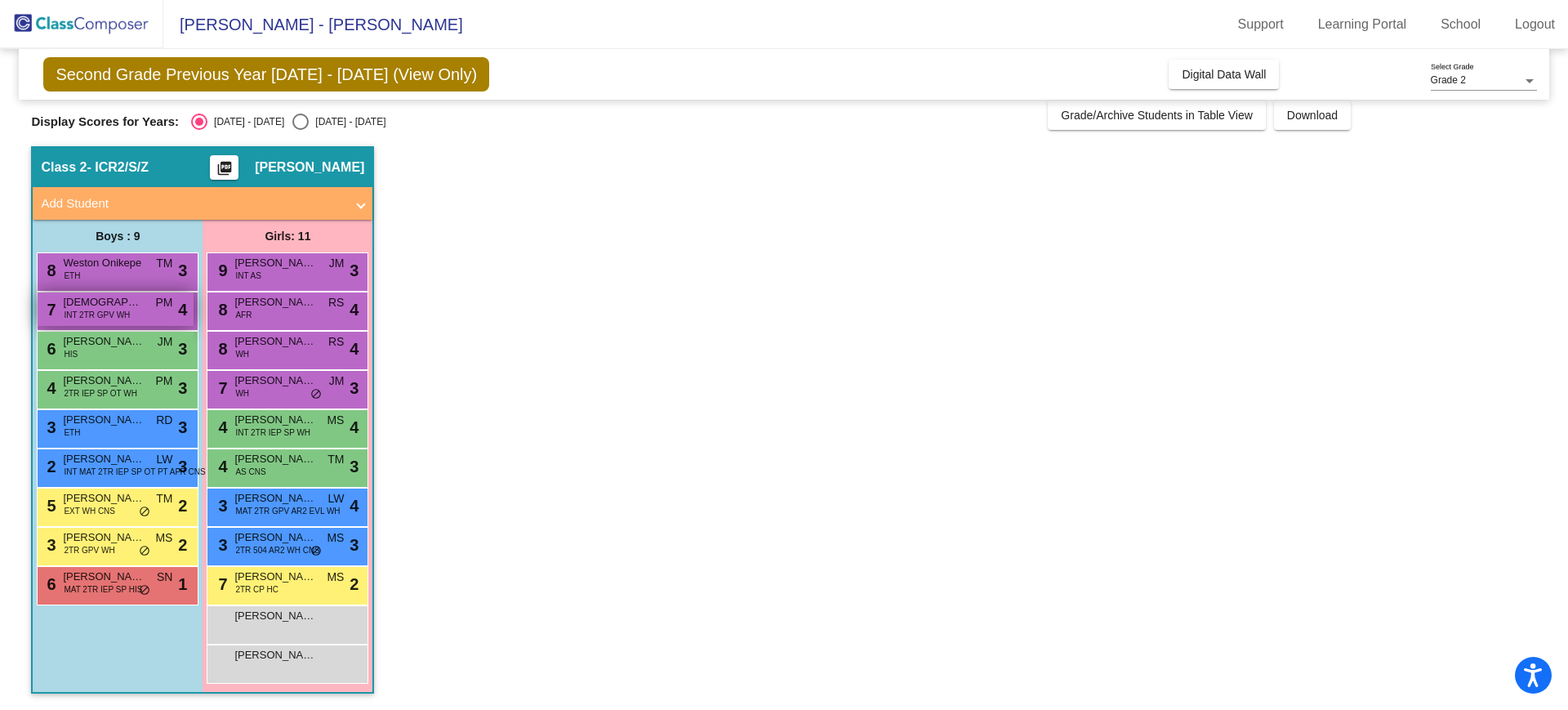
click at [134, 307] on span "[DEMOGRAPHIC_DATA][PERSON_NAME]" at bounding box center [104, 302] width 81 height 16
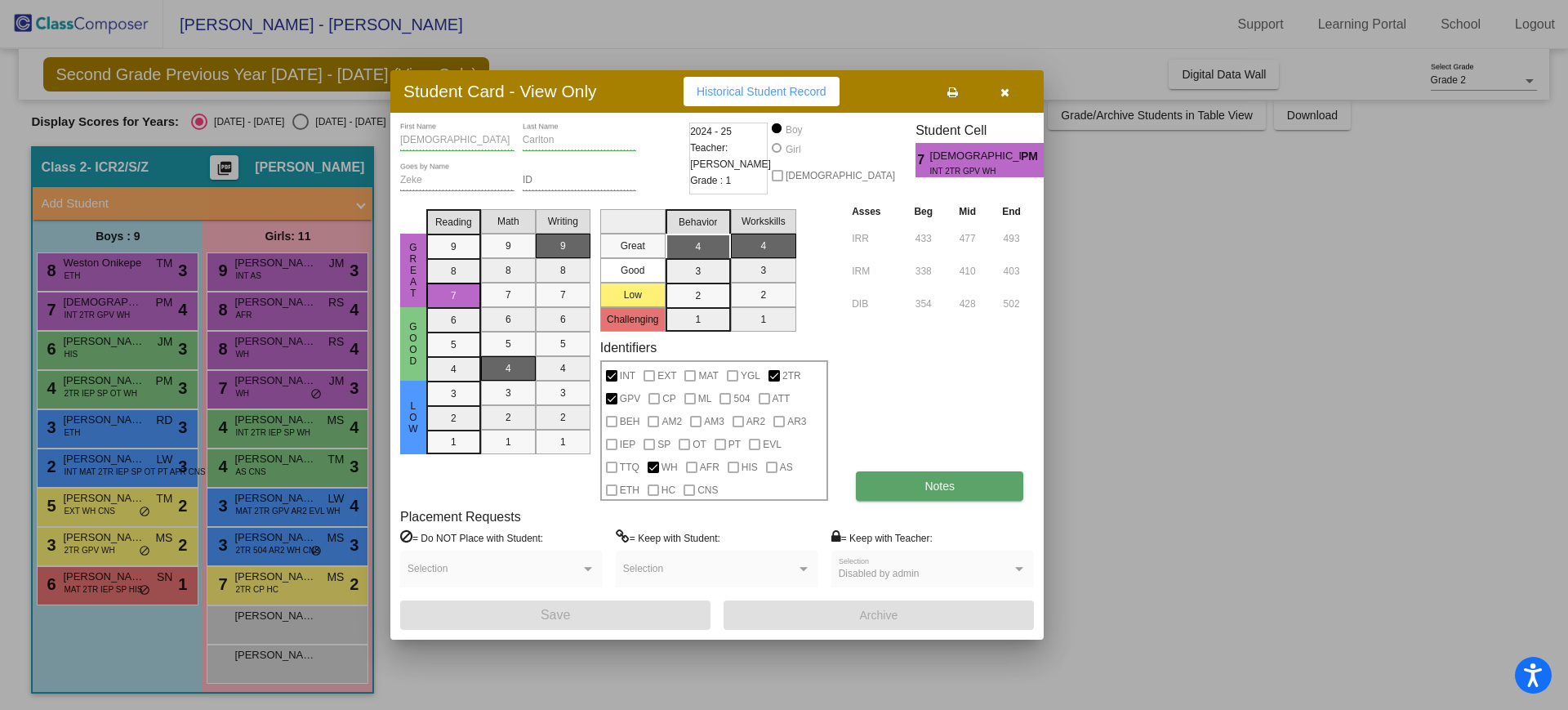
click at [895, 471] on button "Notes" at bounding box center [939, 486] width 167 height 30
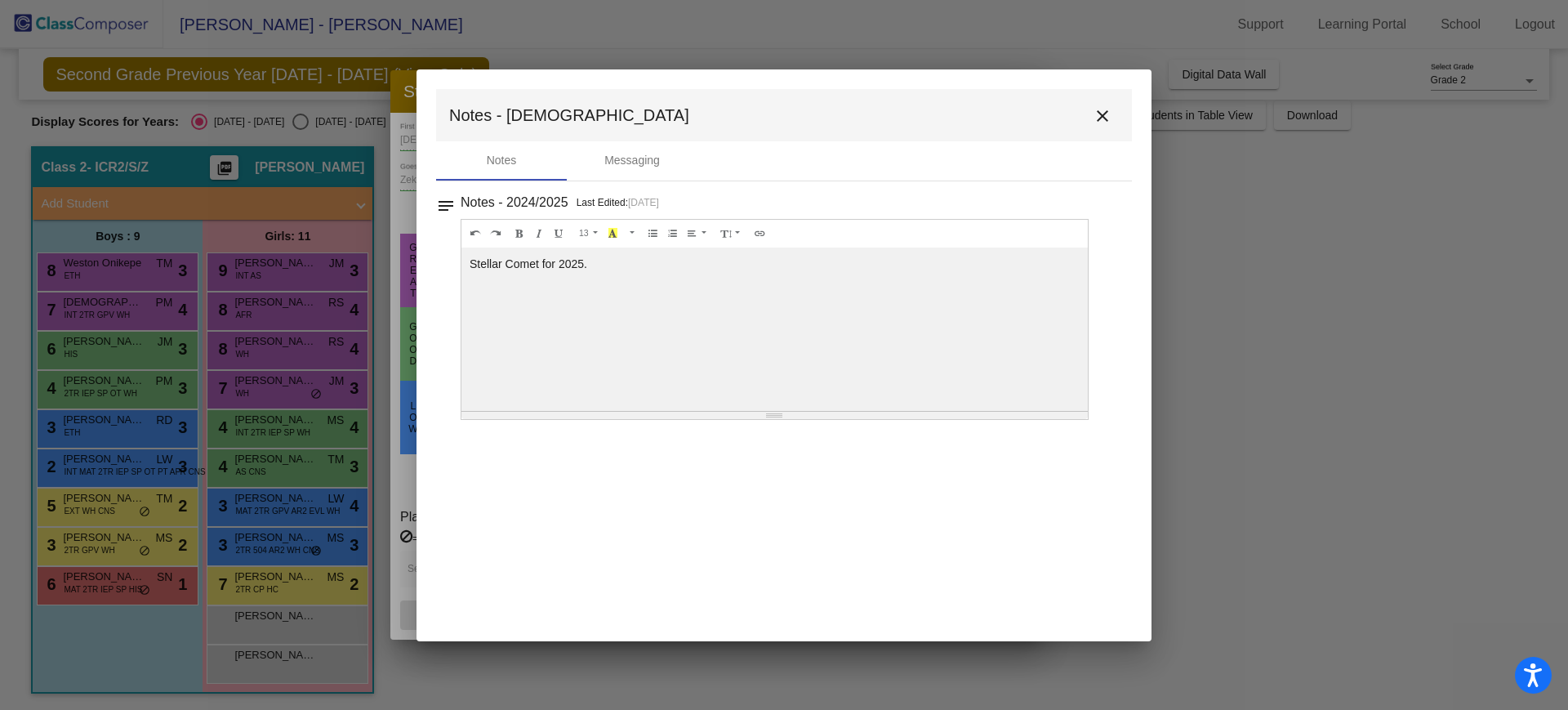
click at [1099, 109] on mat-icon "close" at bounding box center [1103, 116] width 20 height 20
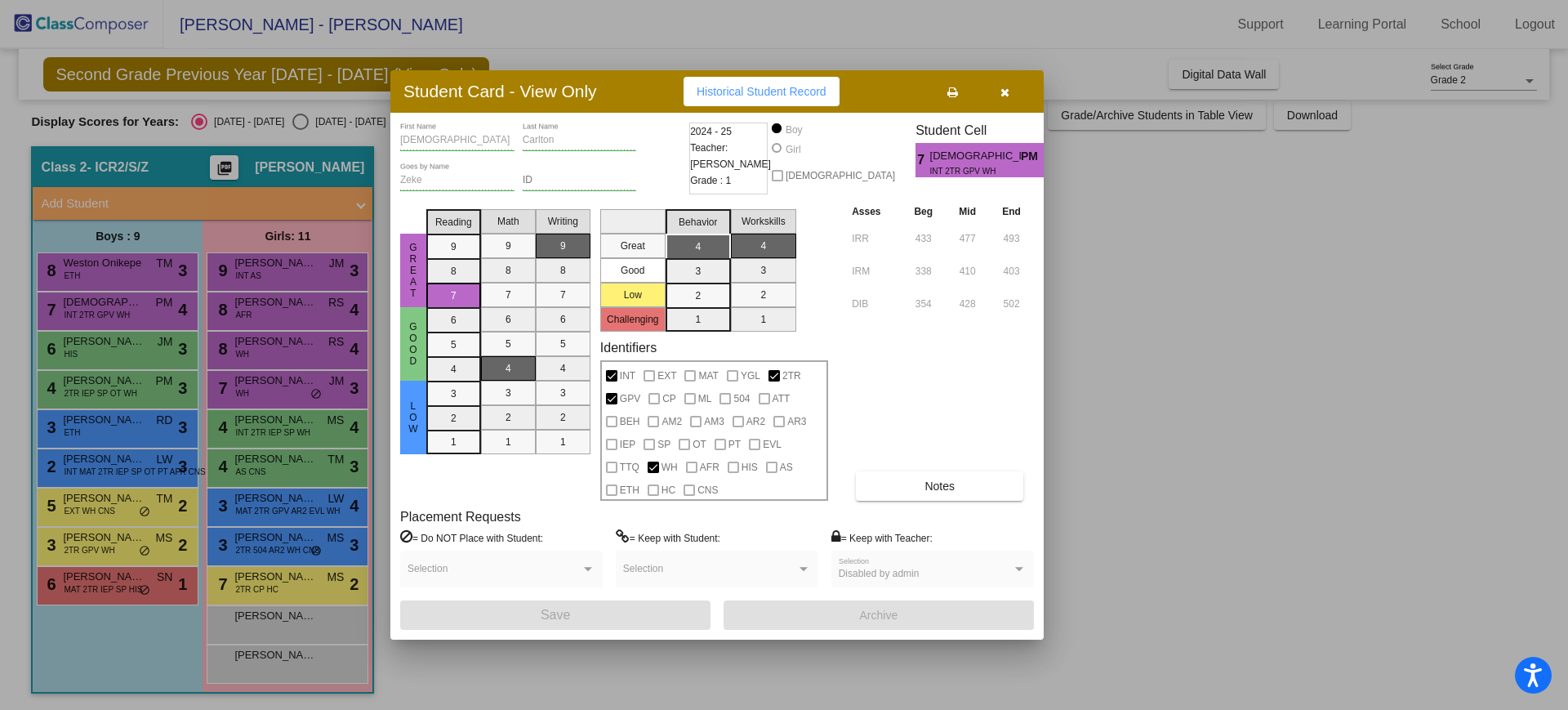
click at [1011, 90] on button "button" at bounding box center [1005, 91] width 52 height 30
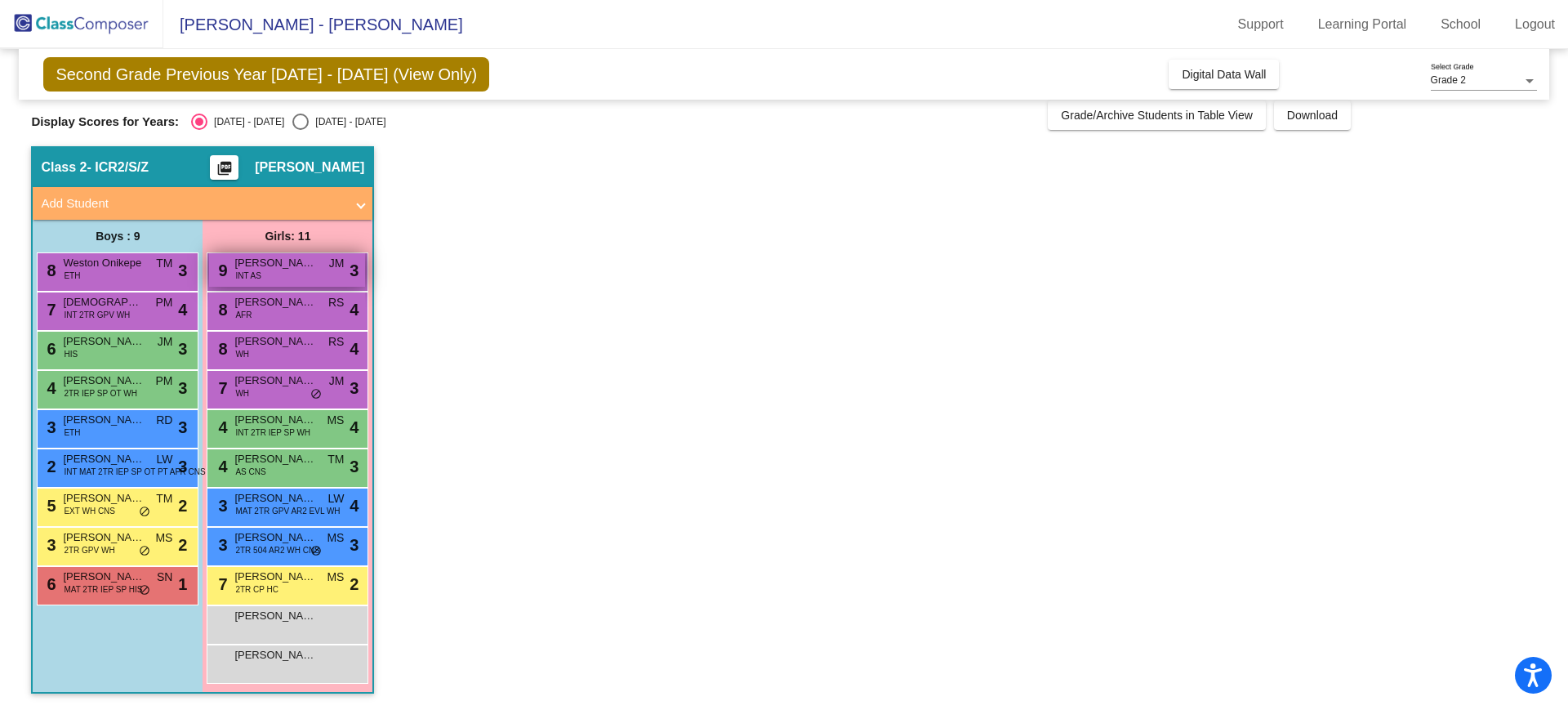
click at [286, 273] on div "9 [PERSON_NAME] INT AS JM lock do_not_disturb_alt 3" at bounding box center [287, 270] width 156 height 33
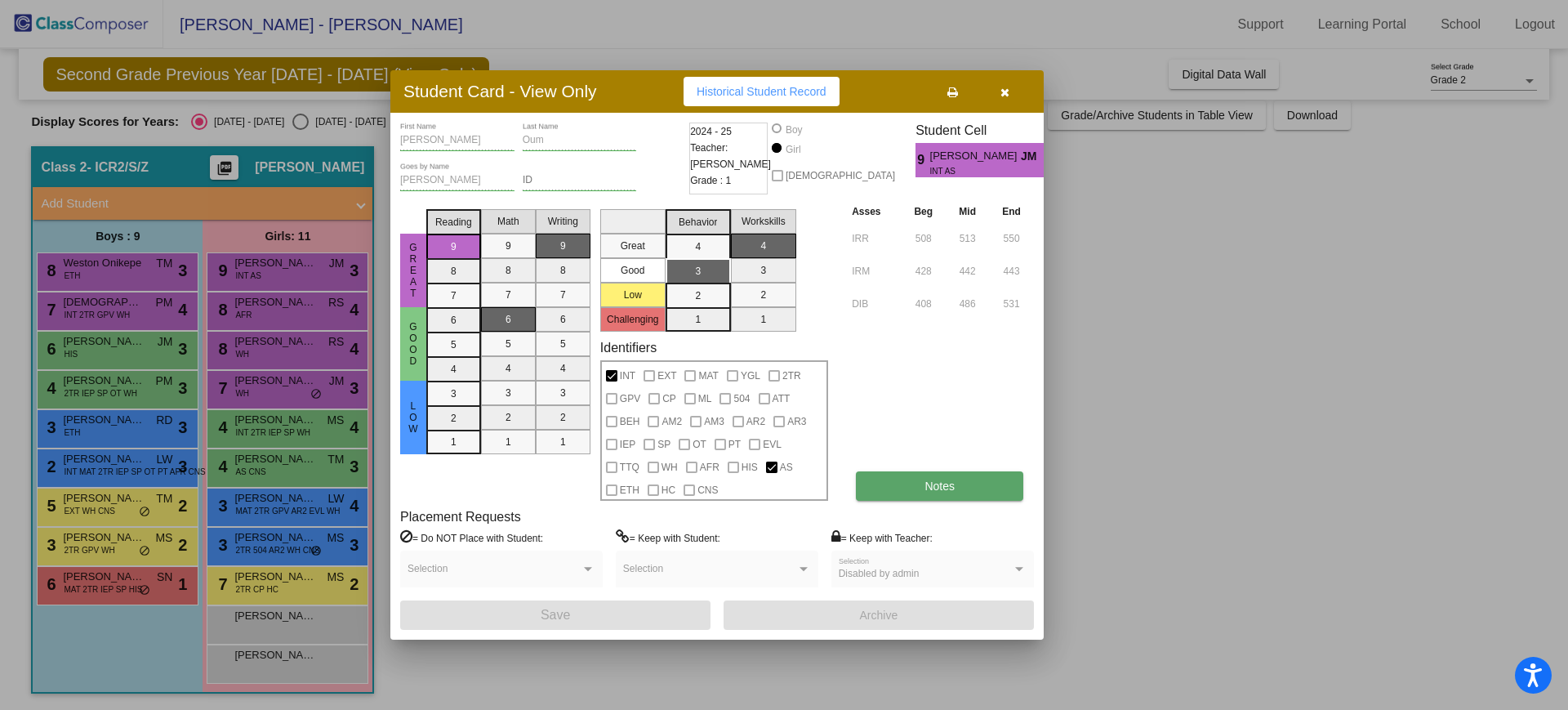
click at [882, 482] on button "Notes" at bounding box center [939, 486] width 167 height 30
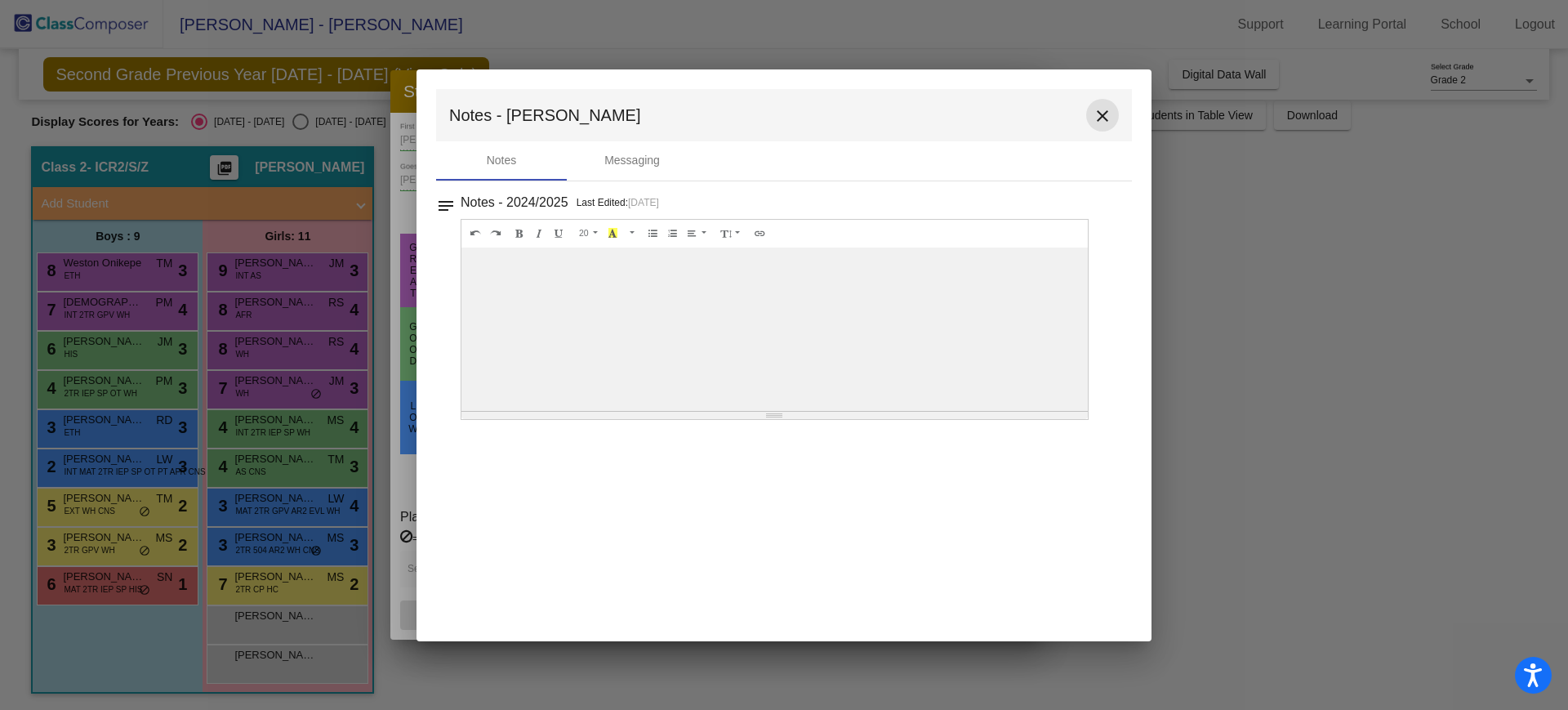
click at [1106, 121] on mat-icon "close" at bounding box center [1103, 116] width 20 height 20
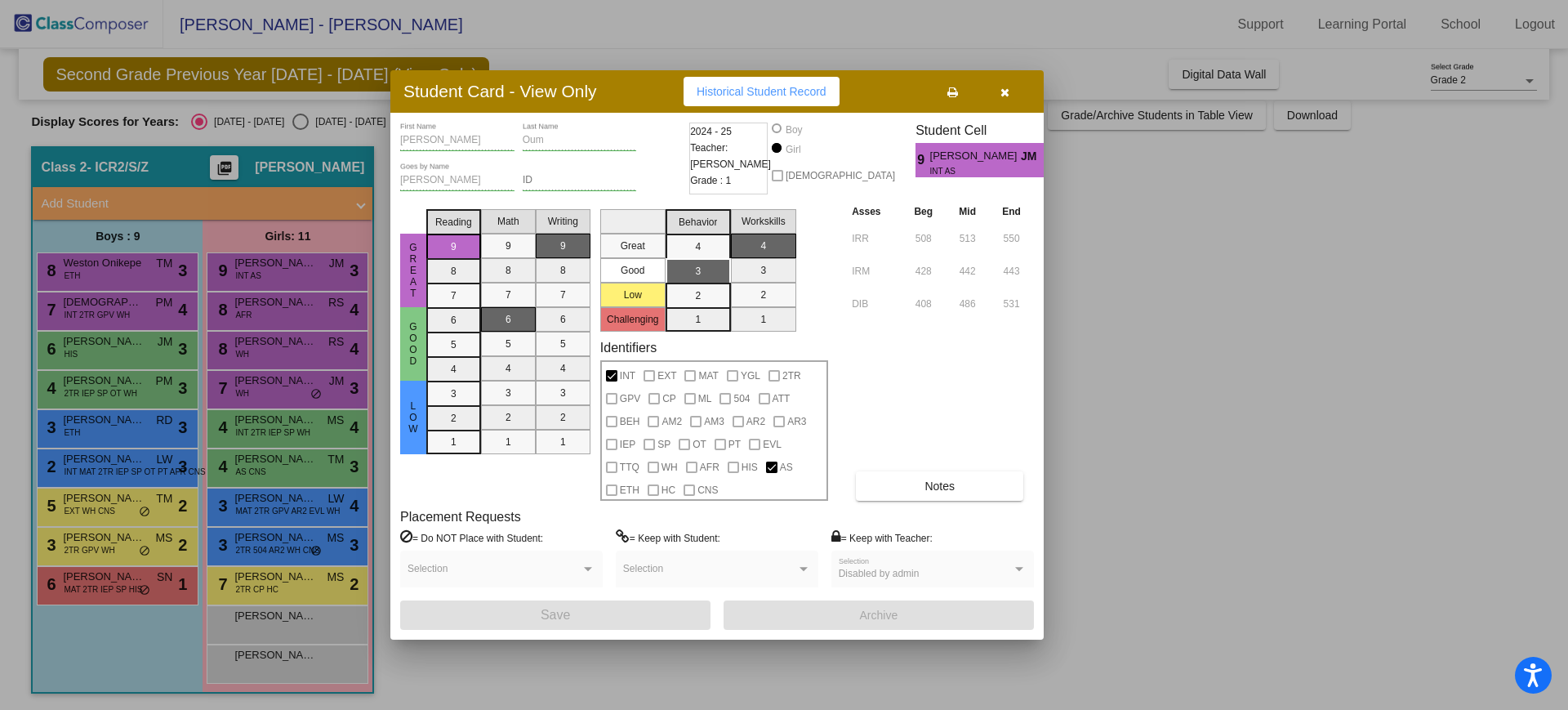
click at [1009, 90] on button "button" at bounding box center [1005, 91] width 52 height 30
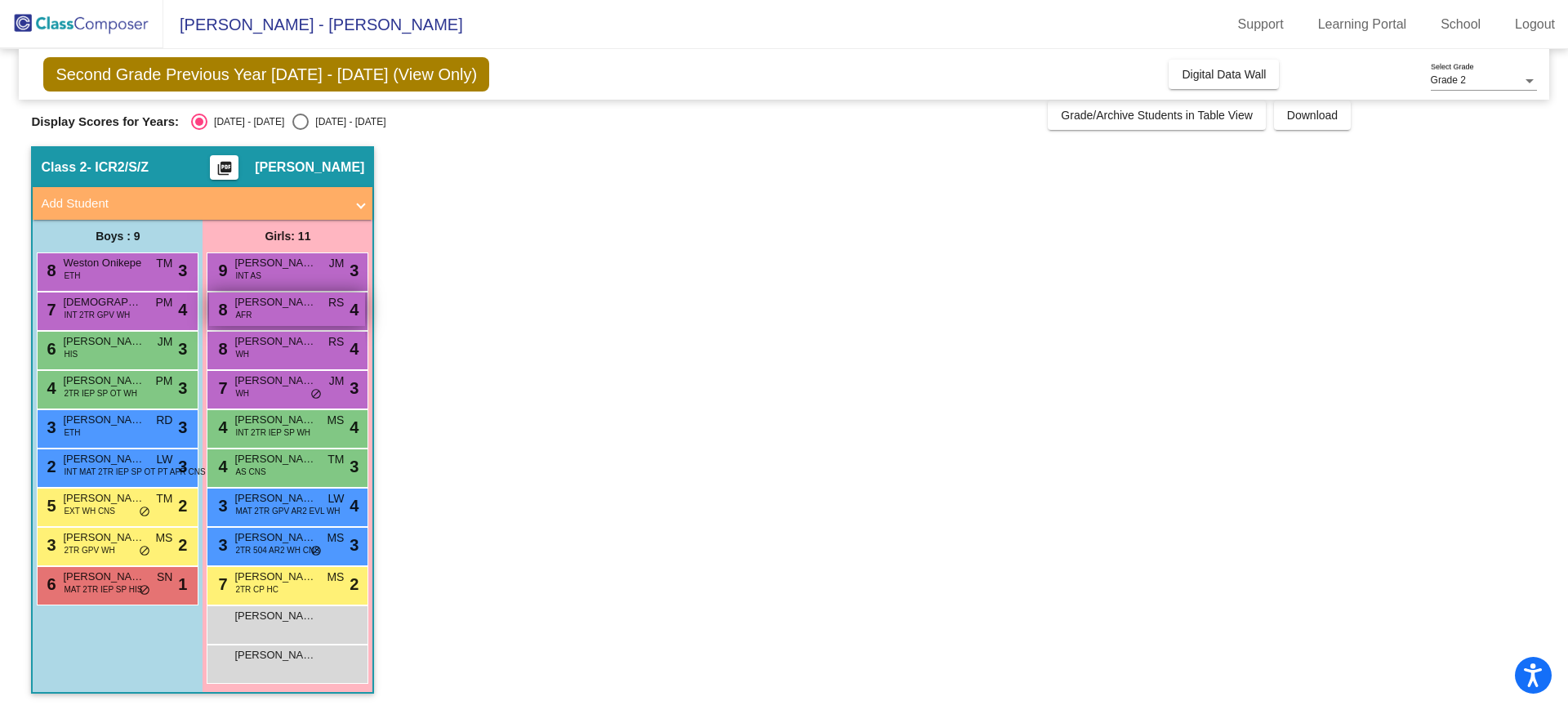
click at [308, 310] on div "8 [PERSON_NAME] AFR RS lock do_not_disturb_alt 4" at bounding box center [287, 308] width 156 height 33
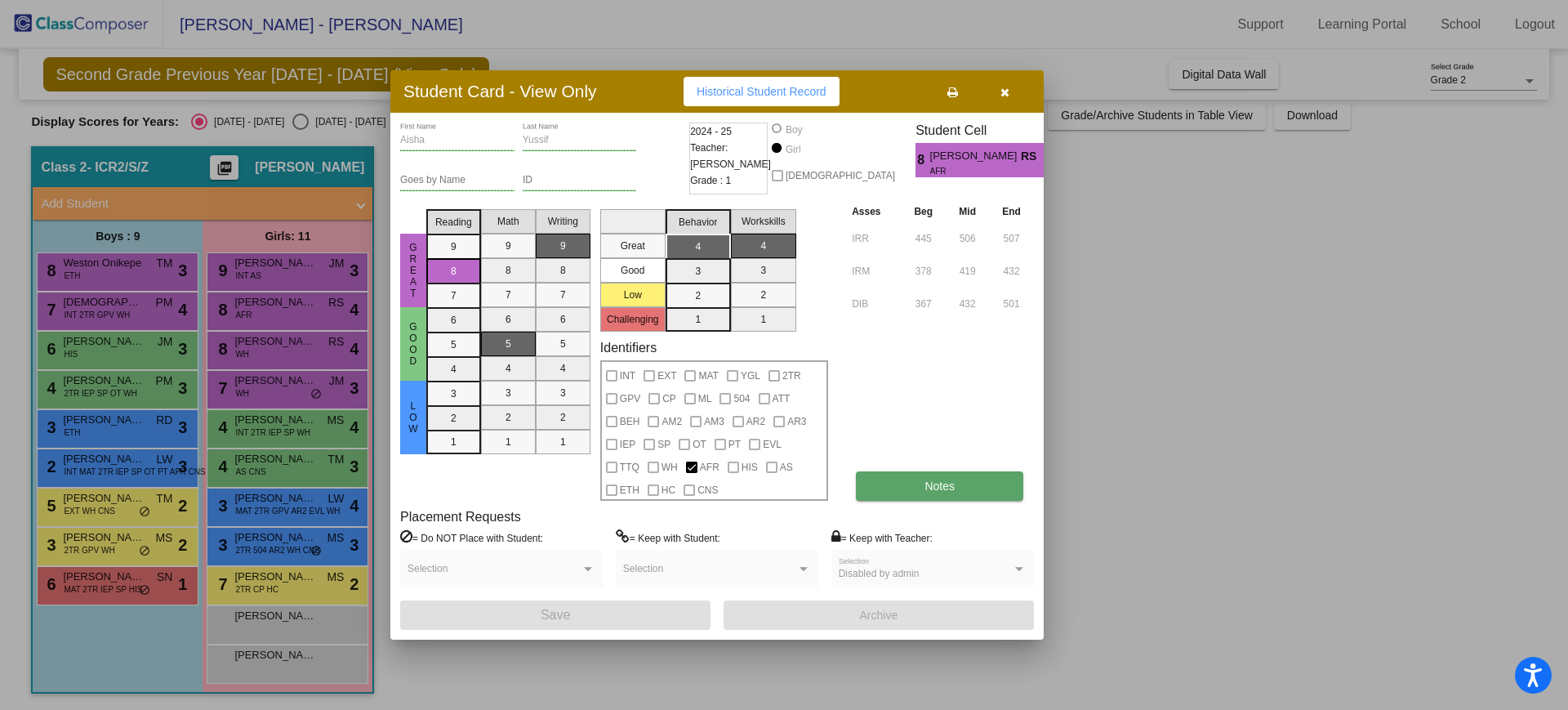
click at [1003, 490] on button "Notes" at bounding box center [939, 486] width 167 height 30
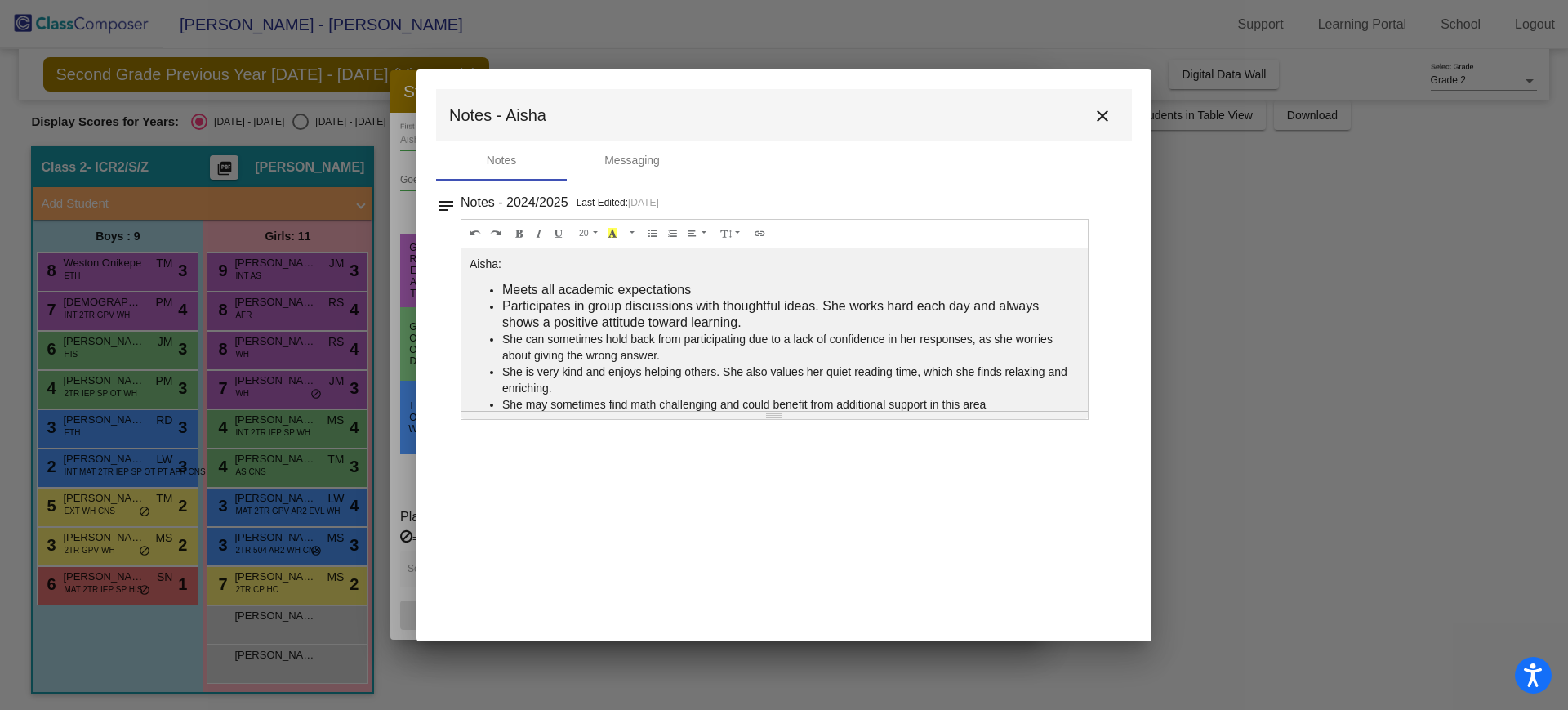
click at [1095, 119] on mat-icon "close" at bounding box center [1103, 116] width 20 height 20
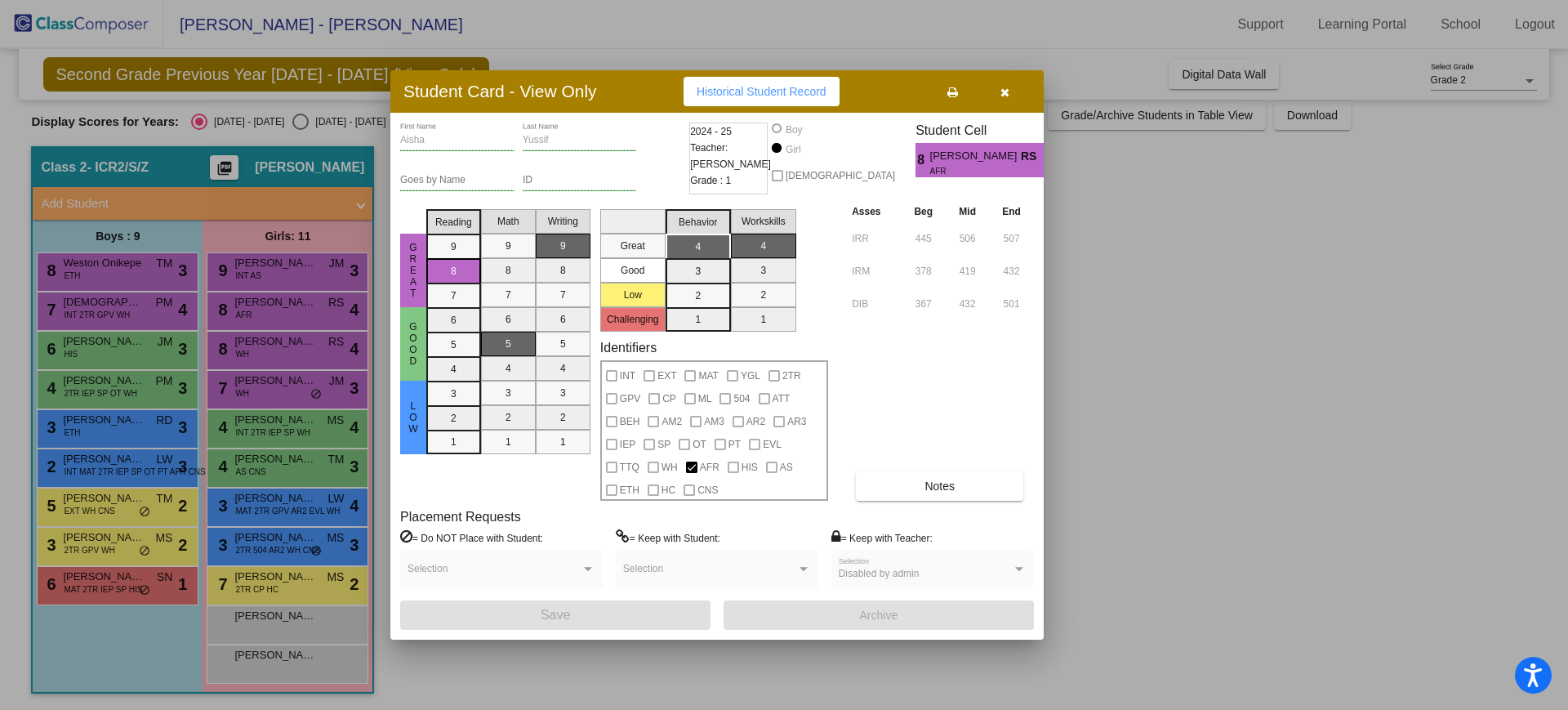
click at [1003, 90] on icon "button" at bounding box center [1005, 92] width 9 height 12
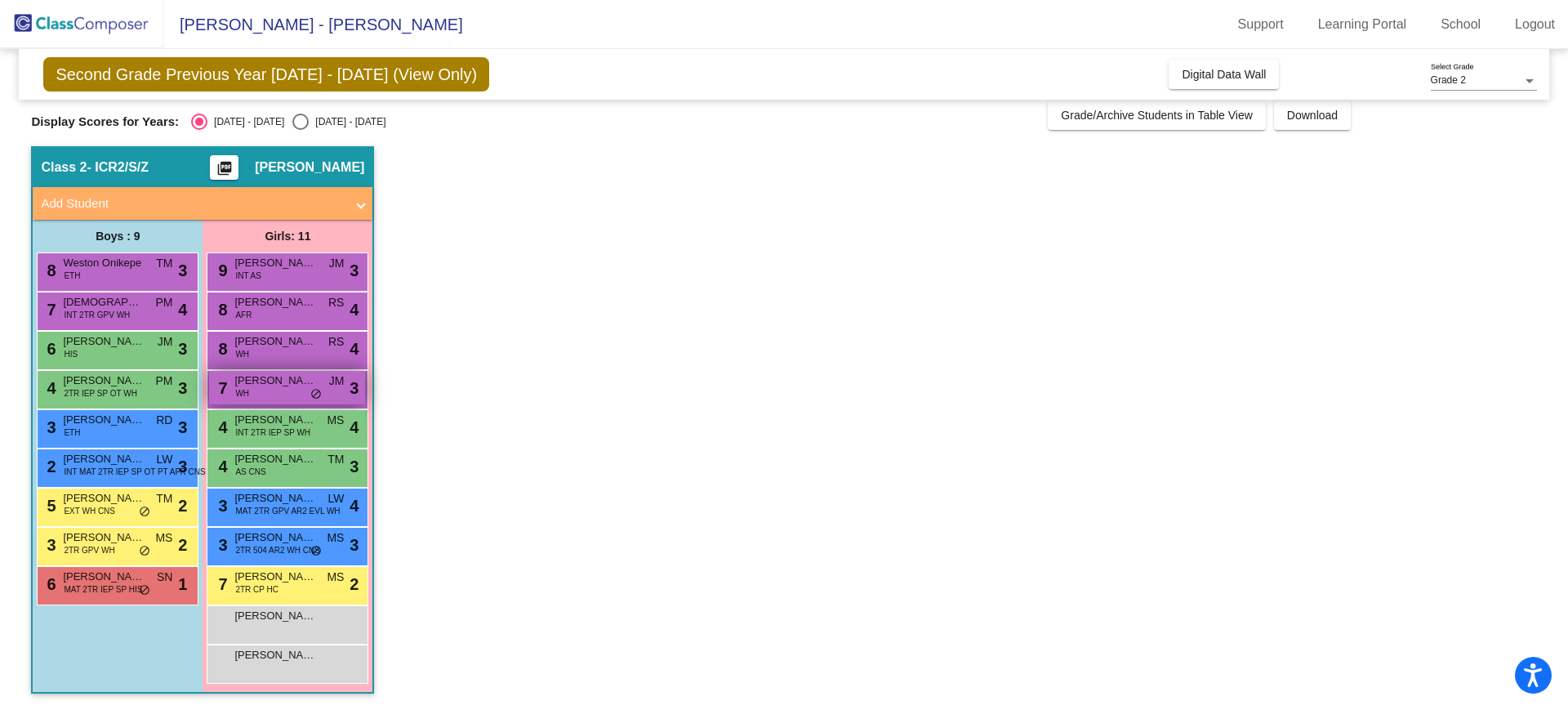
click at [297, 383] on span "[PERSON_NAME]" at bounding box center [275, 381] width 81 height 16
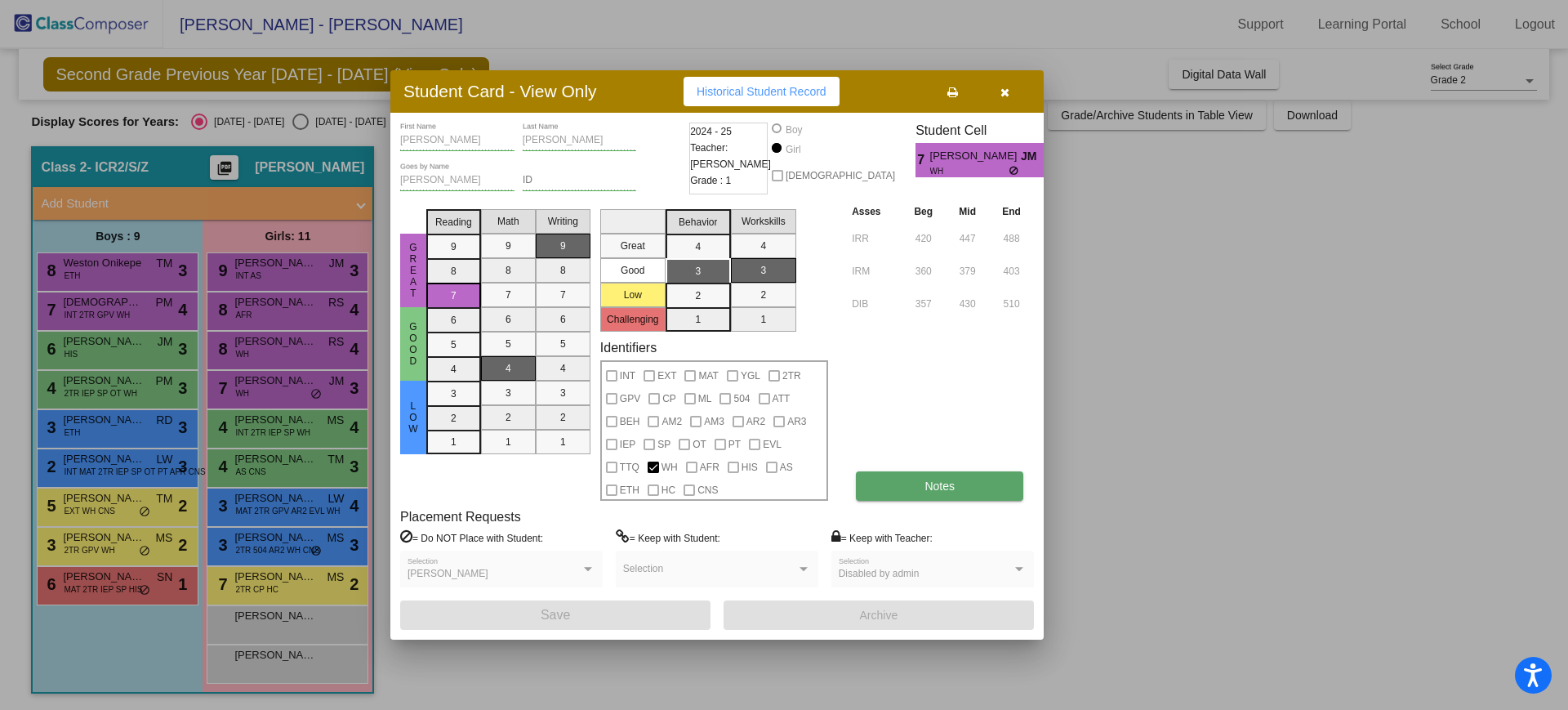
click at [938, 476] on button "Notes" at bounding box center [939, 486] width 167 height 30
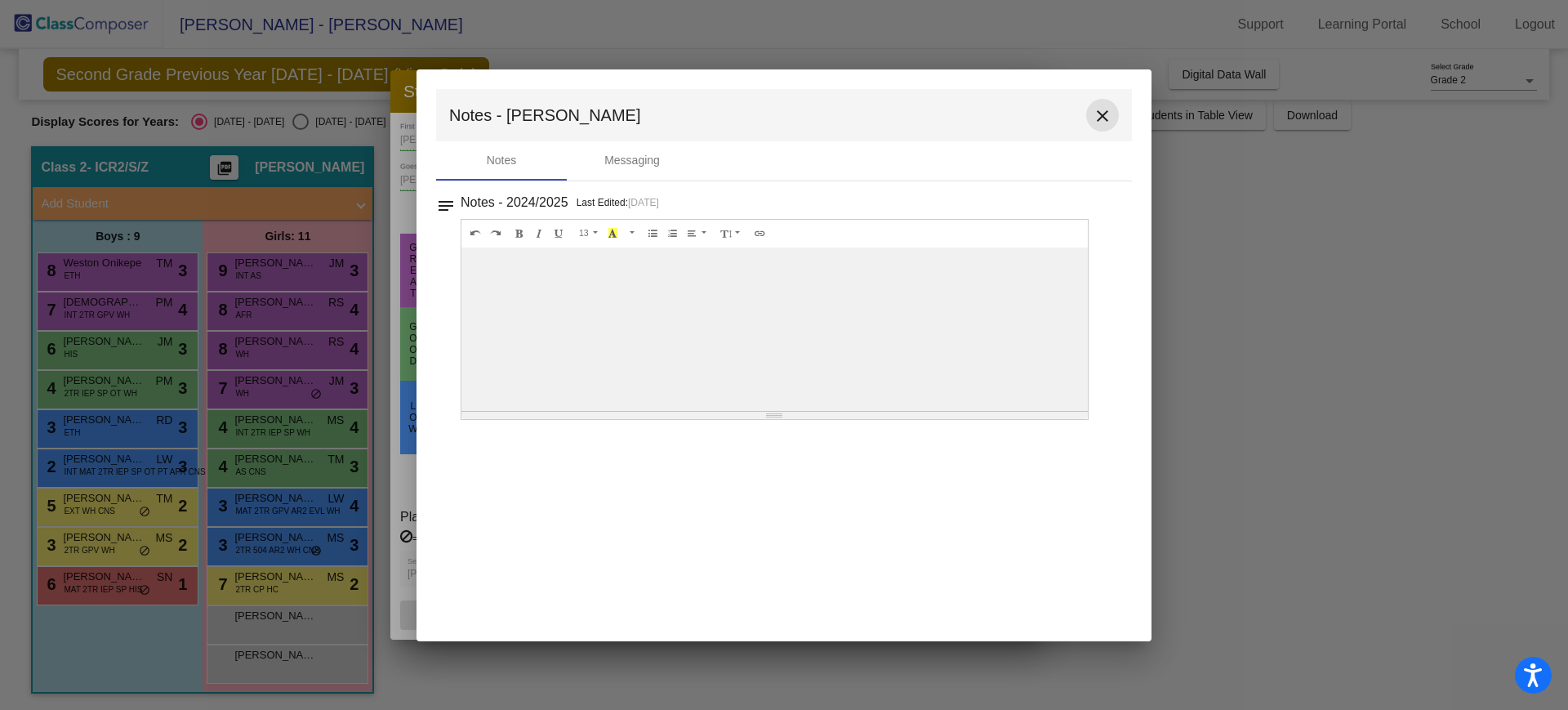
click at [1100, 109] on mat-icon "close" at bounding box center [1103, 116] width 20 height 20
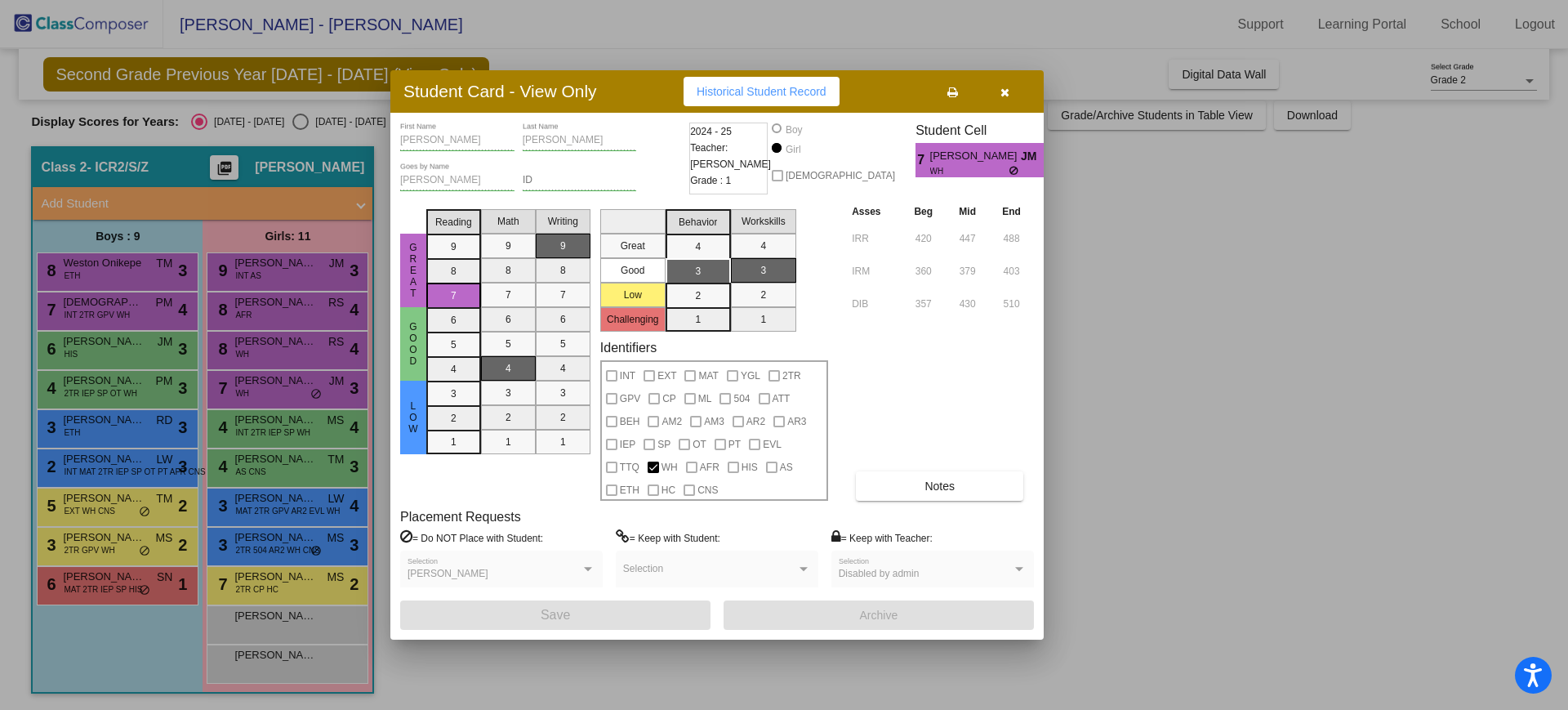
click at [994, 82] on button "button" at bounding box center [1005, 91] width 52 height 30
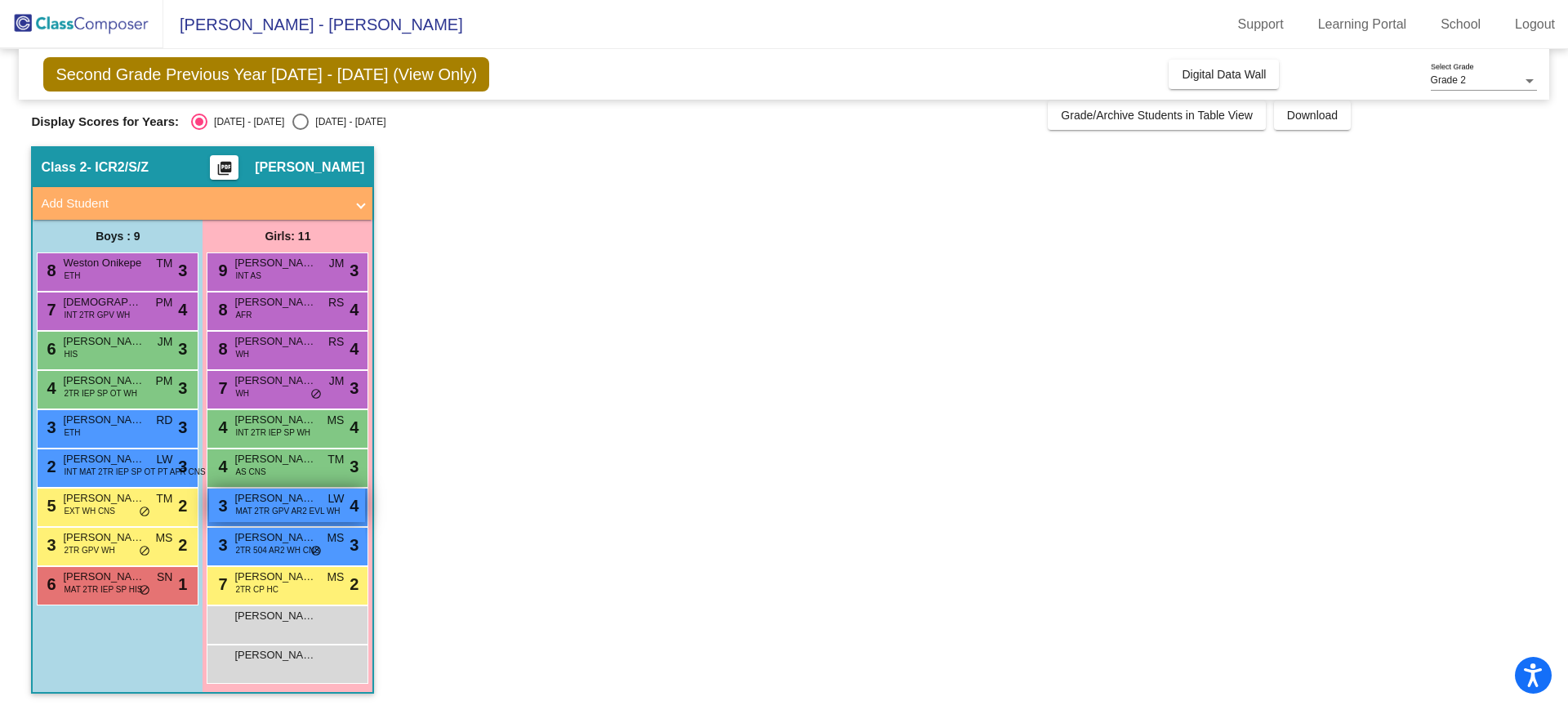
click at [281, 497] on span "[PERSON_NAME]" at bounding box center [275, 498] width 81 height 16
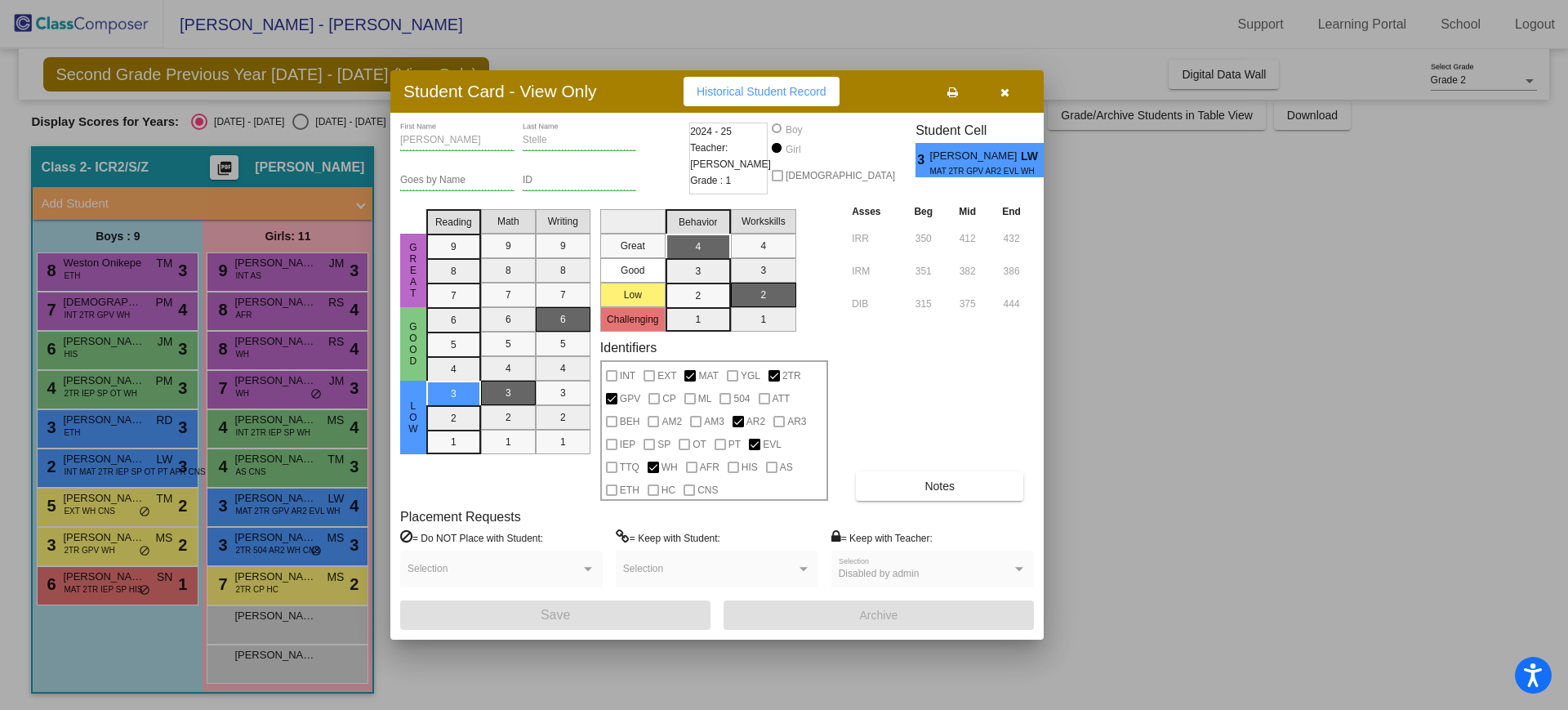
click at [885, 465] on div "Asses Beg Mid End IRR 350 412 432 IRM 351 382 386 DIB 315 375 444 Notes" at bounding box center [941, 352] width 186 height 298
click at [888, 476] on button "Notes" at bounding box center [939, 486] width 167 height 30
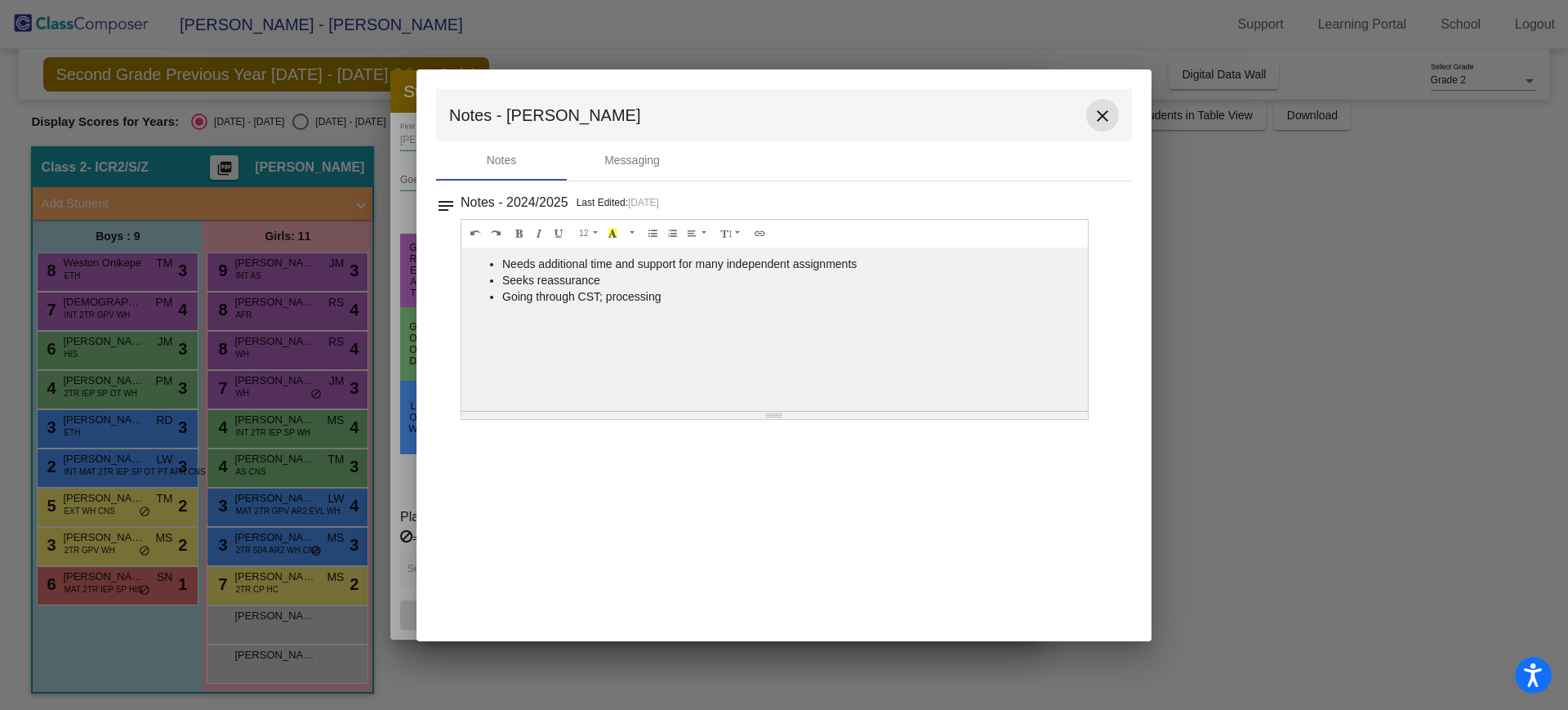
click at [1109, 115] on mat-icon "close" at bounding box center [1103, 116] width 20 height 20
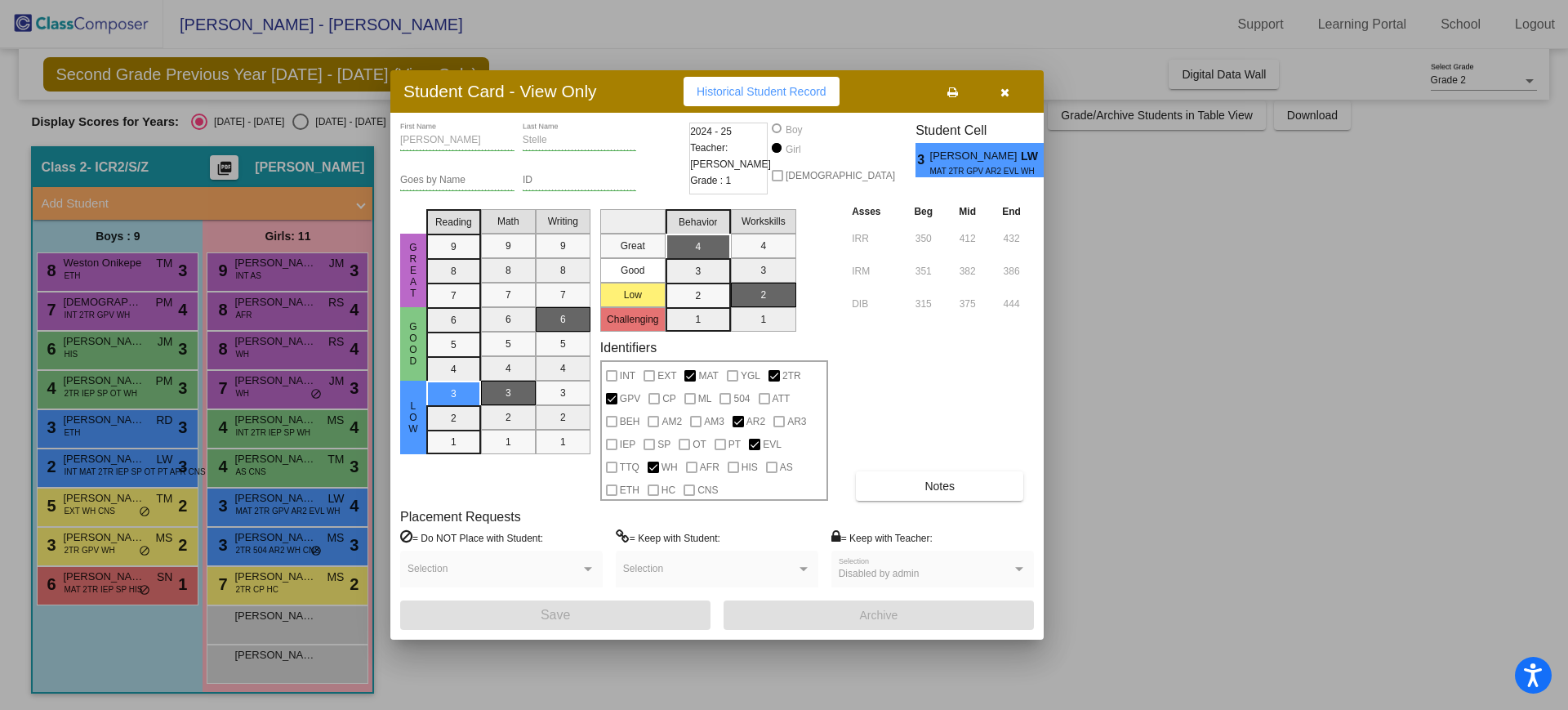
click at [1013, 89] on button "button" at bounding box center [1005, 91] width 52 height 30
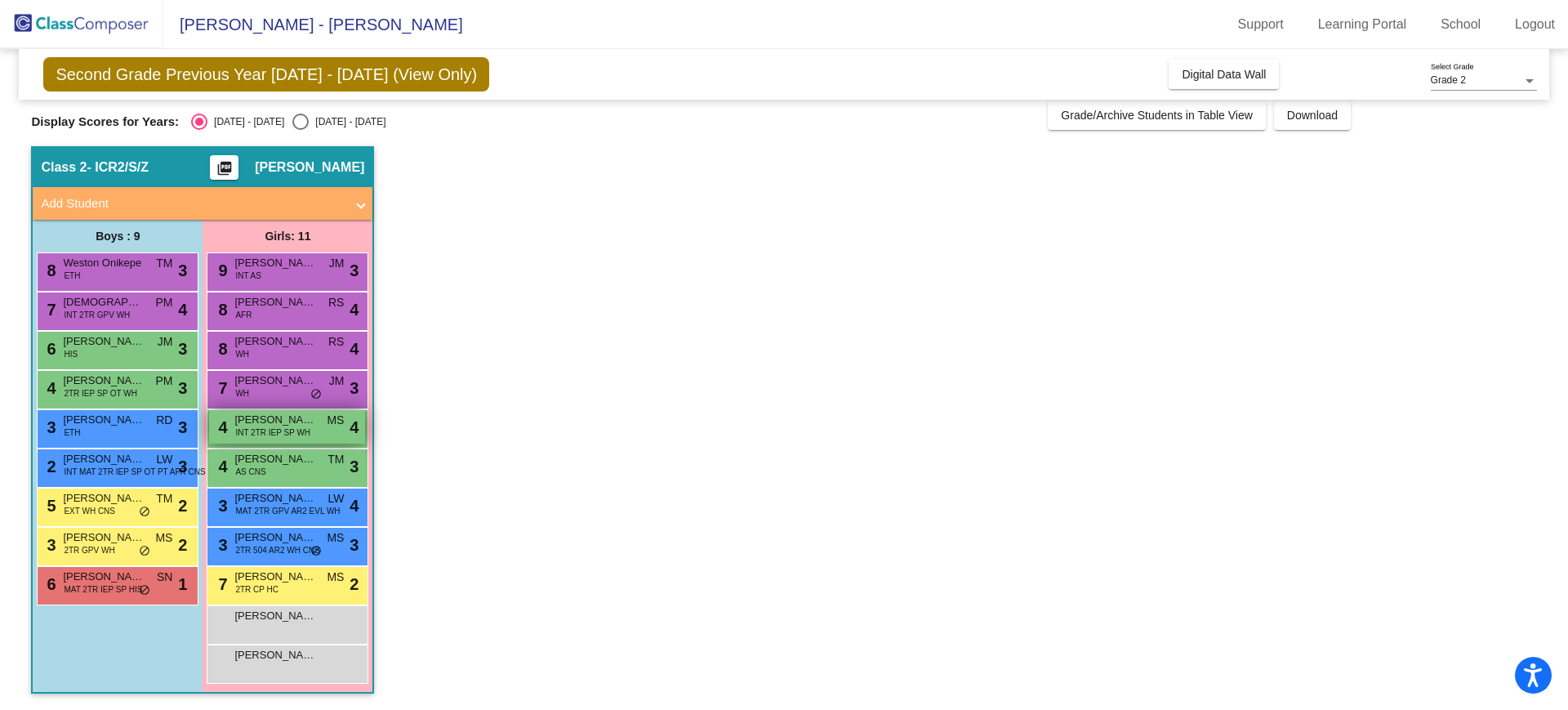
click at [303, 417] on span "[PERSON_NAME]" at bounding box center [275, 420] width 81 height 16
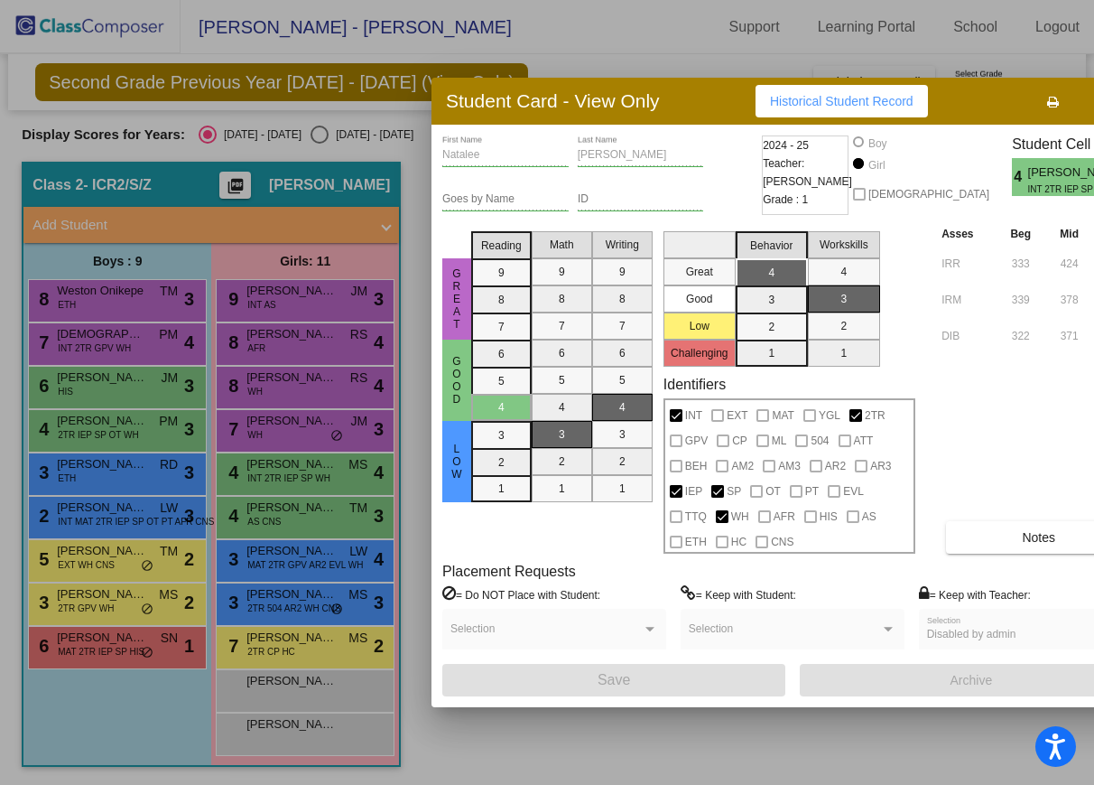
click at [1106, 107] on span "button" at bounding box center [1111, 101] width 10 height 14
